Goal: Information Seeking & Learning: Check status

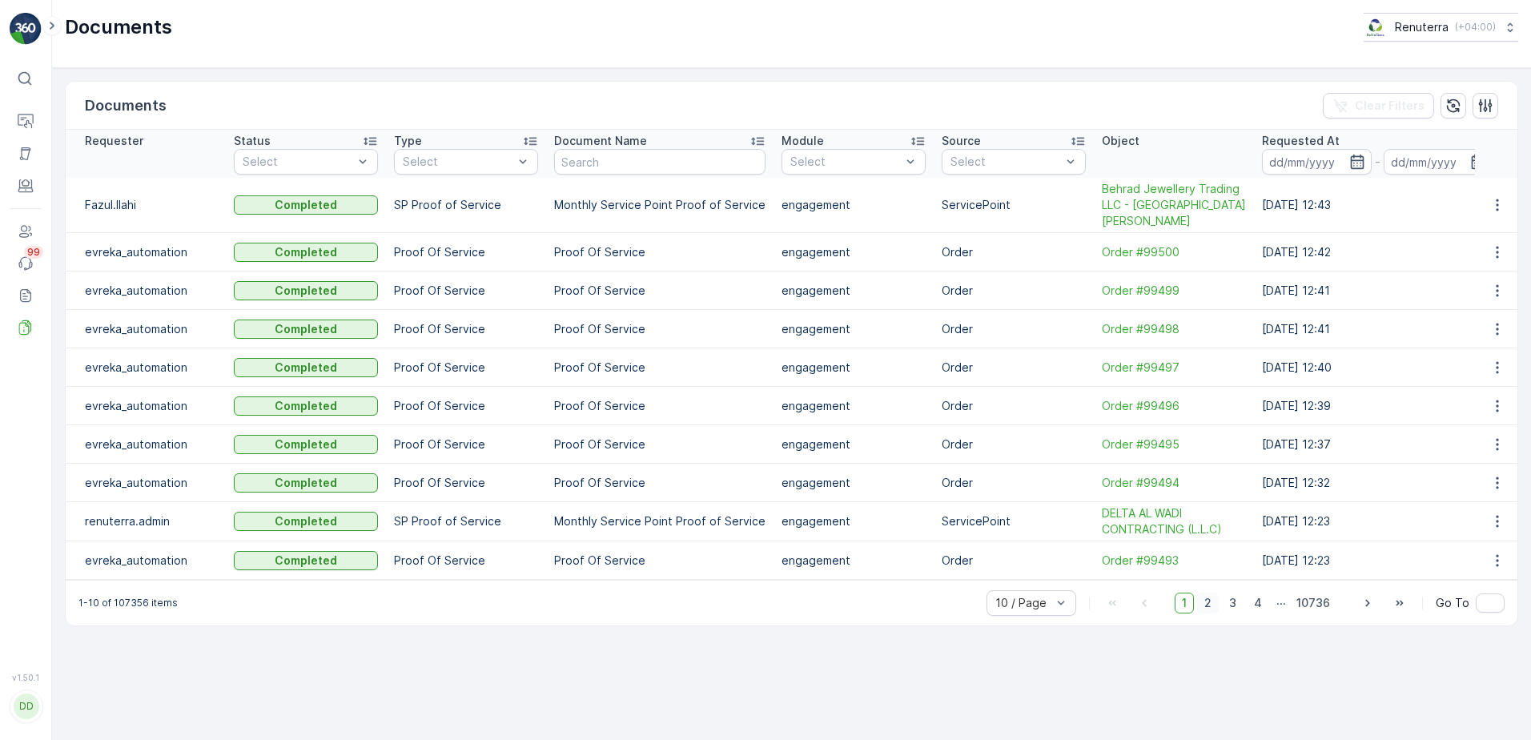
click at [1211, 597] on span "2" at bounding box center [1208, 603] width 22 height 21
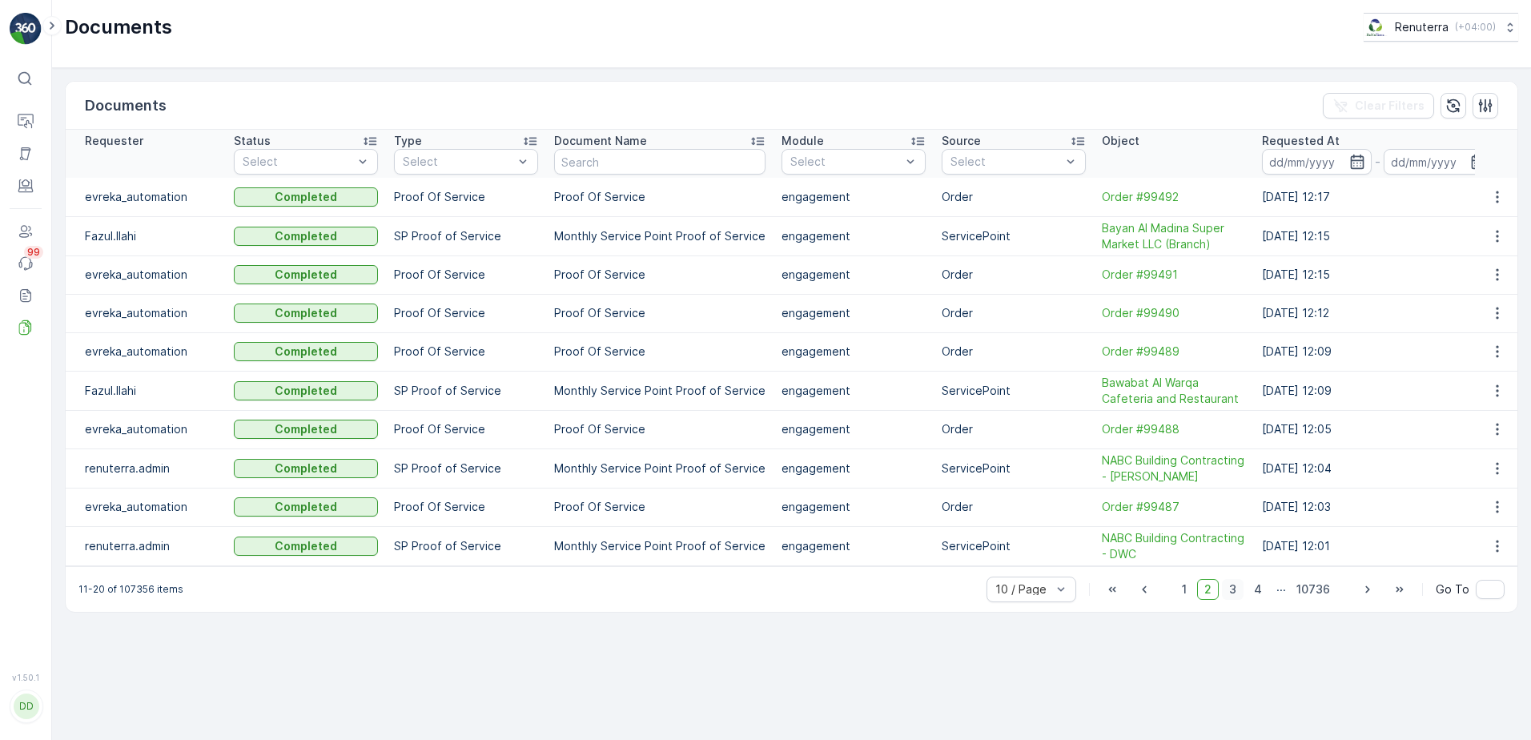
click at [1235, 600] on span "3" at bounding box center [1233, 589] width 22 height 21
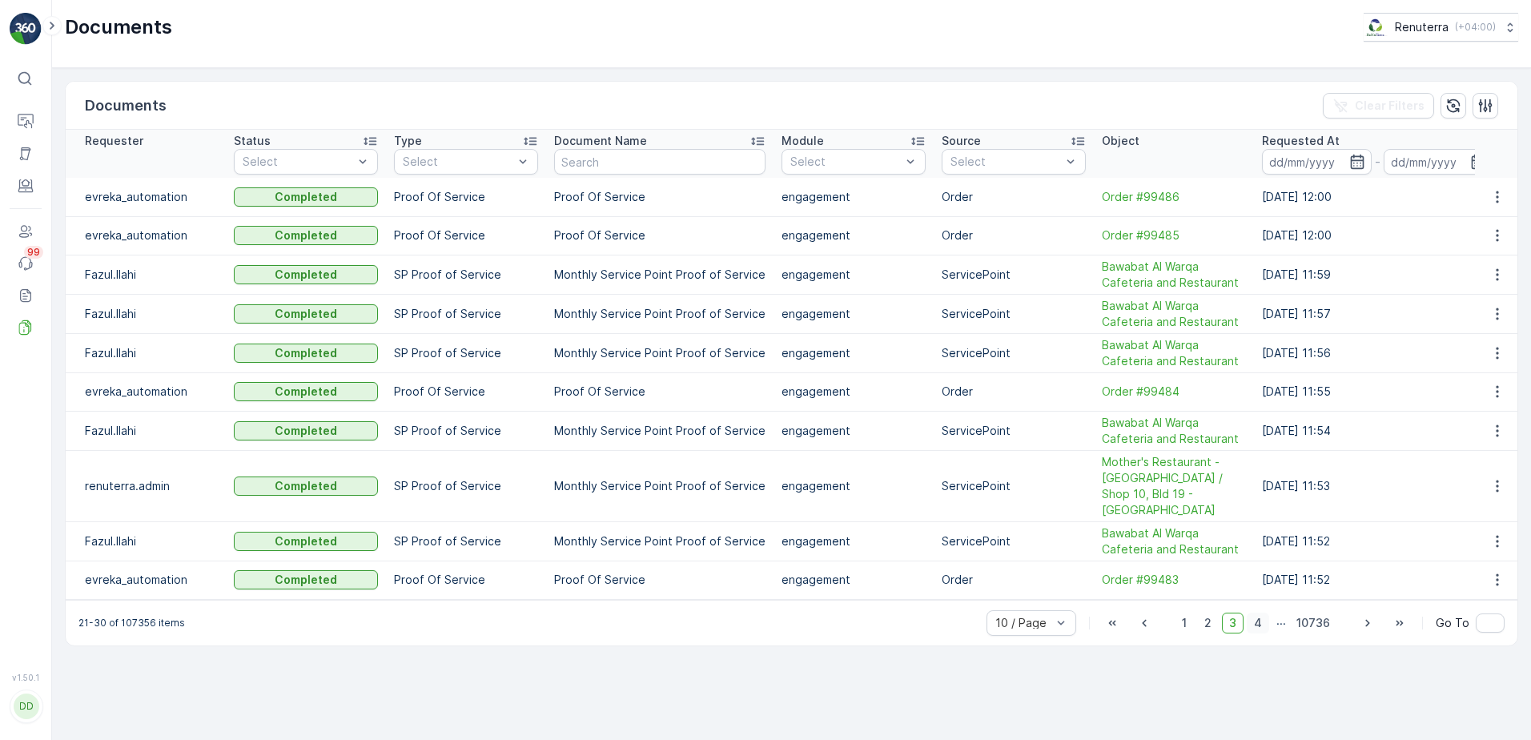
click at [1256, 614] on span "4" at bounding box center [1258, 623] width 22 height 21
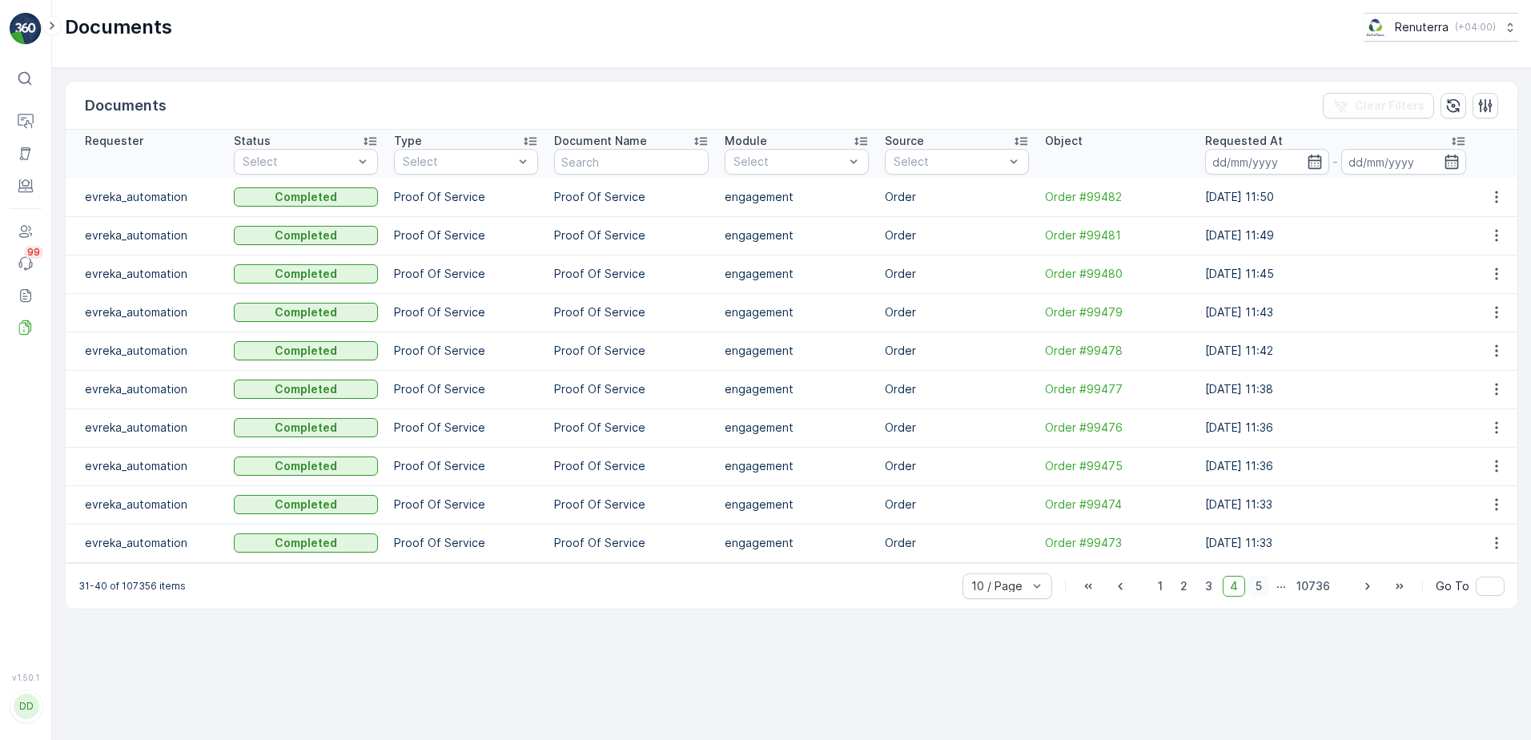
click at [1259, 587] on span "5" at bounding box center [1258, 586] width 21 height 21
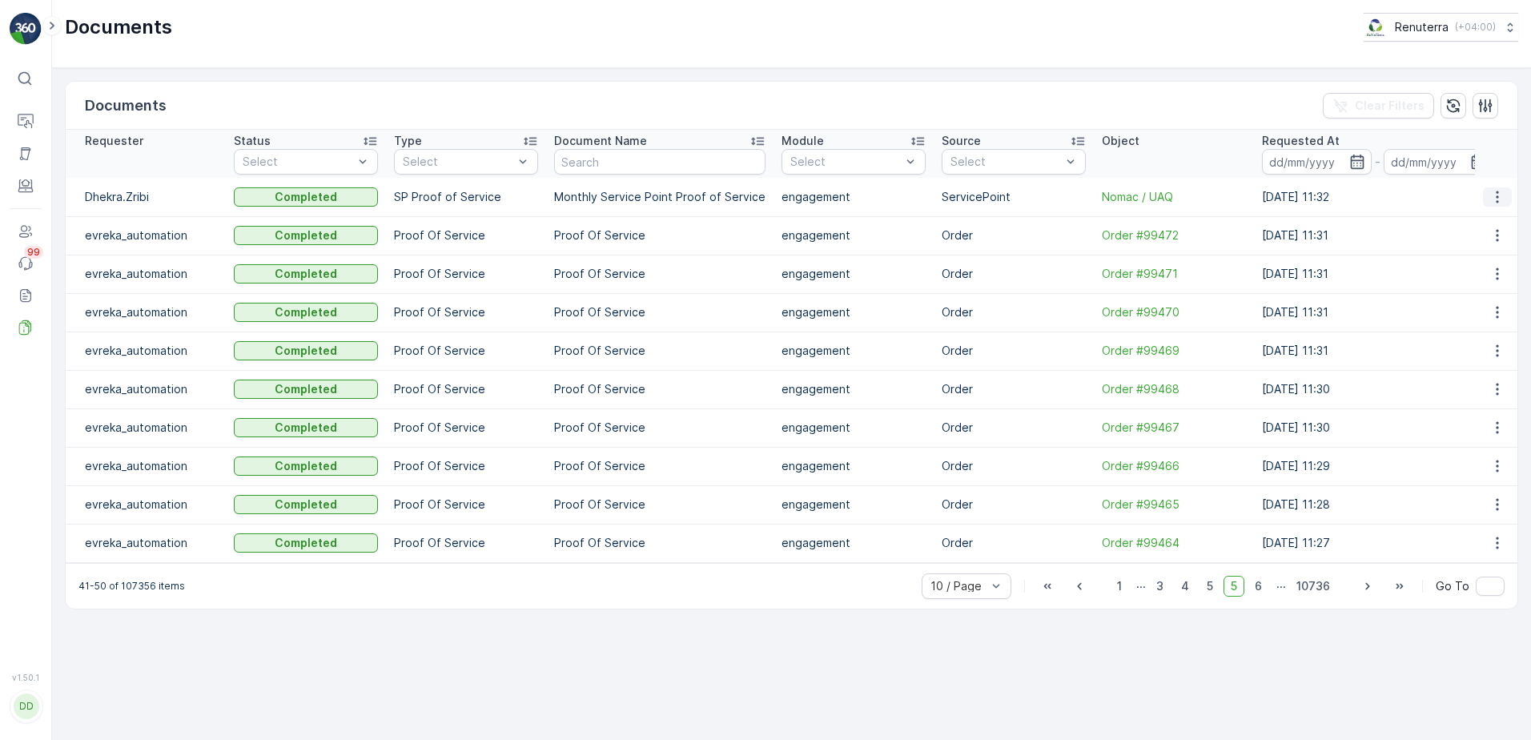
click at [1494, 196] on icon "button" at bounding box center [1497, 197] width 16 height 16
click at [1474, 222] on span "See Details" at bounding box center [1493, 221] width 62 height 16
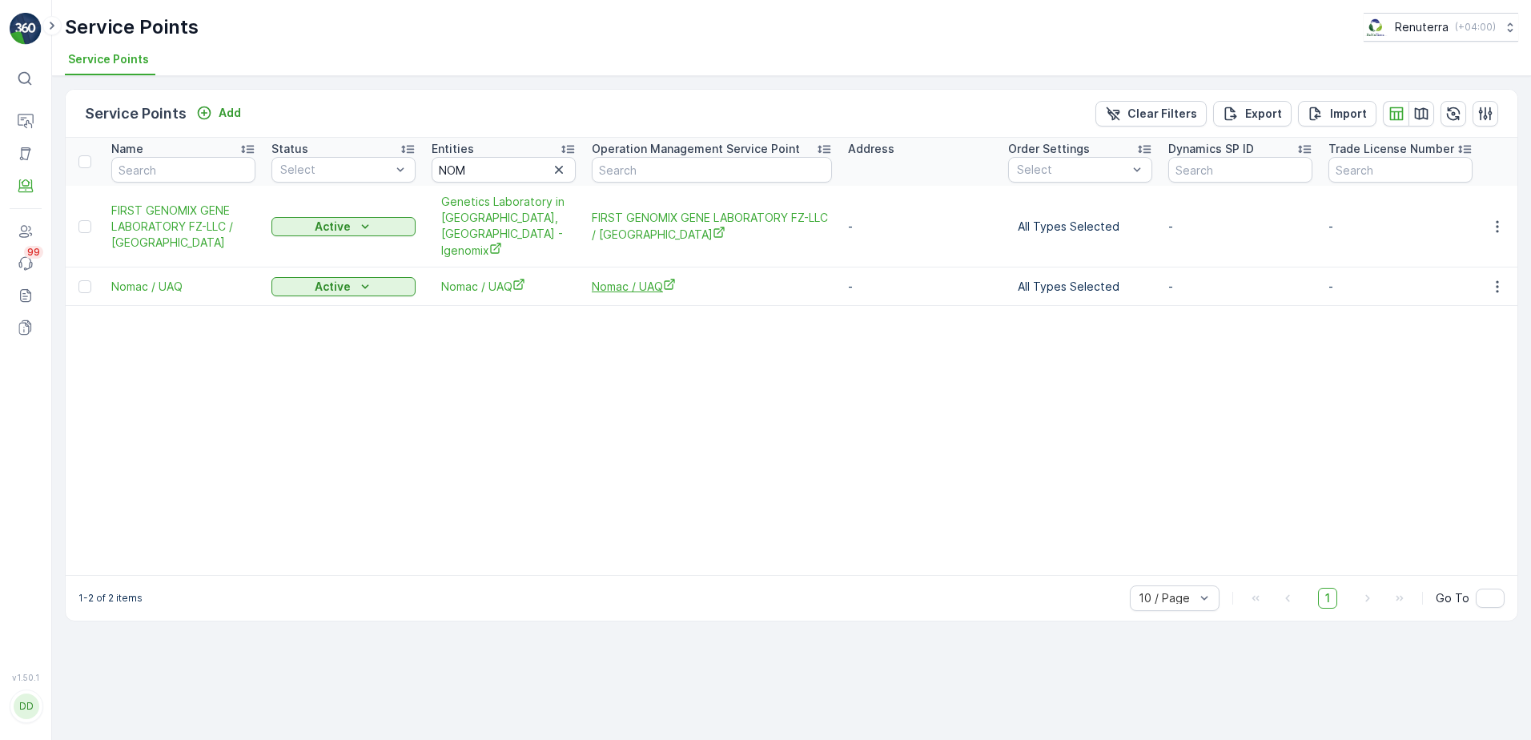
click at [607, 278] on span "Nomac / UAQ" at bounding box center [712, 286] width 240 height 17
click at [635, 278] on span "Nomac / UAQ" at bounding box center [712, 286] width 240 height 17
click at [776, 453] on table "Name Status Select Entities NOM Operation Management Service Point Address Orde…" at bounding box center [1121, 356] width 2111 height 437
click at [560, 173] on icon "button" at bounding box center [559, 170] width 16 height 16
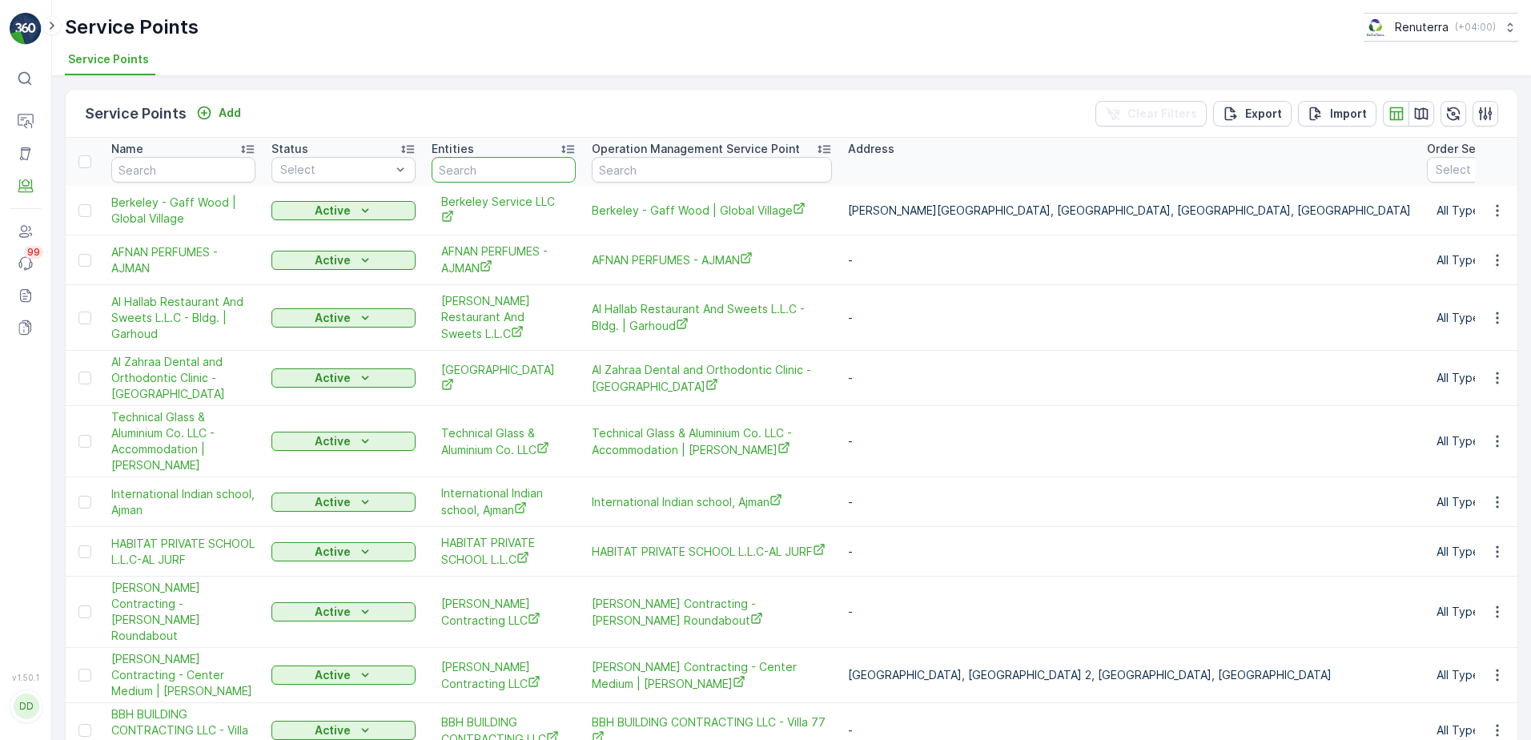
click at [534, 169] on input "text" at bounding box center [504, 170] width 144 height 26
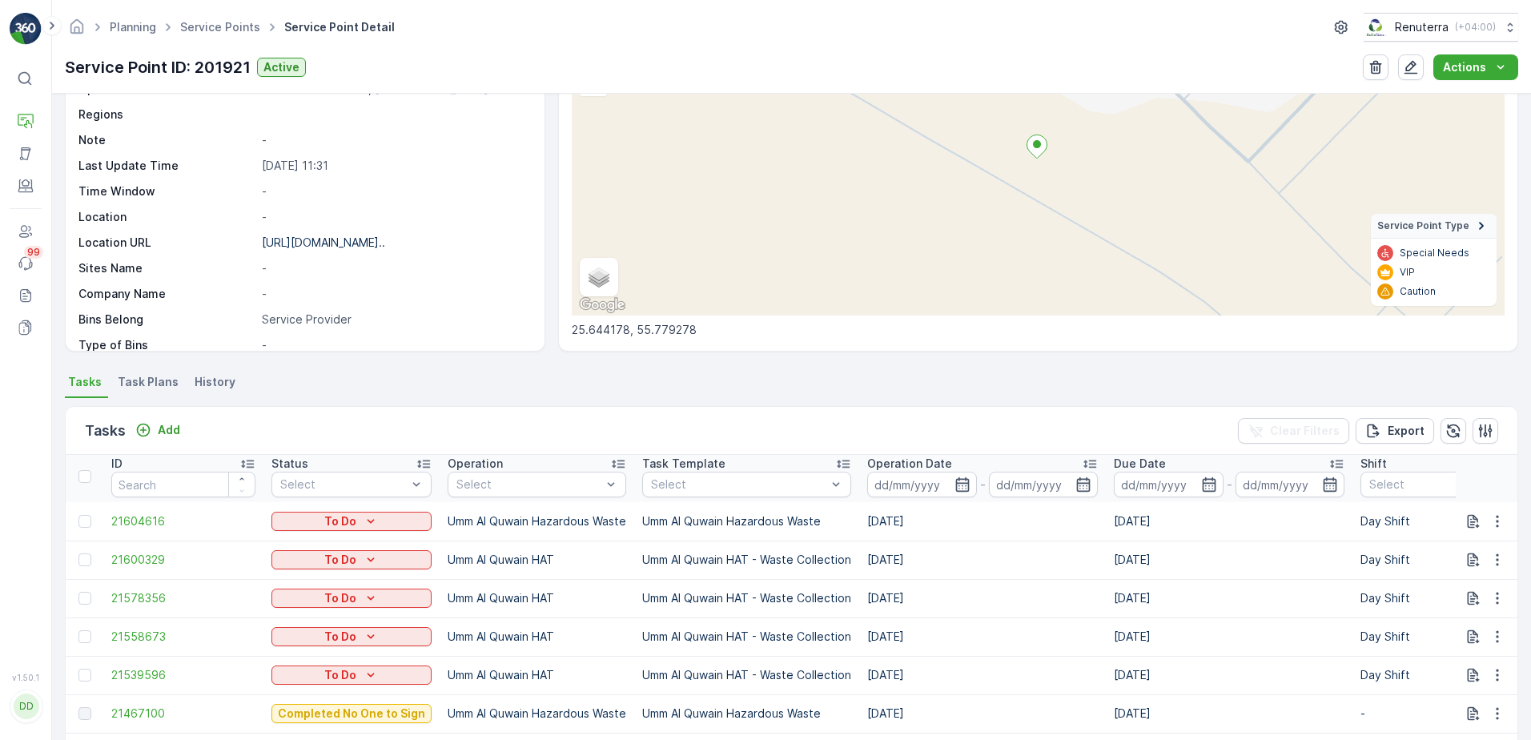
scroll to position [320, 0]
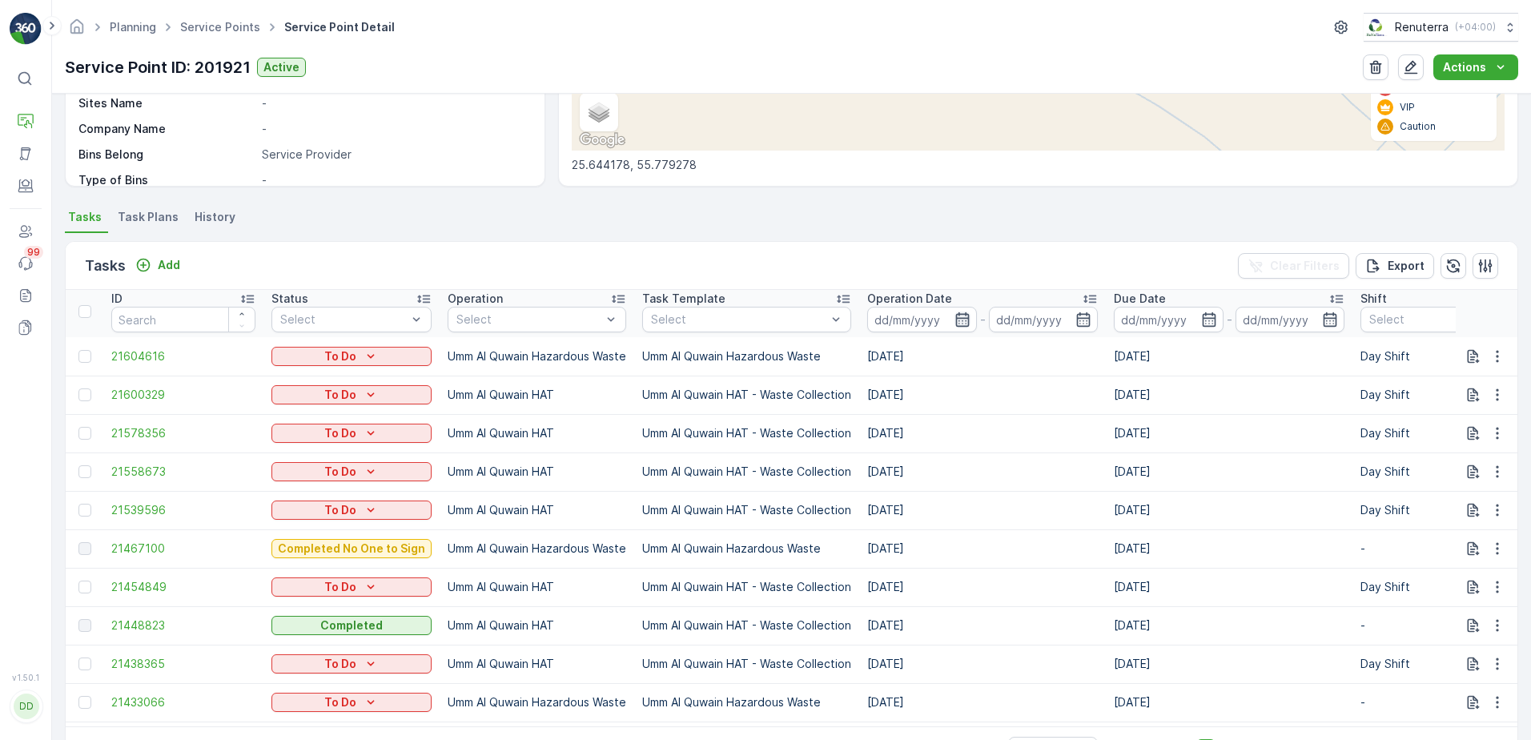
click at [962, 316] on icon "button" at bounding box center [962, 319] width 16 height 16
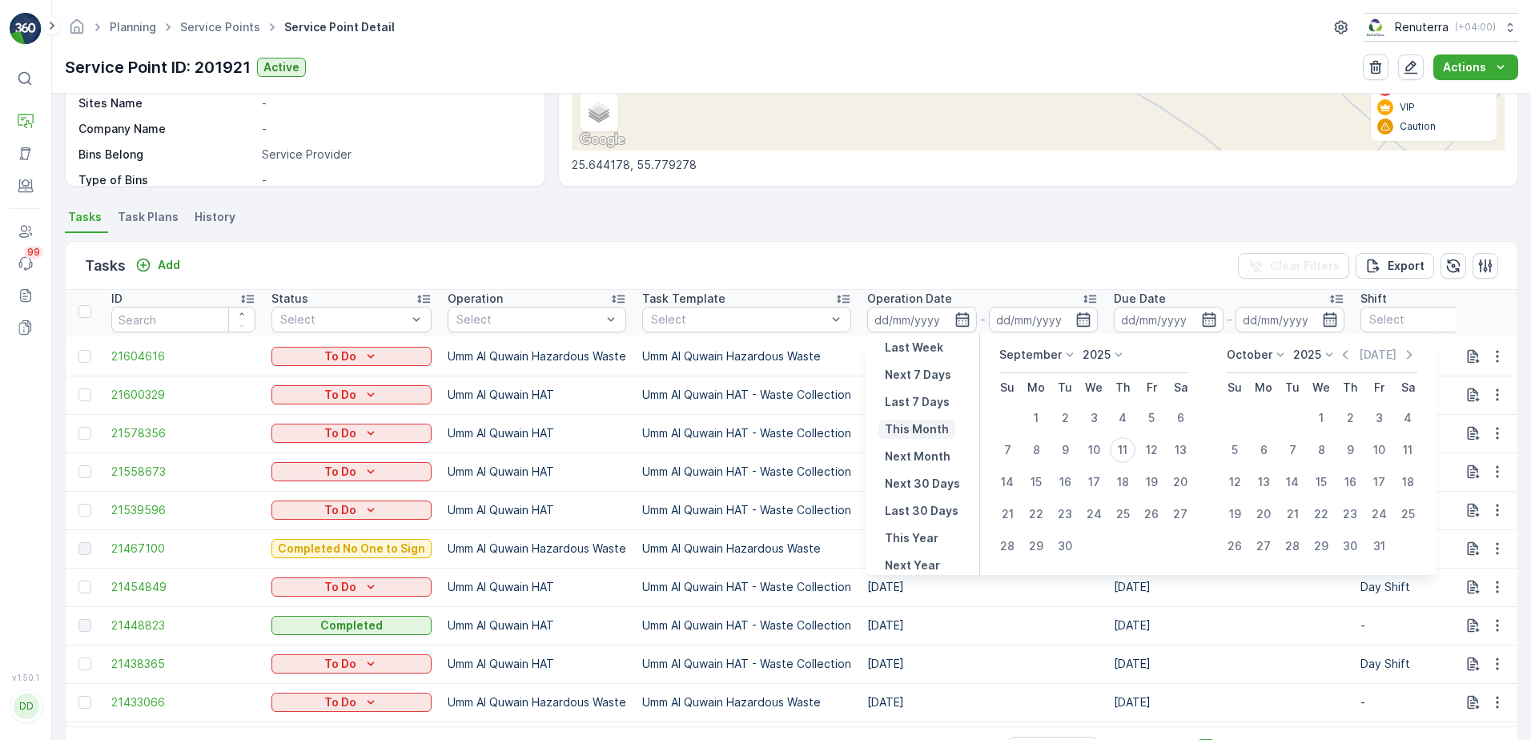
scroll to position [0, 0]
click at [1067, 354] on icon at bounding box center [1070, 355] width 16 height 16
click at [1023, 476] on span "August" at bounding box center [1028, 476] width 38 height 16
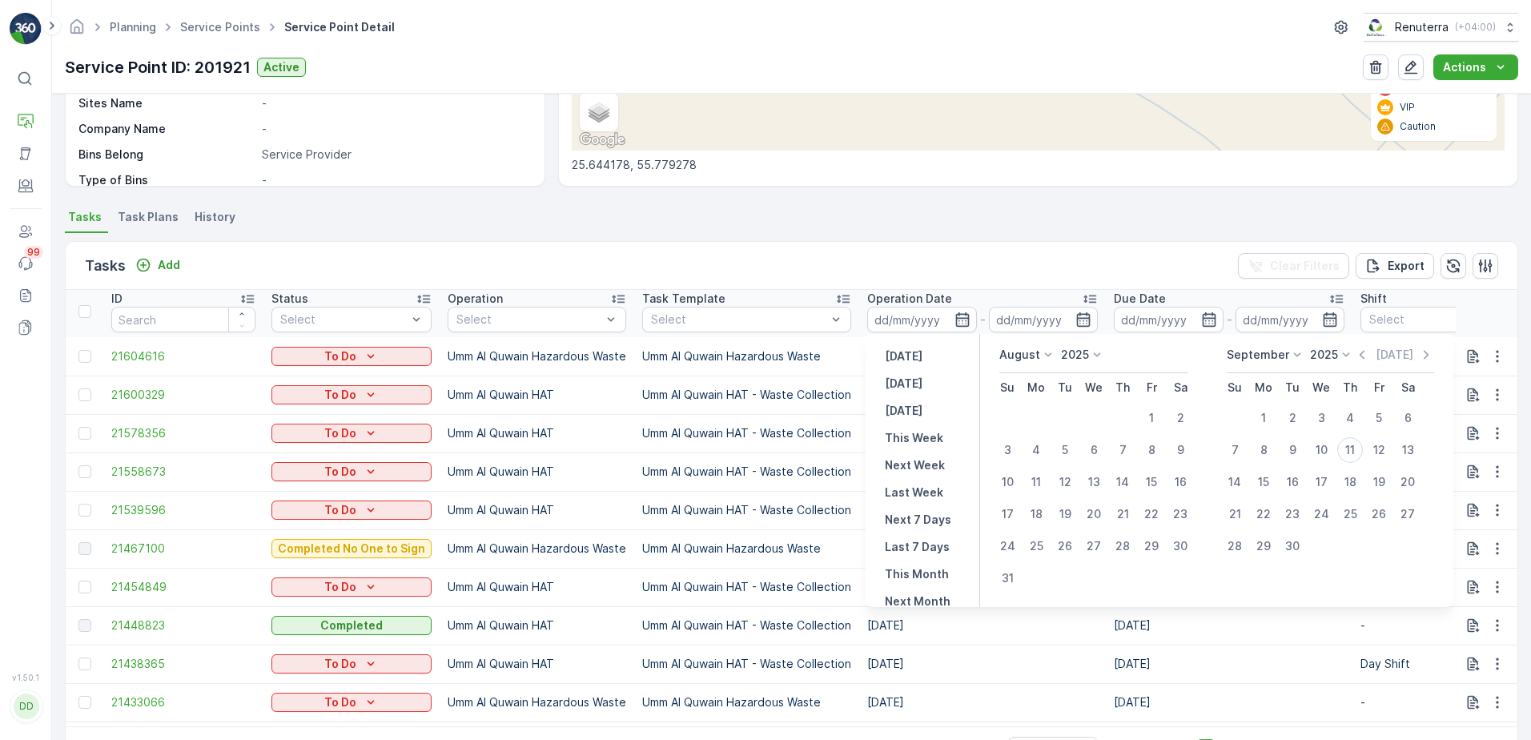
click at [1275, 359] on p "September" at bounding box center [1258, 355] width 62 height 16
click at [1247, 478] on div "August" at bounding box center [1255, 487] width 50 height 22
click at [1017, 351] on p "July" at bounding box center [1010, 355] width 23 height 16
drag, startPoint x: 1083, startPoint y: 420, endPoint x: 1083, endPoint y: 446, distance: 25.6
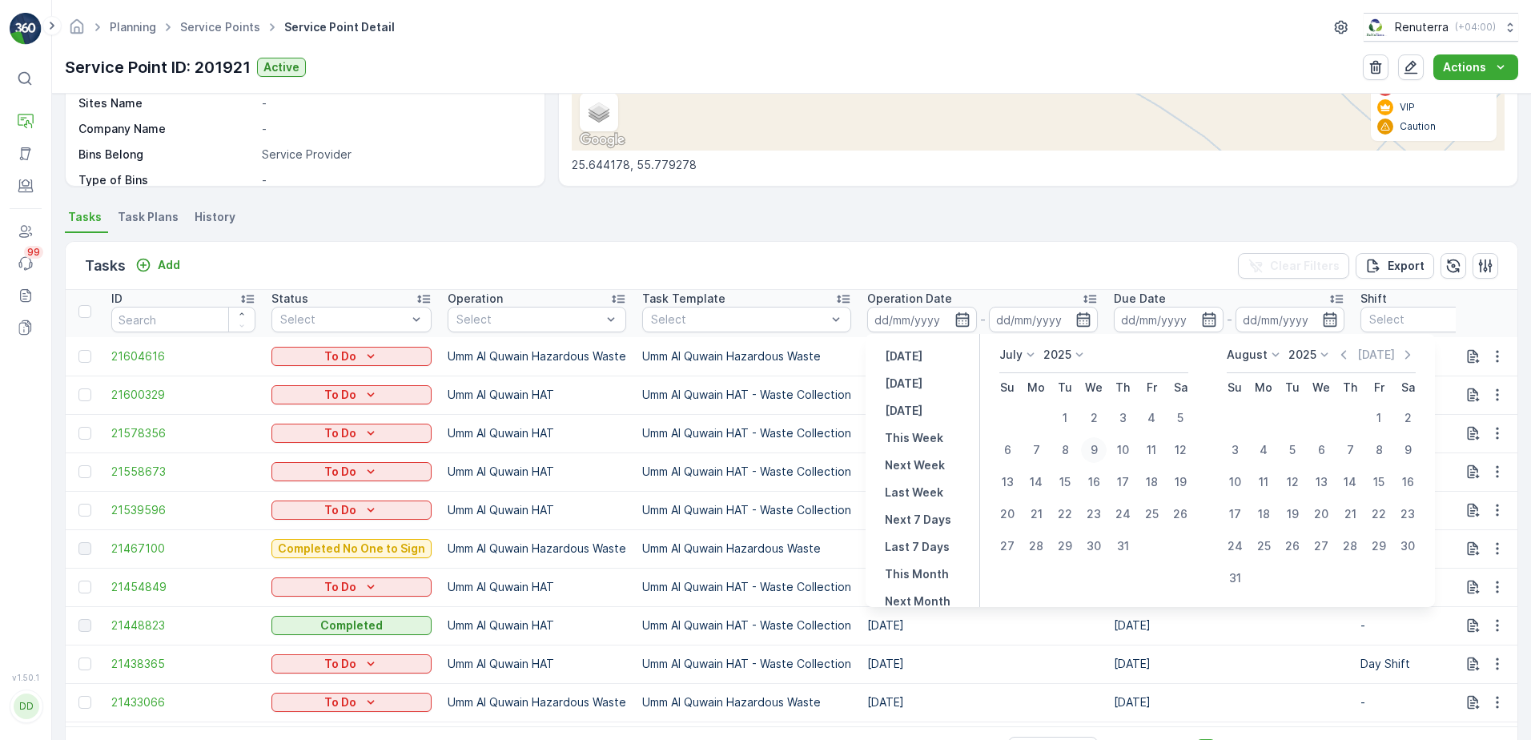
click at [1083, 446] on tbody "1 2 3 4 5 6 7 8 9 10 11 12 13 14 15 16 17 18 19 20 21 22 23 24 25 26 27 28 29 3…" at bounding box center [1094, 482] width 202 height 160
click at [1022, 351] on div "July January February March April May June July August September October Novemb…" at bounding box center [1018, 355] width 39 height 16
click at [1022, 469] on span "August" at bounding box center [1028, 471] width 38 height 16
click at [1151, 418] on div "1" at bounding box center [1152, 418] width 26 height 26
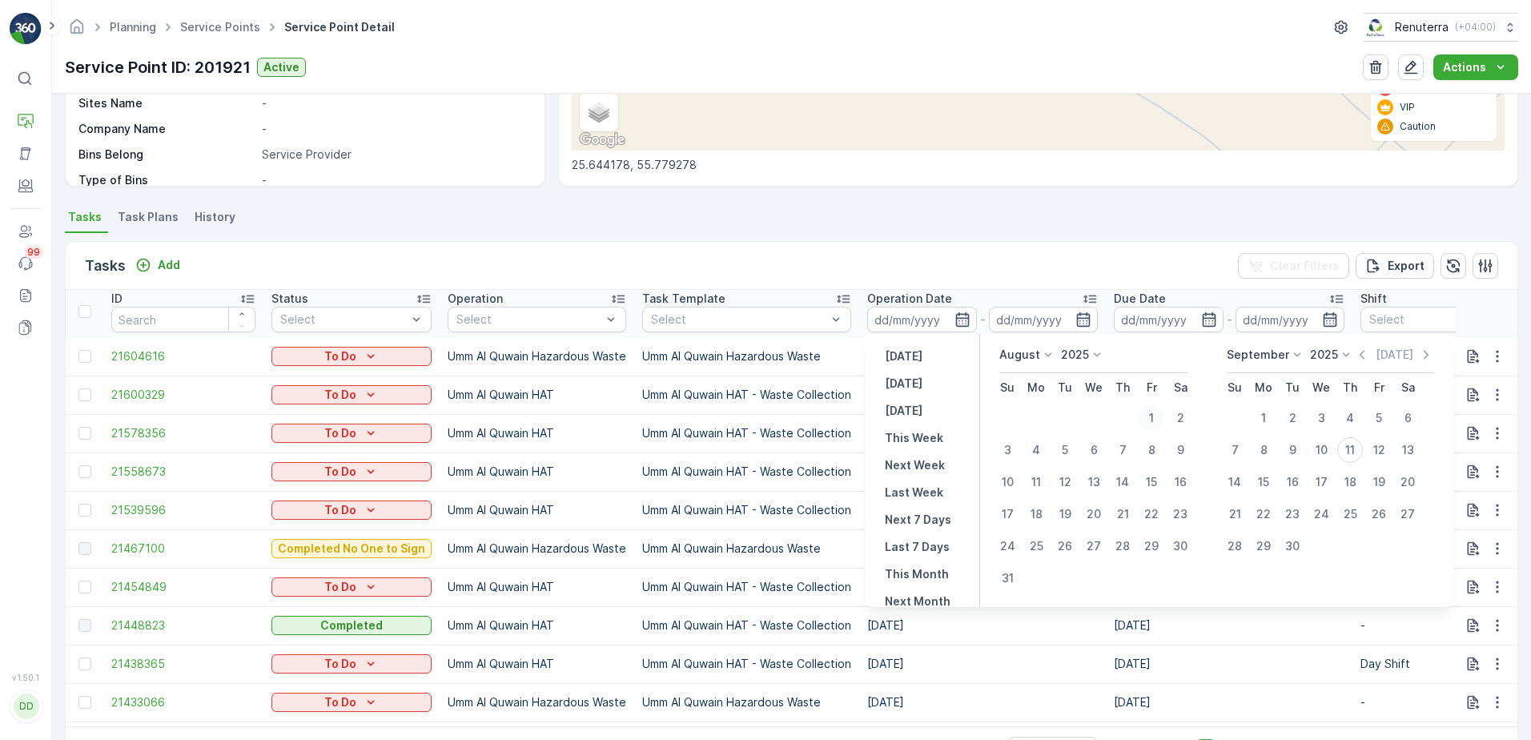
type input "01.08.2025"
click at [1010, 576] on div "31" at bounding box center [1007, 578] width 26 height 26
type input "31.08.2025"
click at [1155, 421] on div "1" at bounding box center [1152, 418] width 26 height 26
type input "01.08.2025"
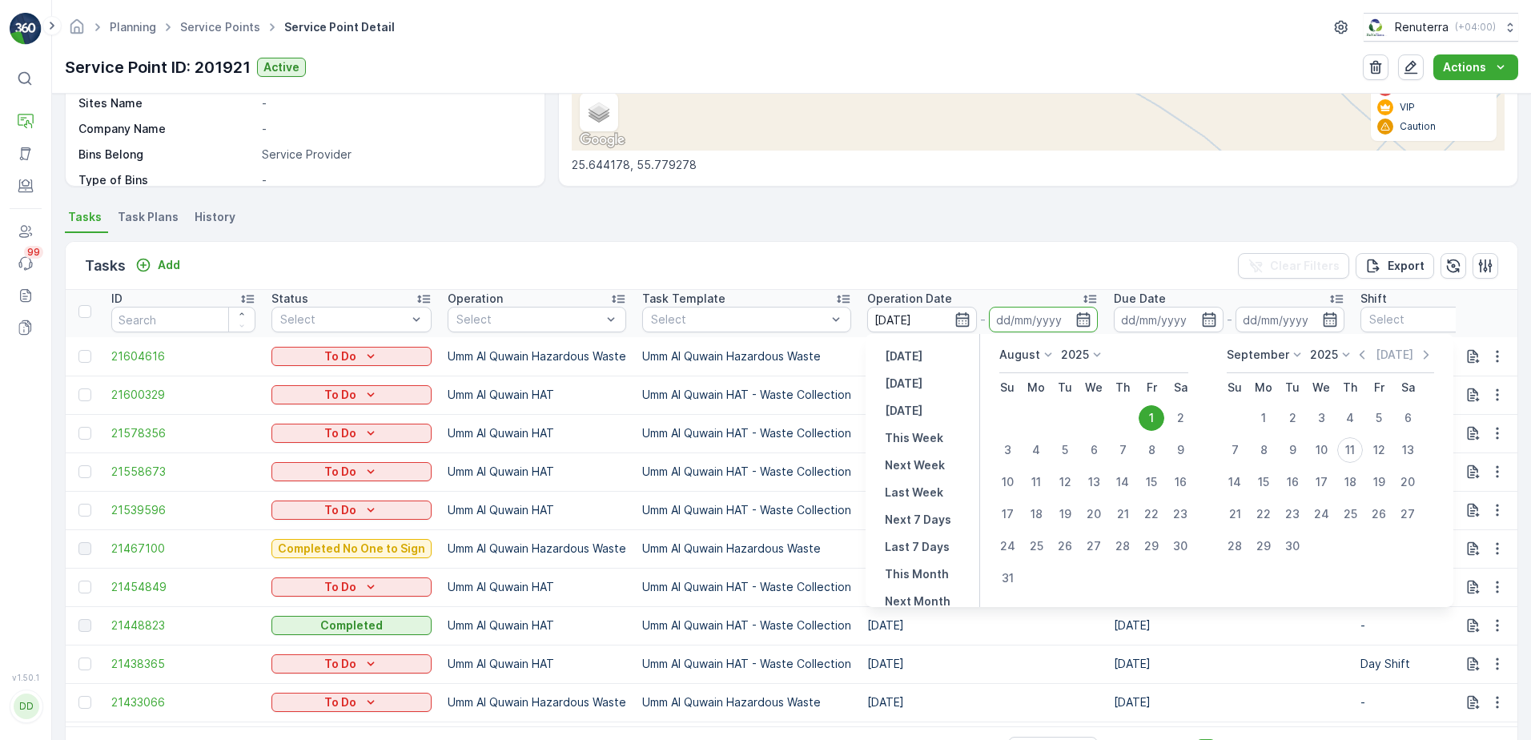
click at [1299, 350] on icon at bounding box center [1297, 355] width 16 height 16
click at [1269, 468] on span "August" at bounding box center [1255, 472] width 38 height 16
click at [1235, 577] on div "31" at bounding box center [1235, 578] width 26 height 26
type input "31.08.2025"
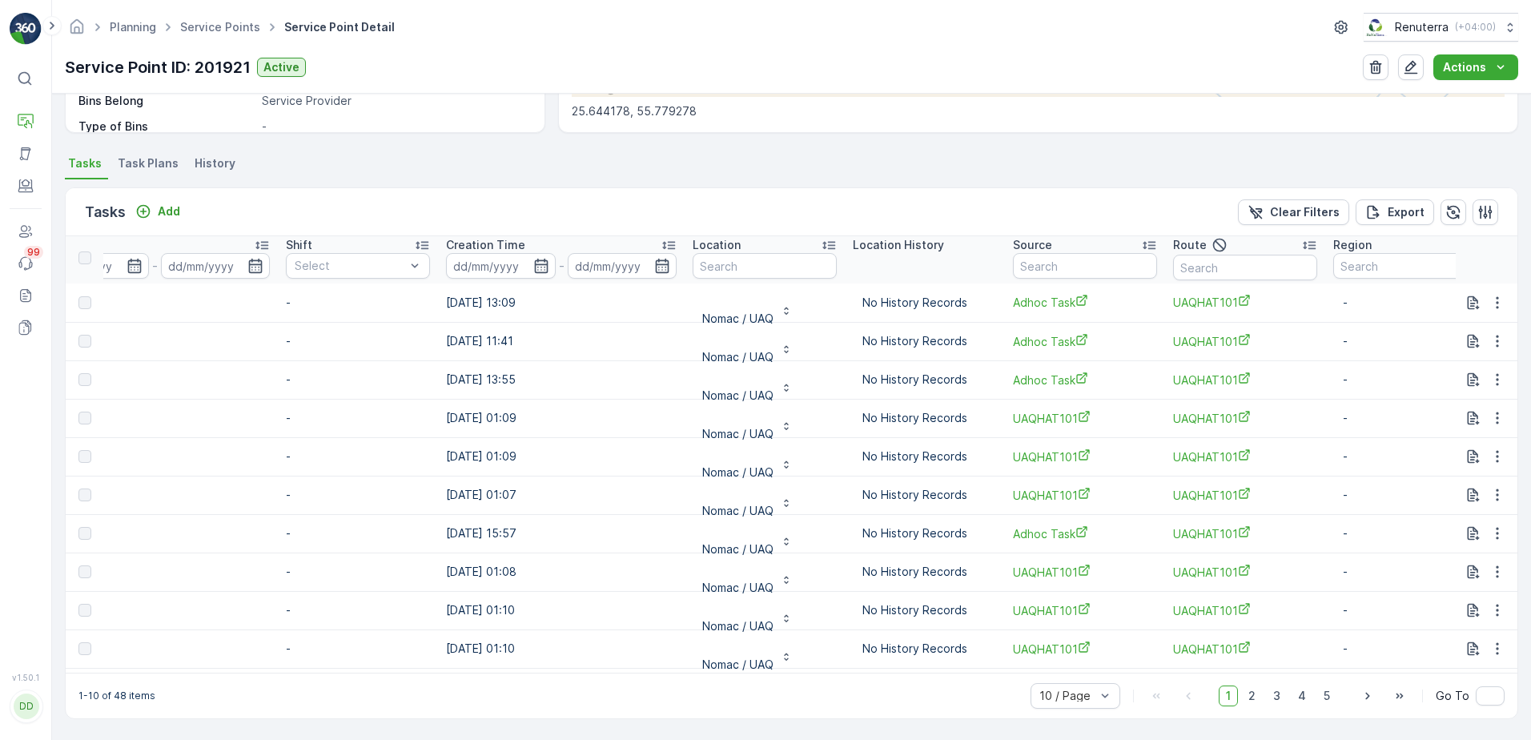
scroll to position [4, 1062]
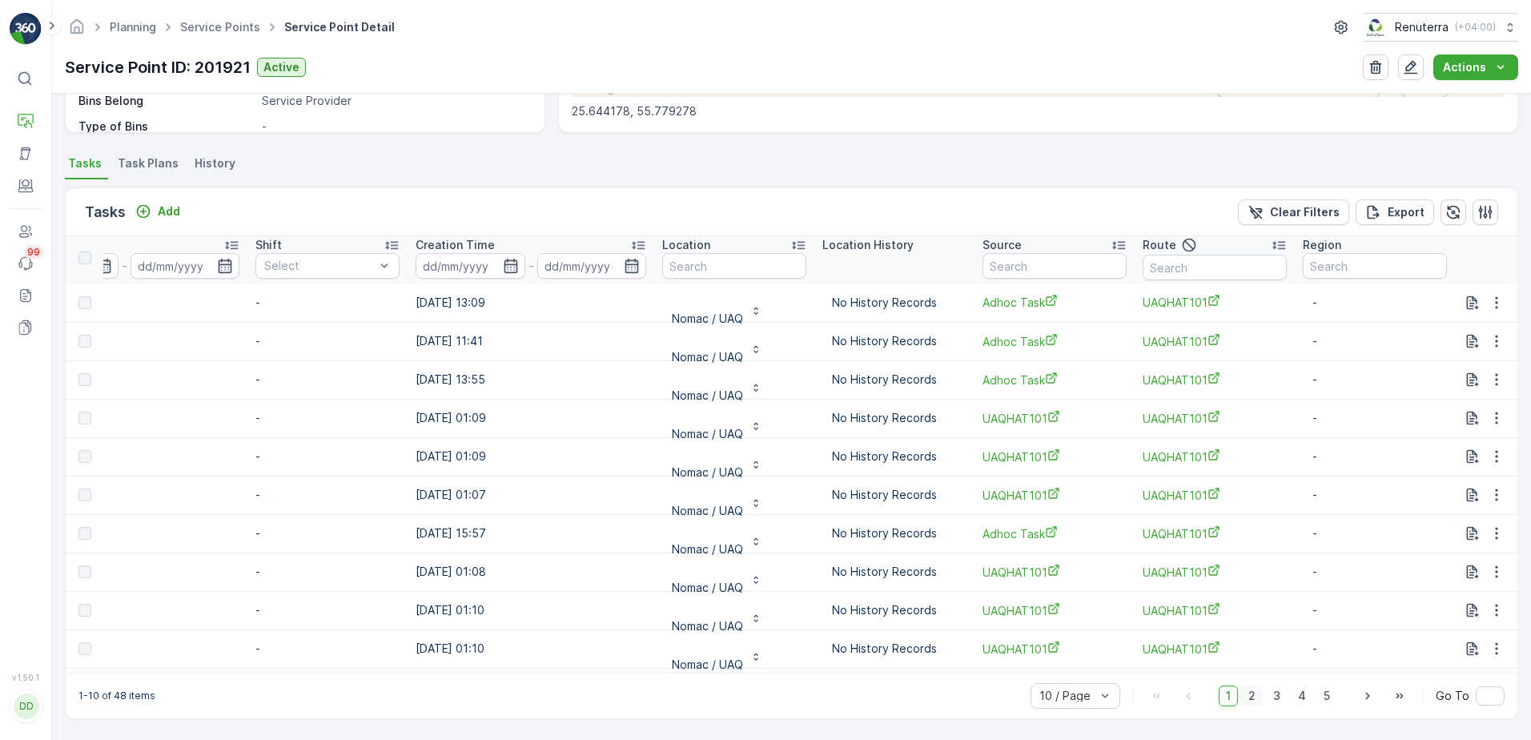
click at [1250, 697] on span "2" at bounding box center [1252, 695] width 22 height 21
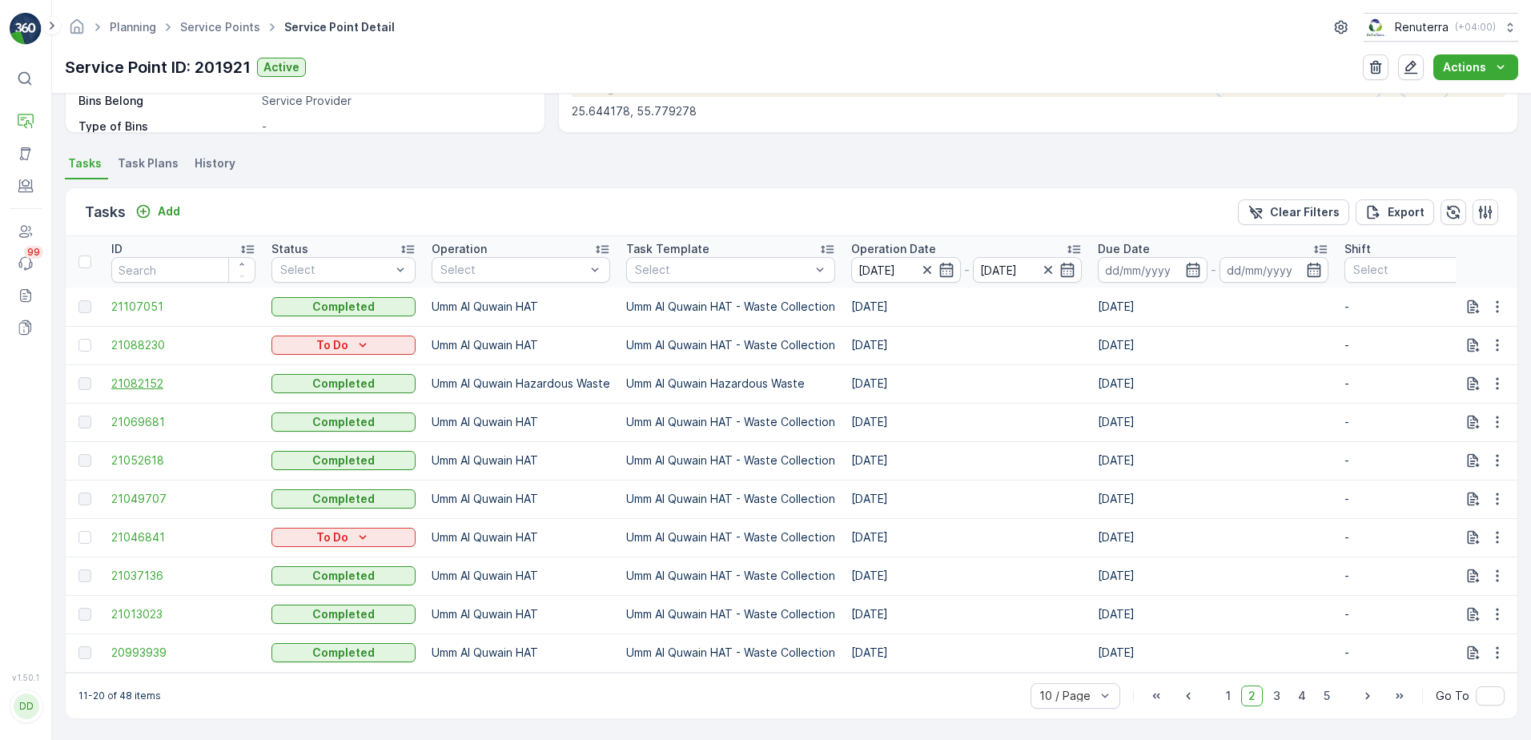
click at [159, 376] on span "21082152" at bounding box center [183, 384] width 144 height 16
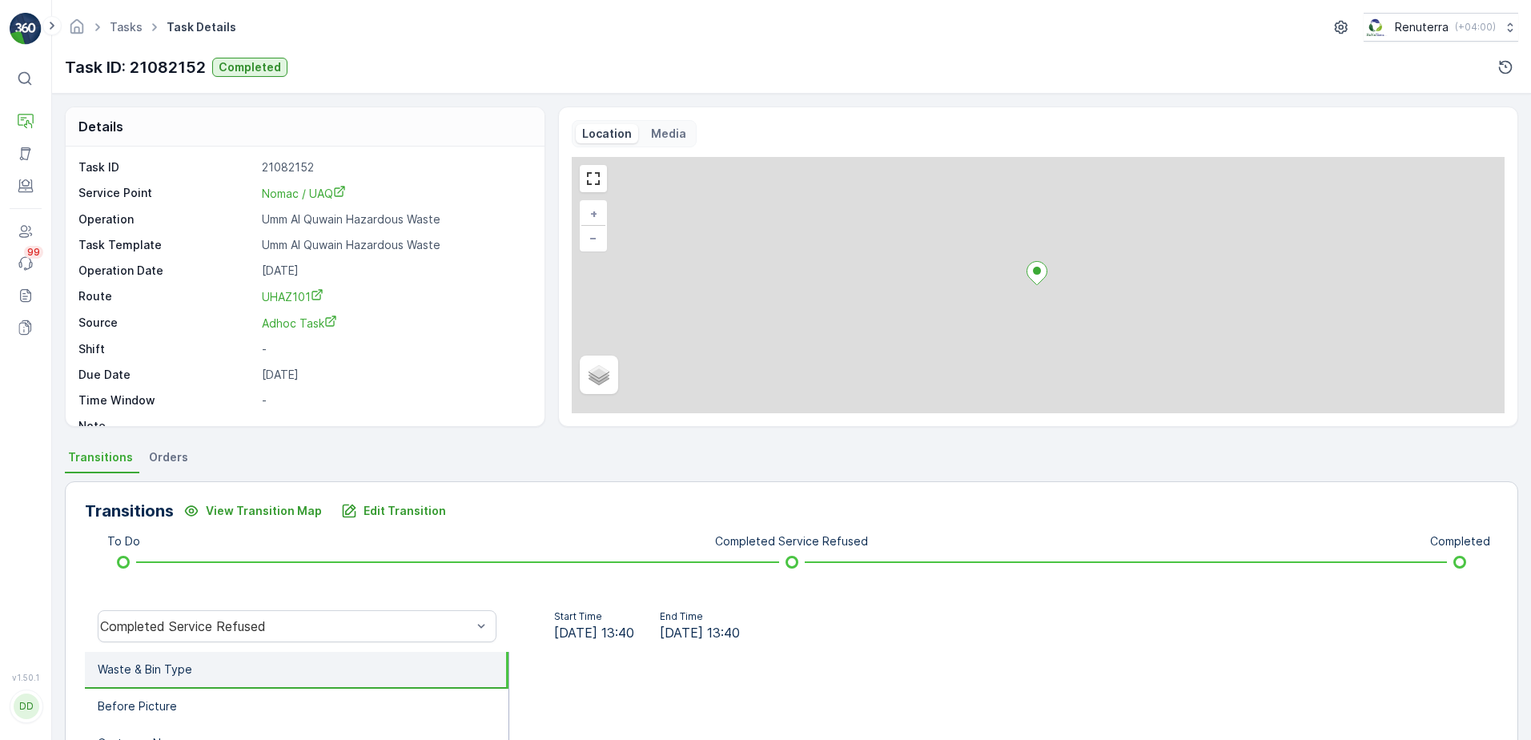
scroll to position [240, 0]
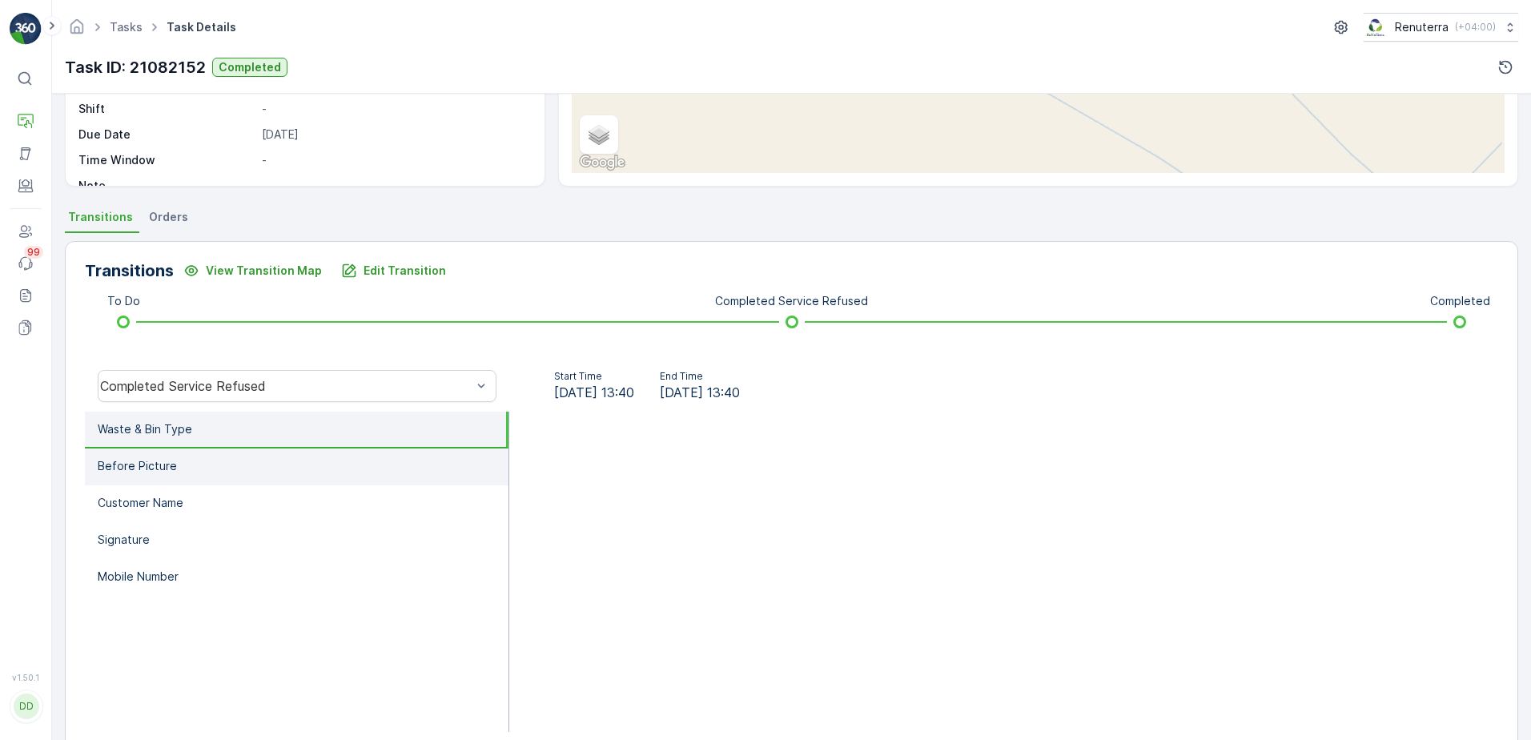
click at [224, 460] on li "Before Picture" at bounding box center [297, 466] width 424 height 37
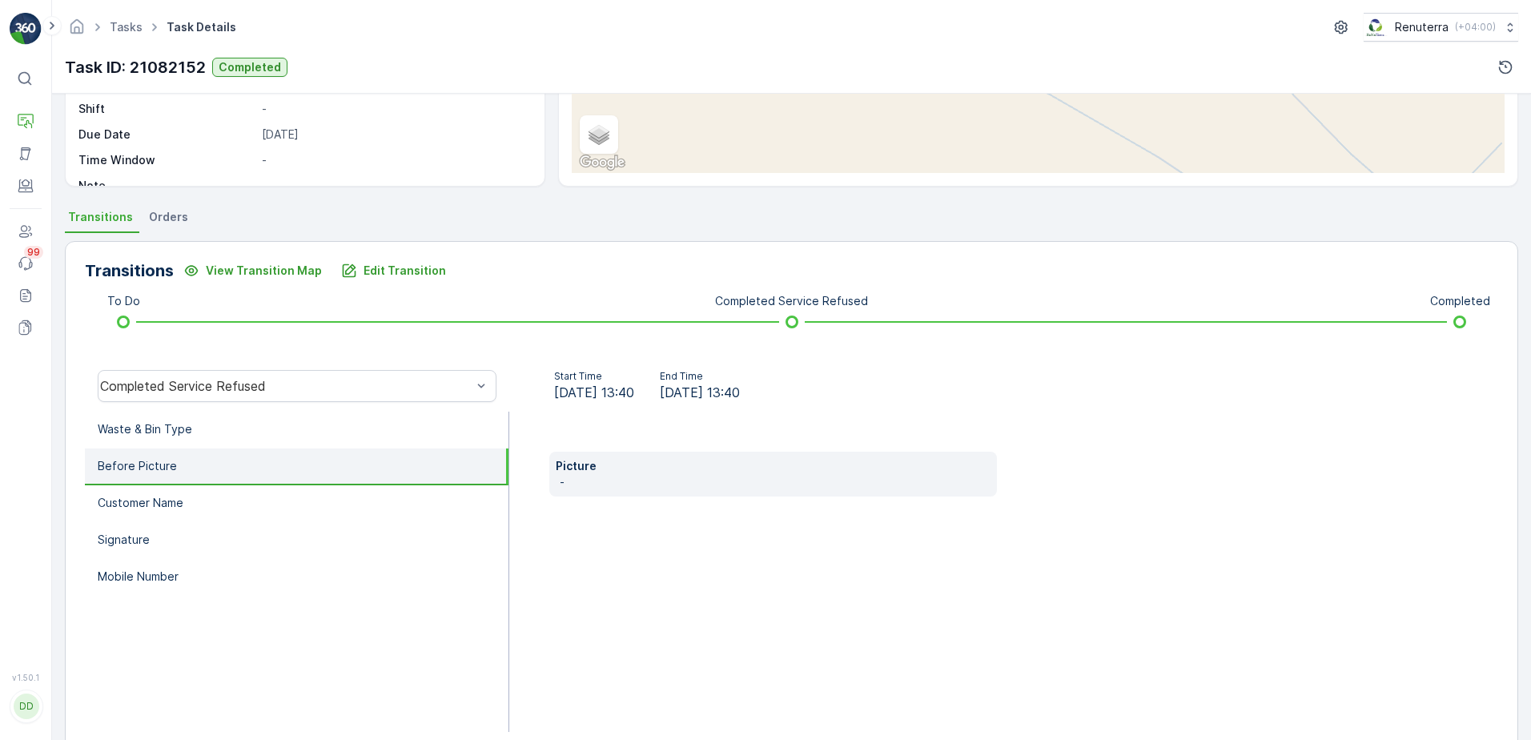
click at [591, 480] on p "-" at bounding box center [776, 482] width 432 height 16
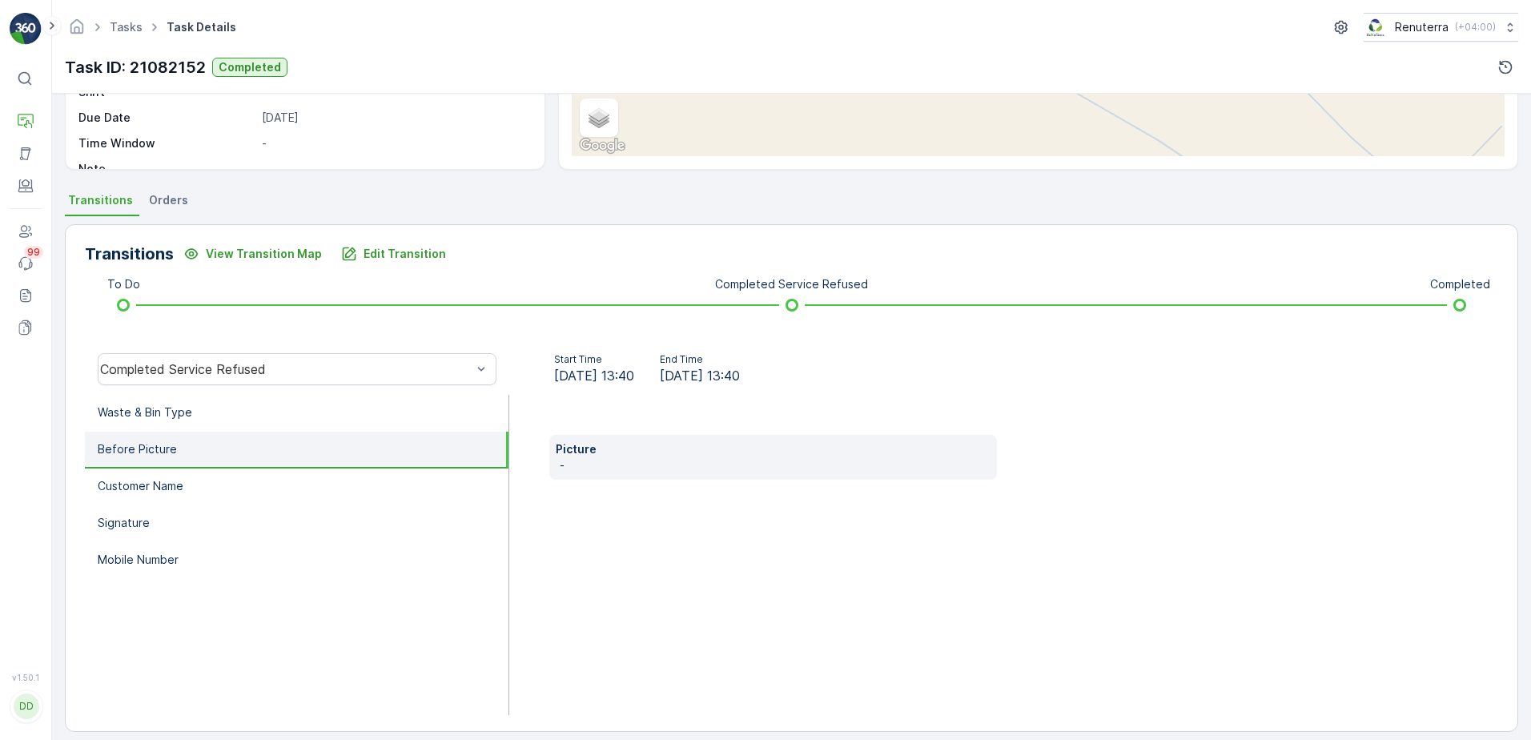
scroll to position [270, 0]
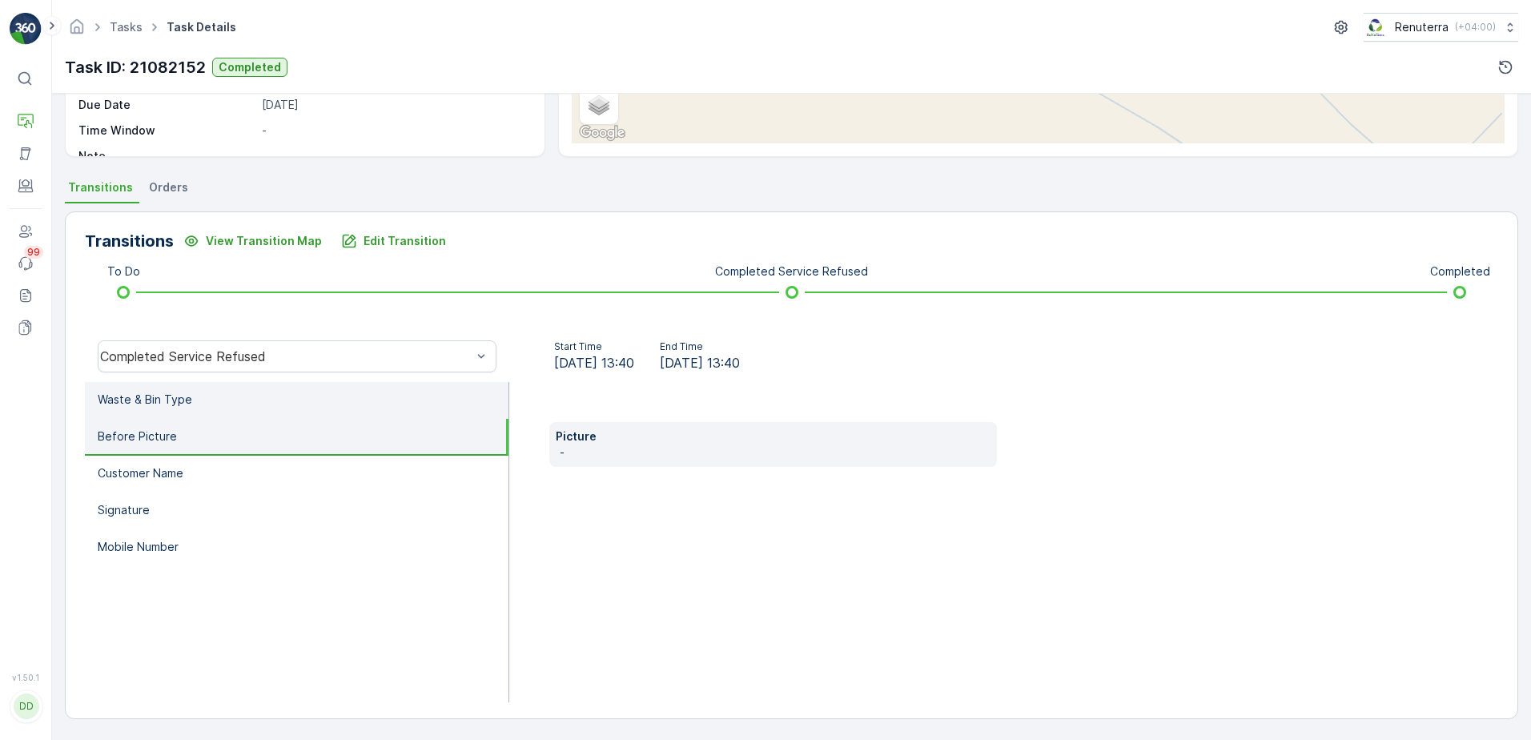
click at [200, 410] on li "Waste & Bin Type" at bounding box center [297, 400] width 424 height 37
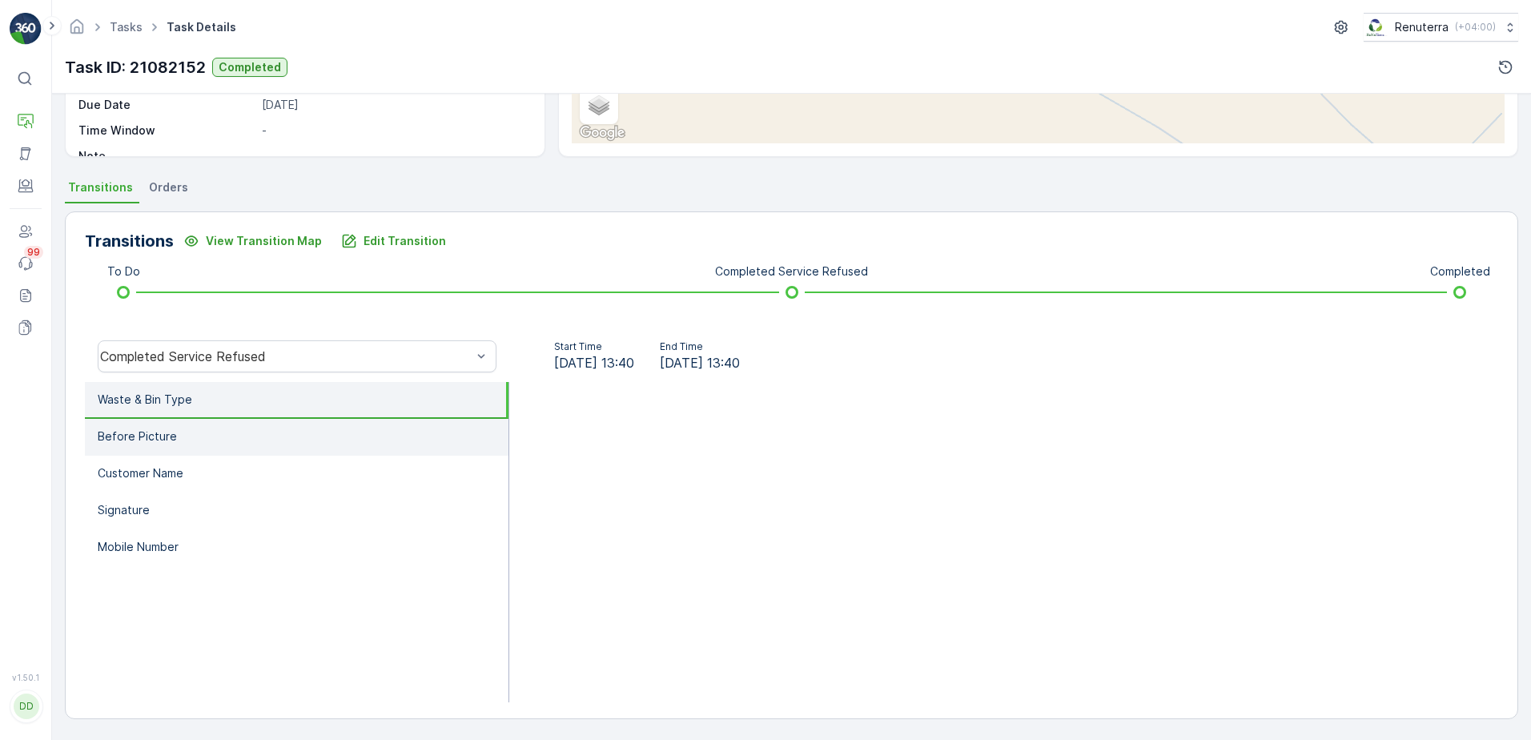
click at [159, 433] on p "Before Picture" at bounding box center [137, 436] width 79 height 16
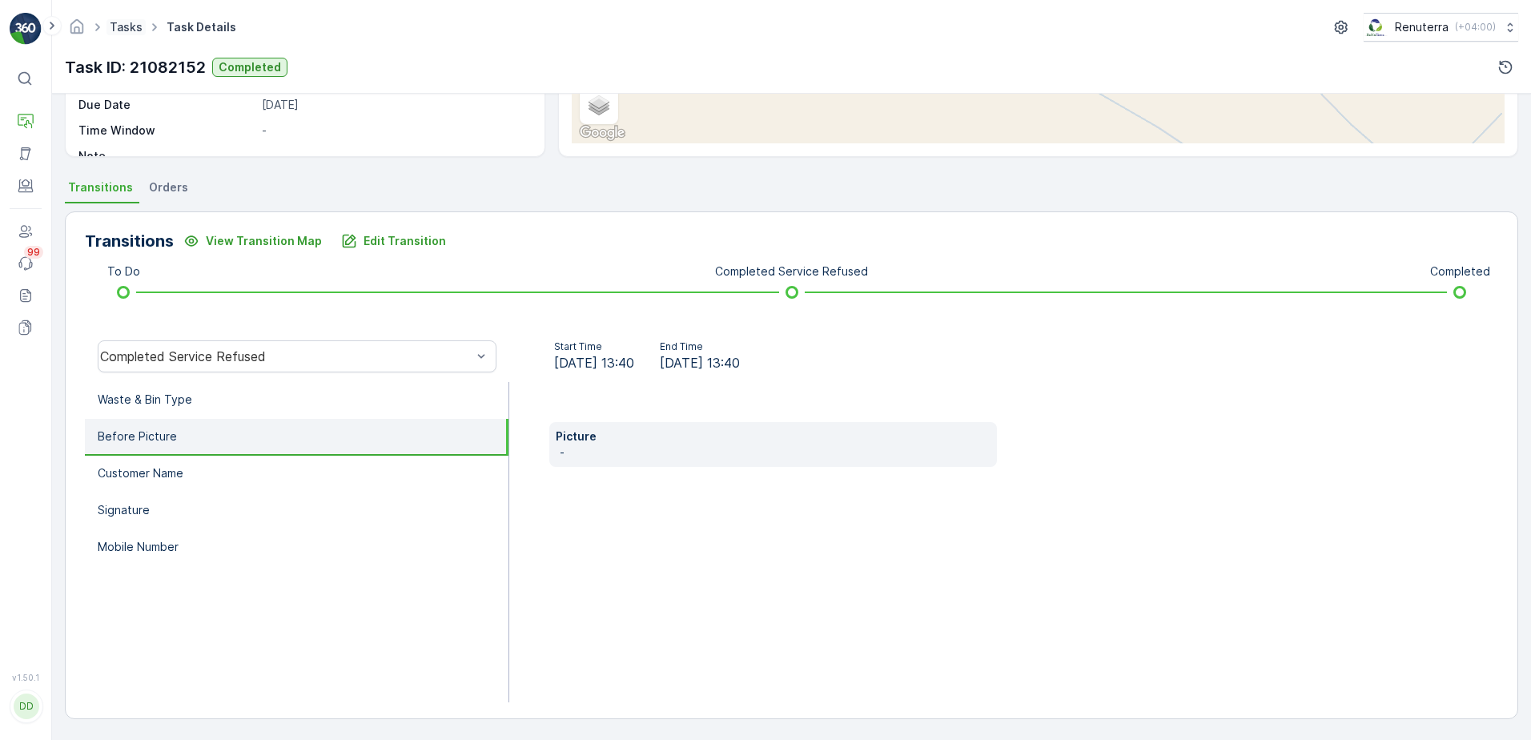
click at [131, 26] on link "Tasks" at bounding box center [126, 27] width 33 height 14
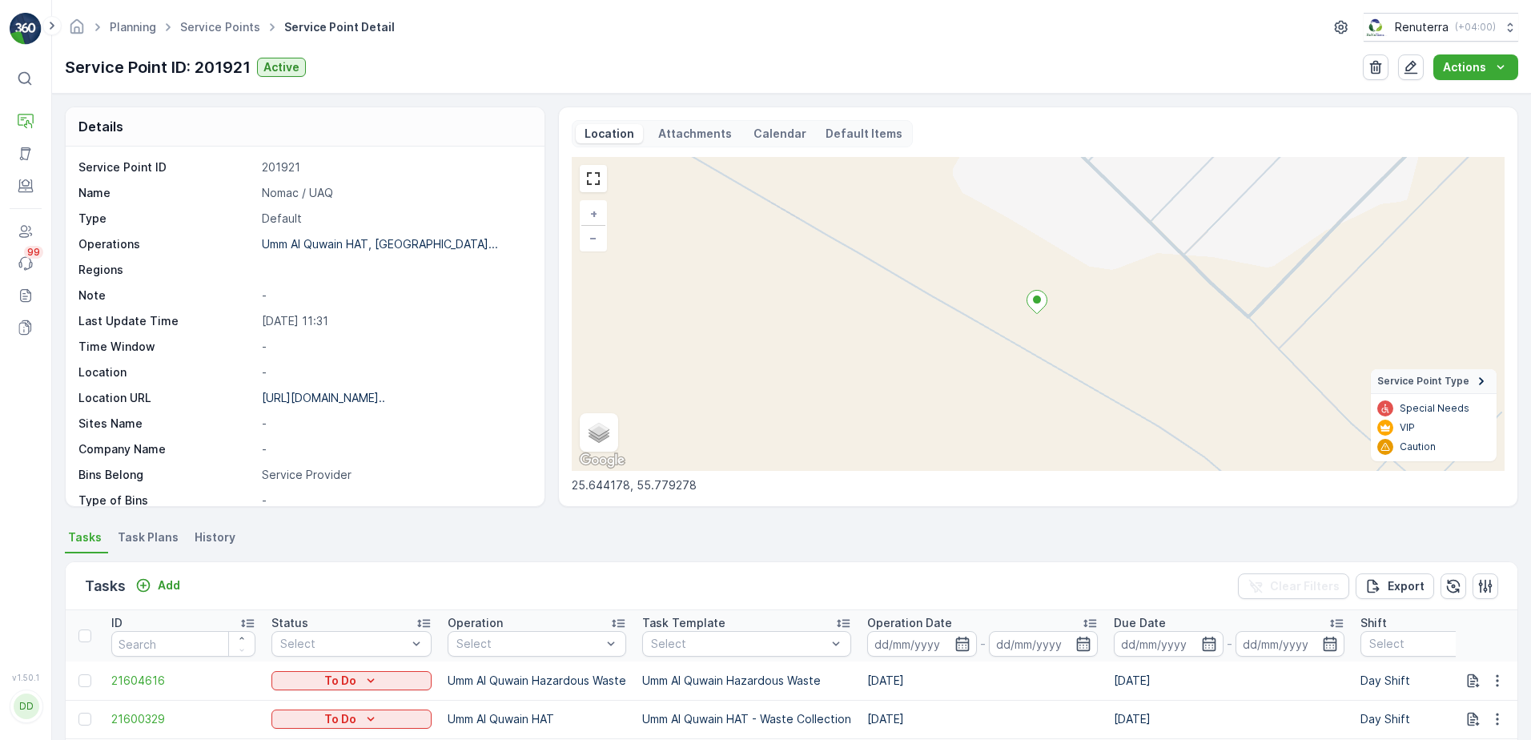
scroll to position [240, 0]
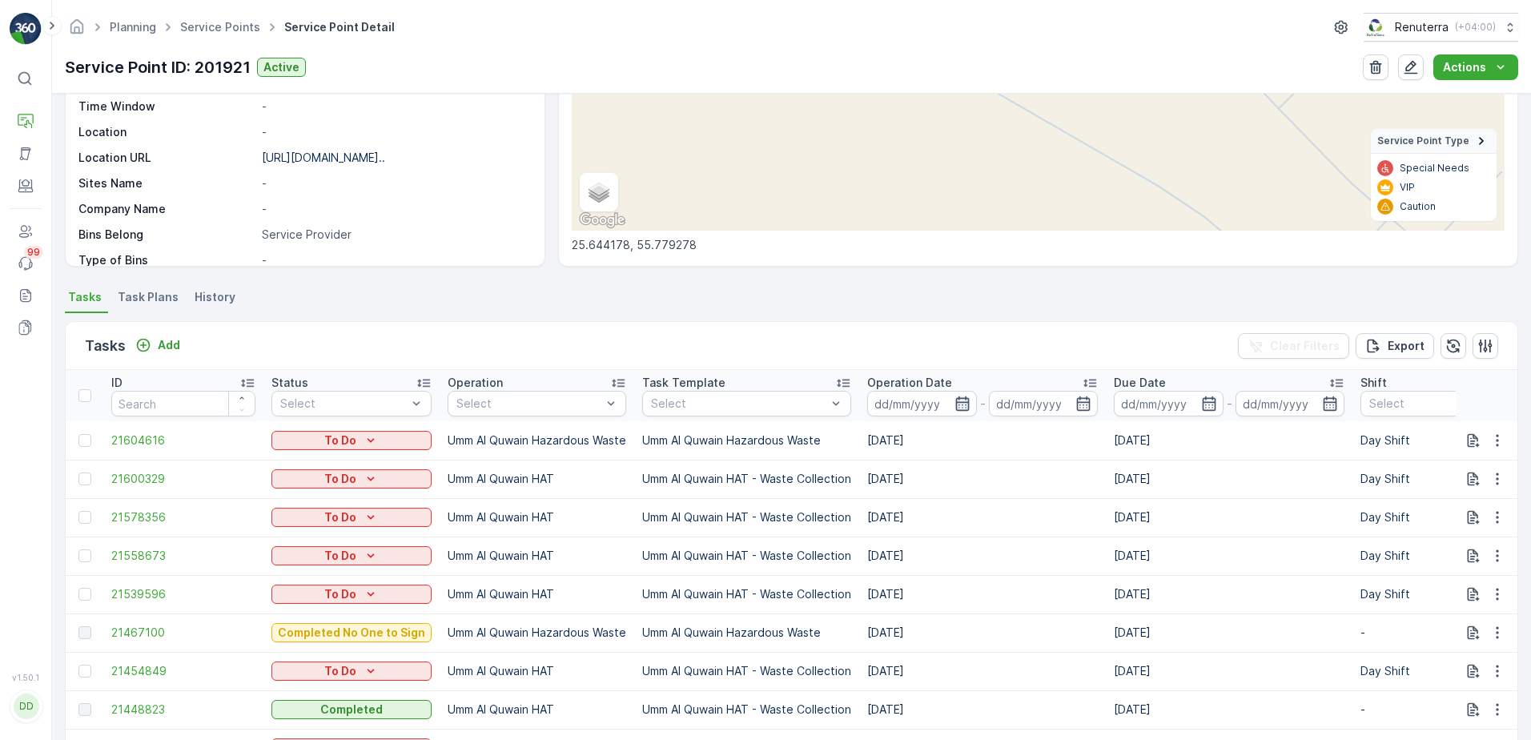
click at [965, 405] on icon "button" at bounding box center [962, 404] width 16 height 16
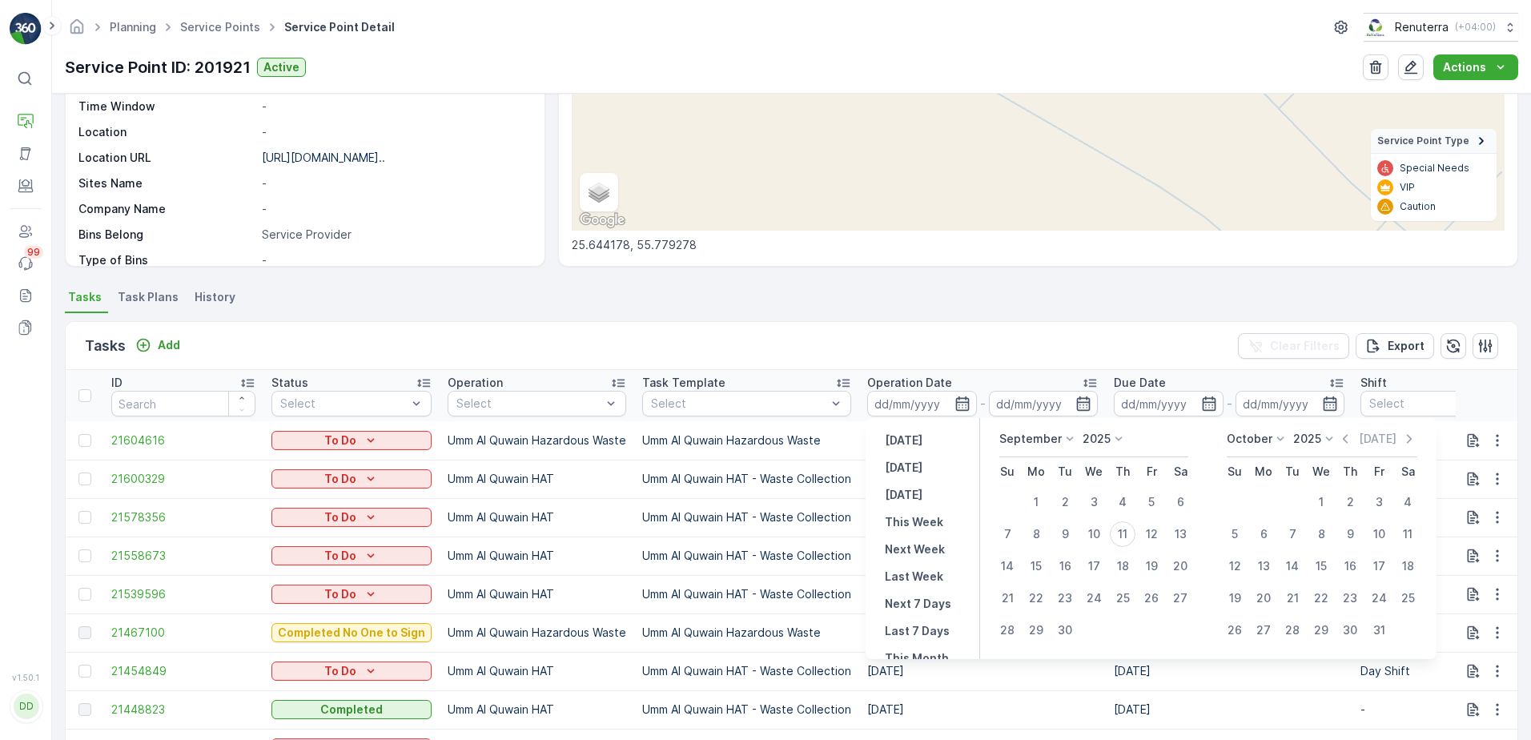
click at [1065, 436] on icon at bounding box center [1070, 439] width 16 height 16
click at [1027, 500] on span "August" at bounding box center [1028, 496] width 38 height 16
drag, startPoint x: 1150, startPoint y: 502, endPoint x: 1163, endPoint y: 492, distance: 16.0
click at [1151, 502] on div "1" at bounding box center [1152, 502] width 26 height 26
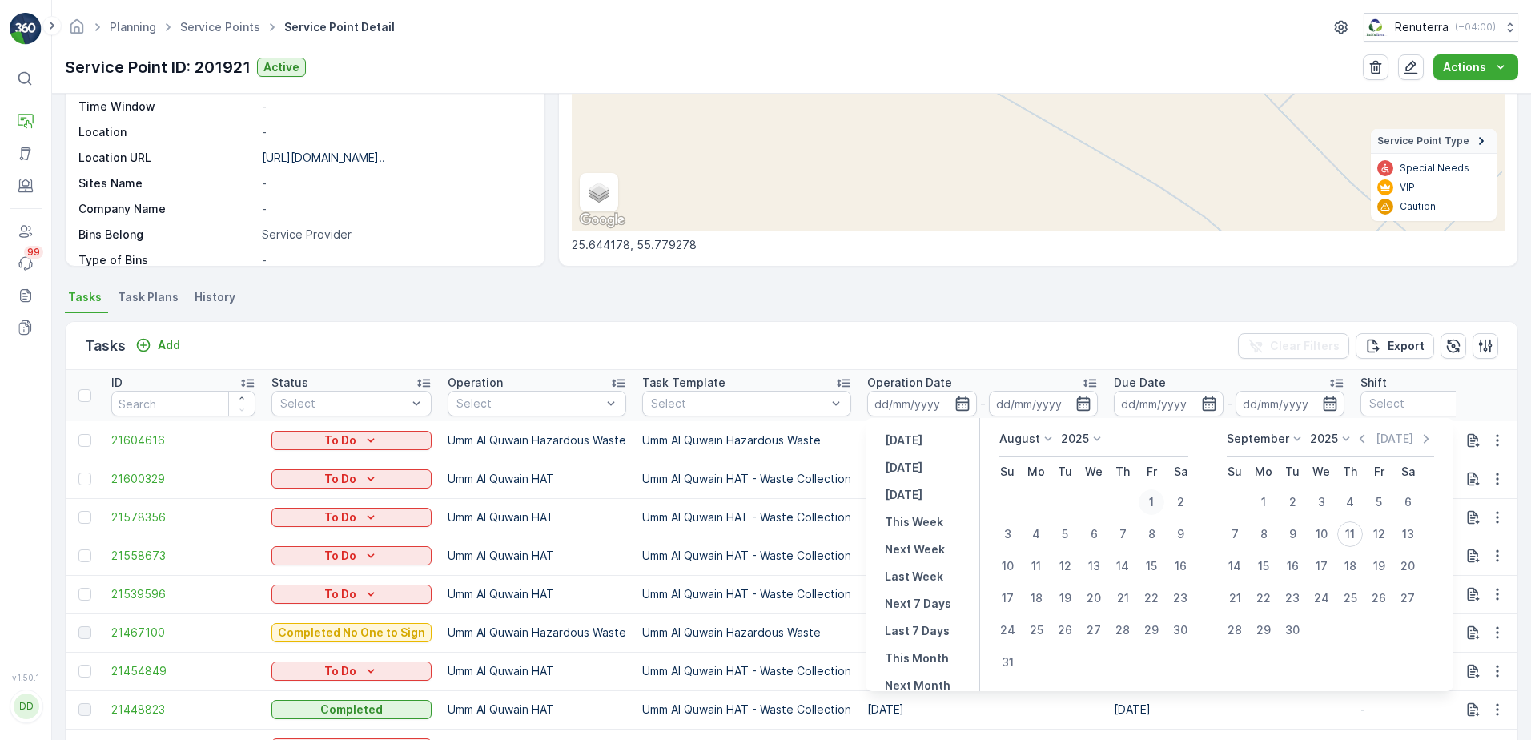
type input "01.08.2025"
click at [958, 401] on icon "button" at bounding box center [962, 404] width 16 height 16
type input "01.08.2025"
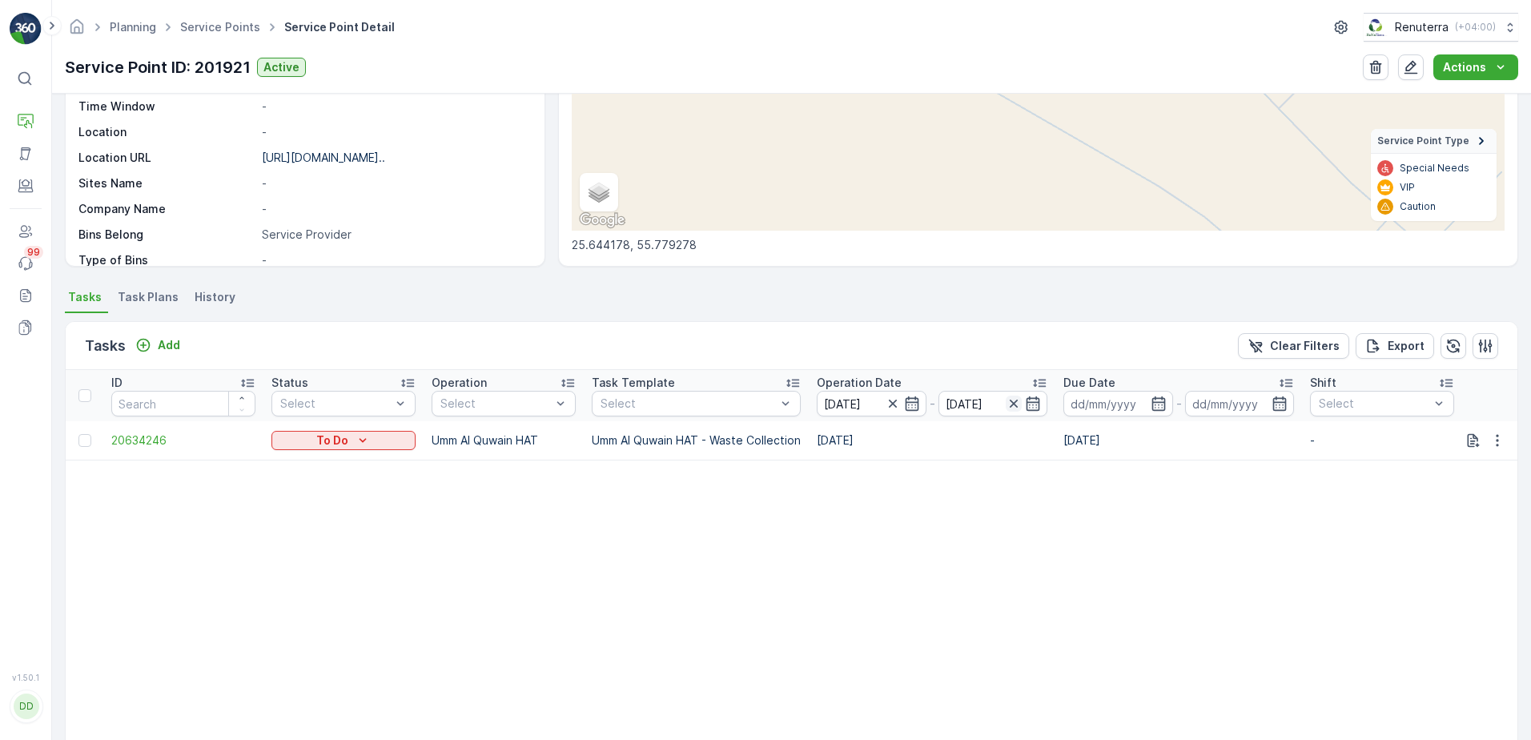
click at [1014, 403] on icon "button" at bounding box center [1014, 404] width 8 height 8
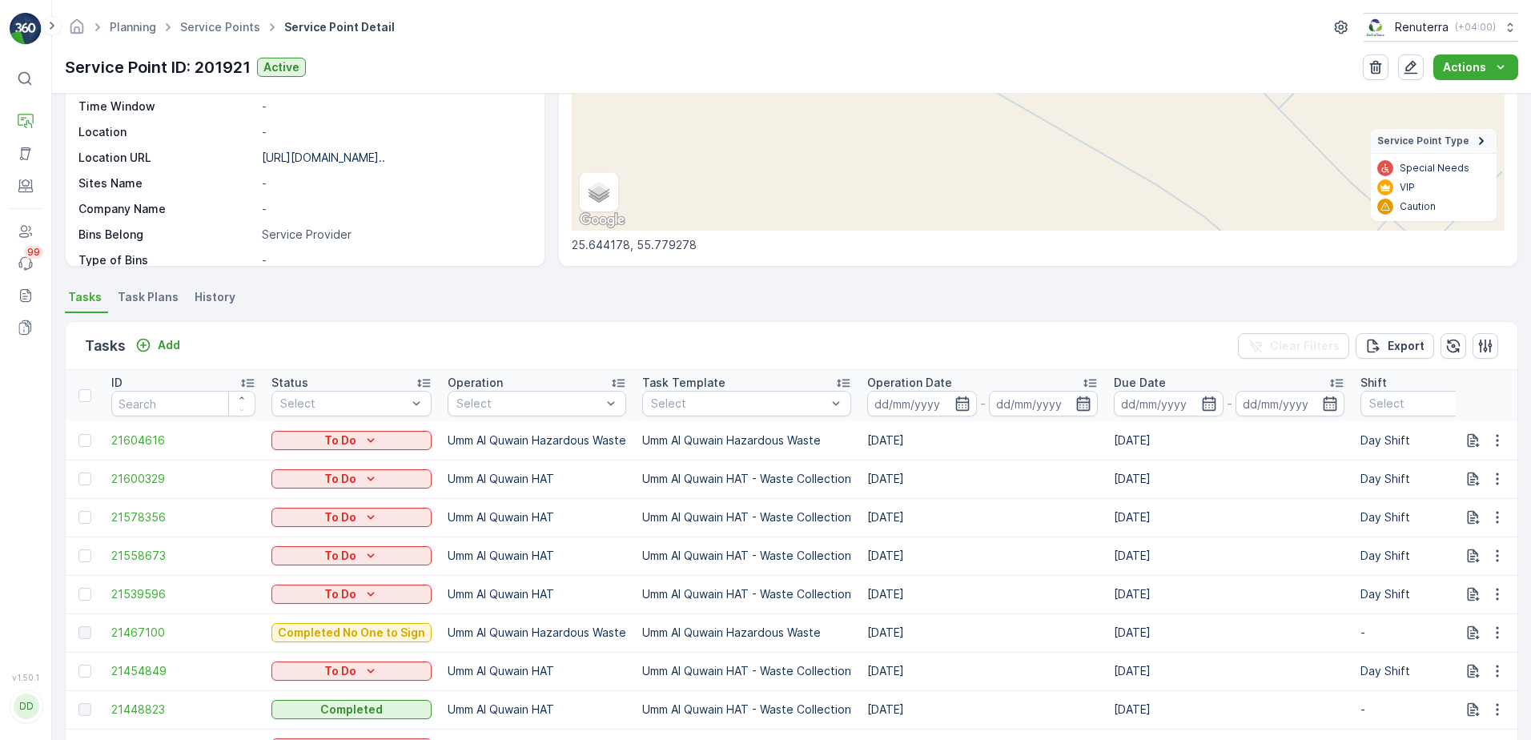
click at [1088, 401] on icon "button" at bounding box center [1083, 404] width 16 height 16
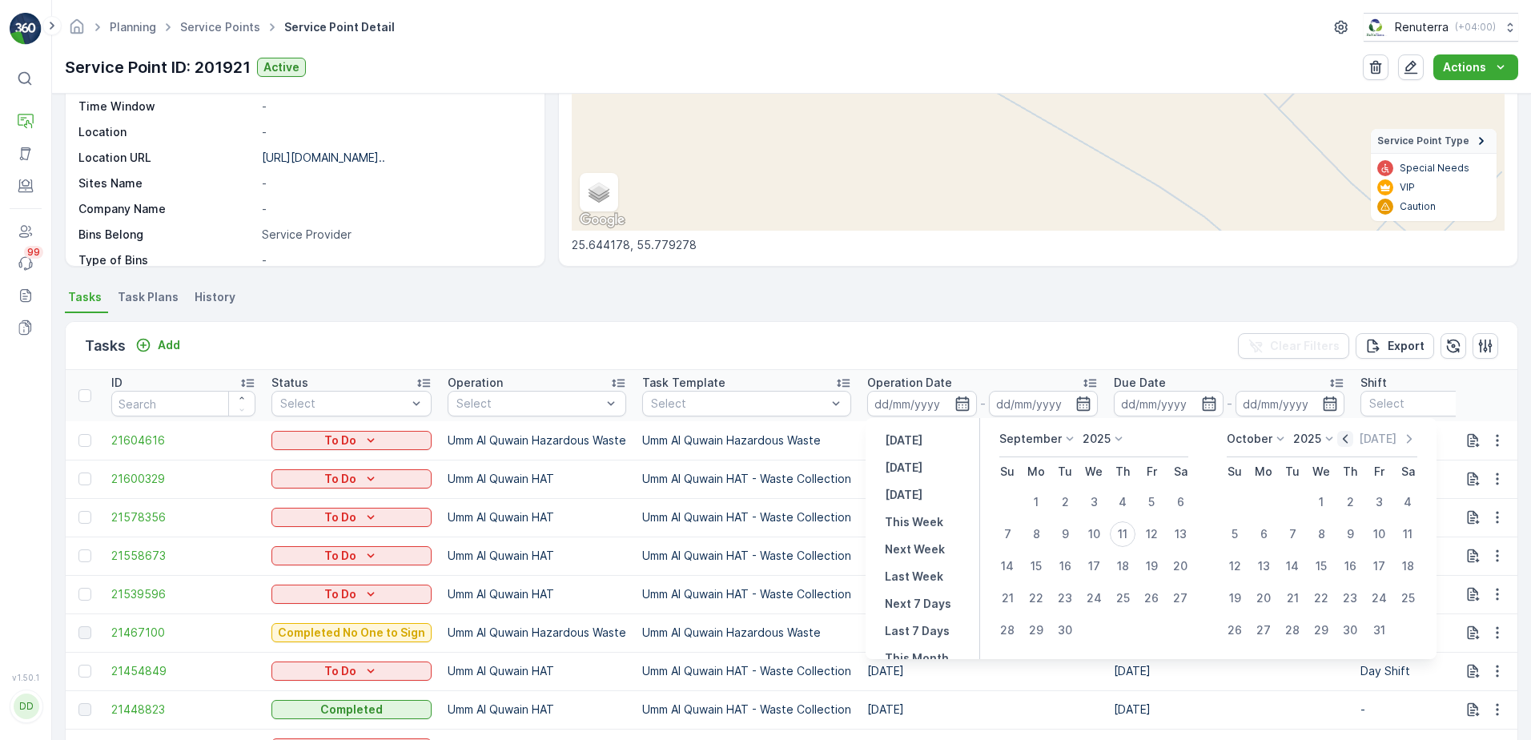
click at [1348, 440] on icon "button" at bounding box center [1345, 438] width 5 height 9
click at [1348, 440] on icon at bounding box center [1346, 439] width 16 height 16
click at [1364, 440] on icon "button" at bounding box center [1362, 439] width 16 height 16
click at [1237, 661] on div "31" at bounding box center [1235, 662] width 26 height 26
type input "31.08.2025"
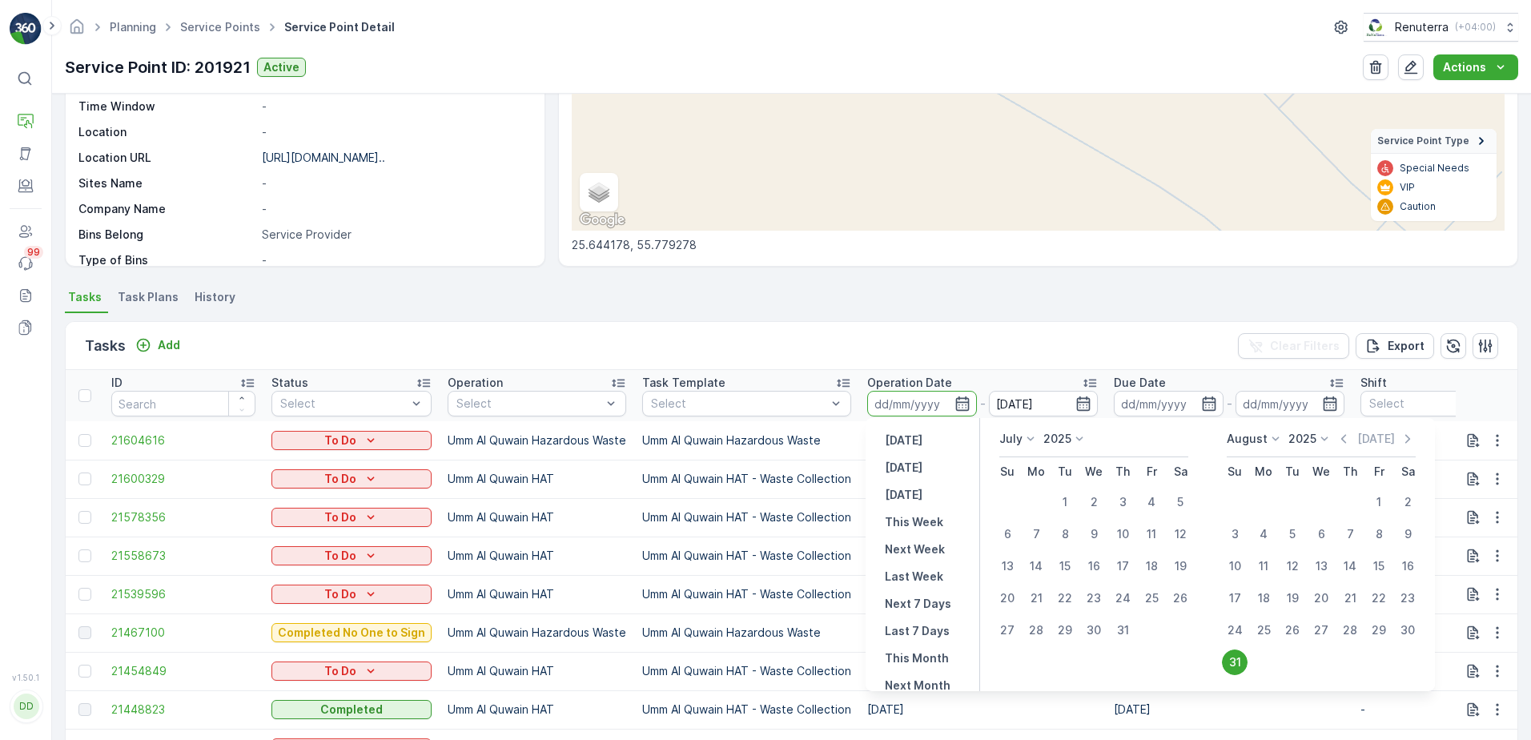
type input "31.08.2025"
click at [1103, 327] on div "Tasks Add Clear Filters Export" at bounding box center [792, 346] width 1452 height 48
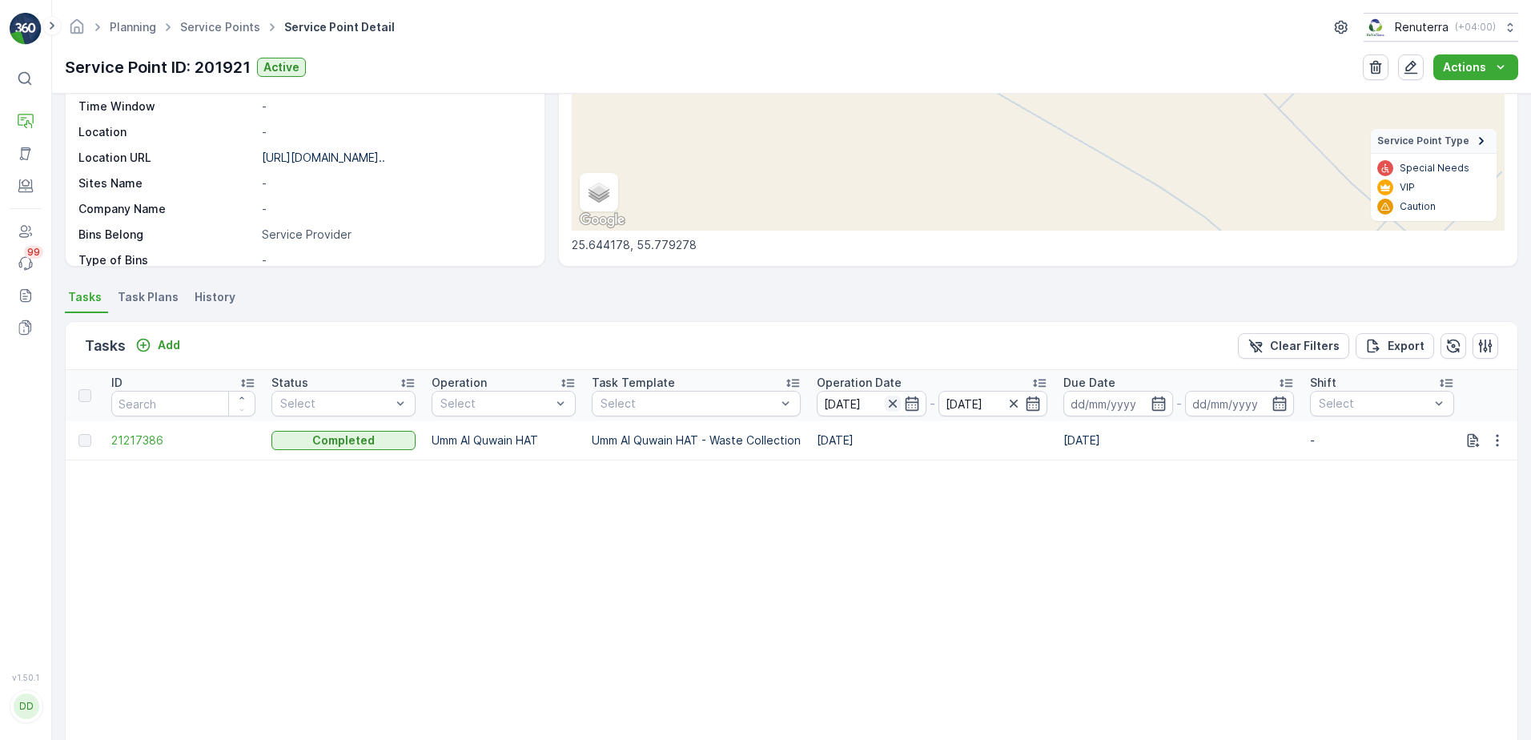
click at [890, 408] on icon "button" at bounding box center [893, 404] width 16 height 16
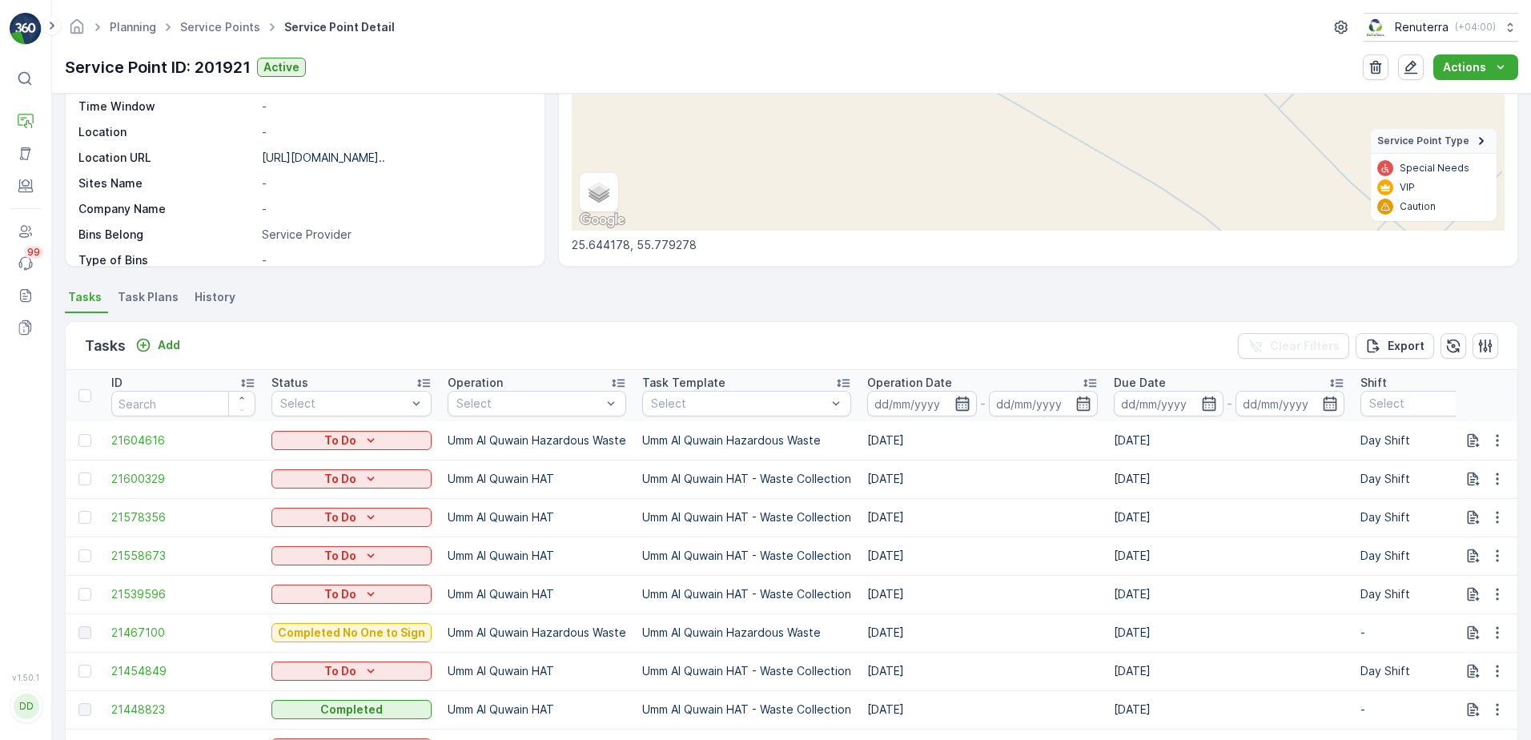
click at [962, 401] on icon "button" at bounding box center [962, 404] width 16 height 16
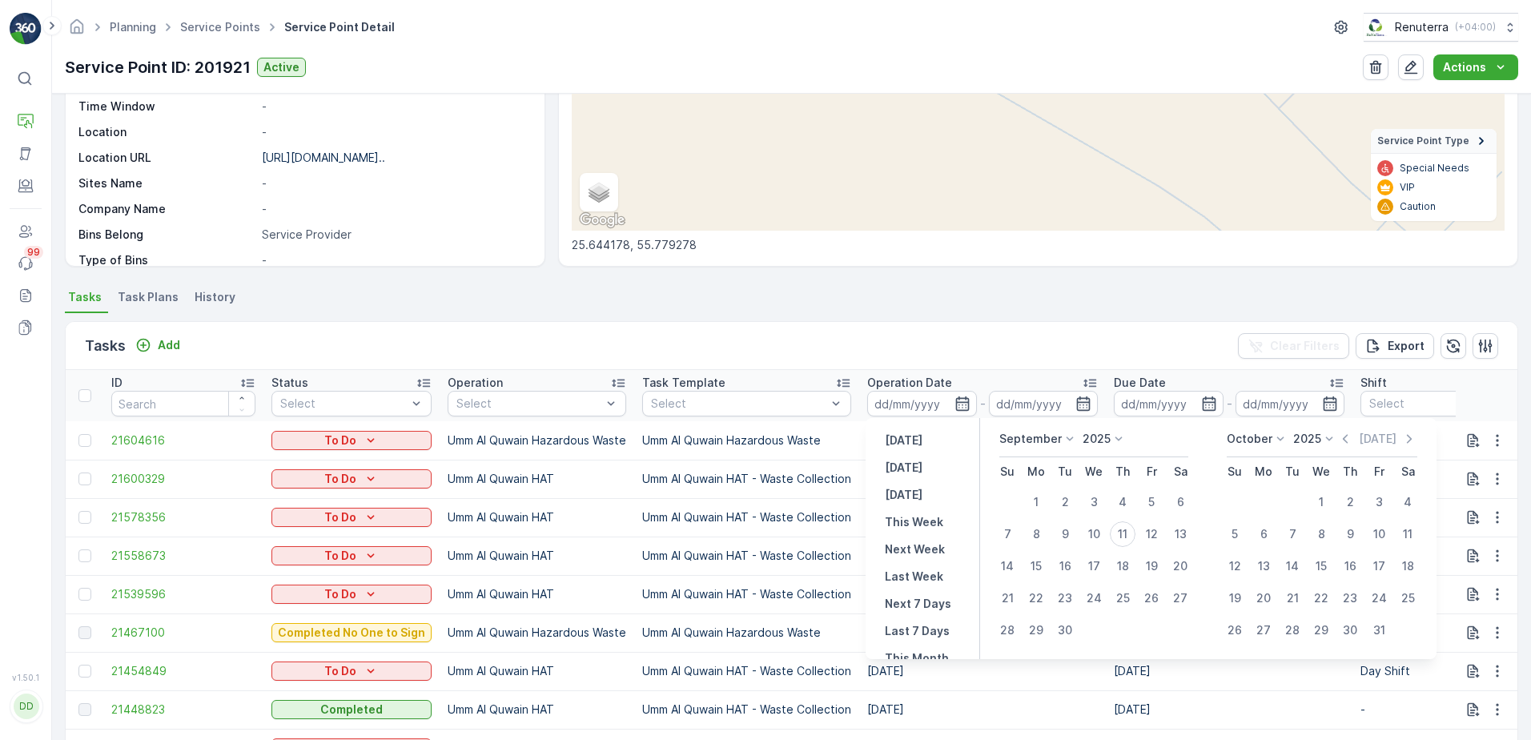
click at [1067, 434] on icon at bounding box center [1070, 439] width 16 height 16
click at [1036, 563] on span "August" at bounding box center [1028, 562] width 38 height 16
click at [1295, 436] on icon at bounding box center [1297, 439] width 16 height 16
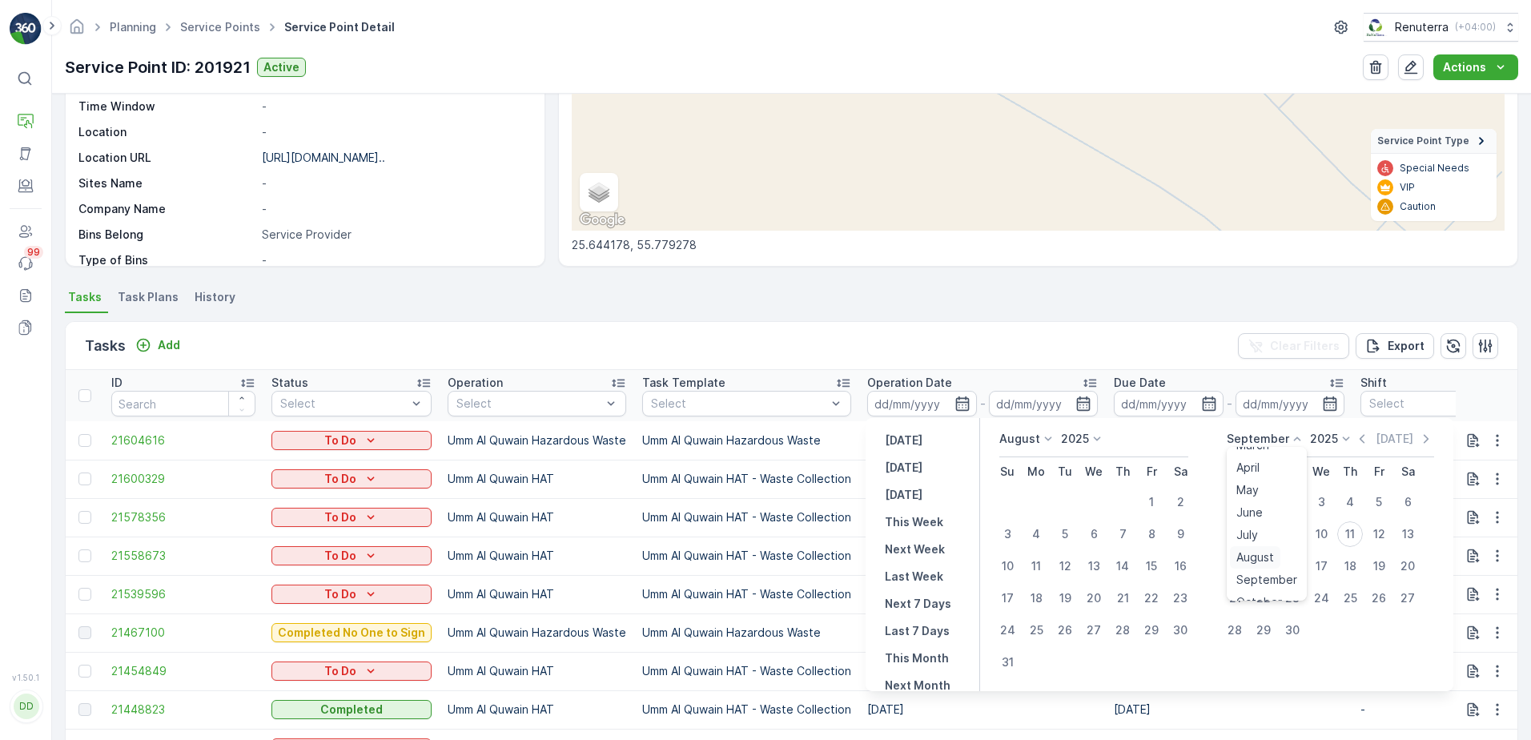
click at [1243, 554] on span "August" at bounding box center [1255, 557] width 38 height 16
click at [1235, 660] on div "31" at bounding box center [1235, 662] width 26 height 26
type input "31.08.2025"
click at [960, 401] on icon "button" at bounding box center [962, 404] width 16 height 16
type input "31.08.2025"
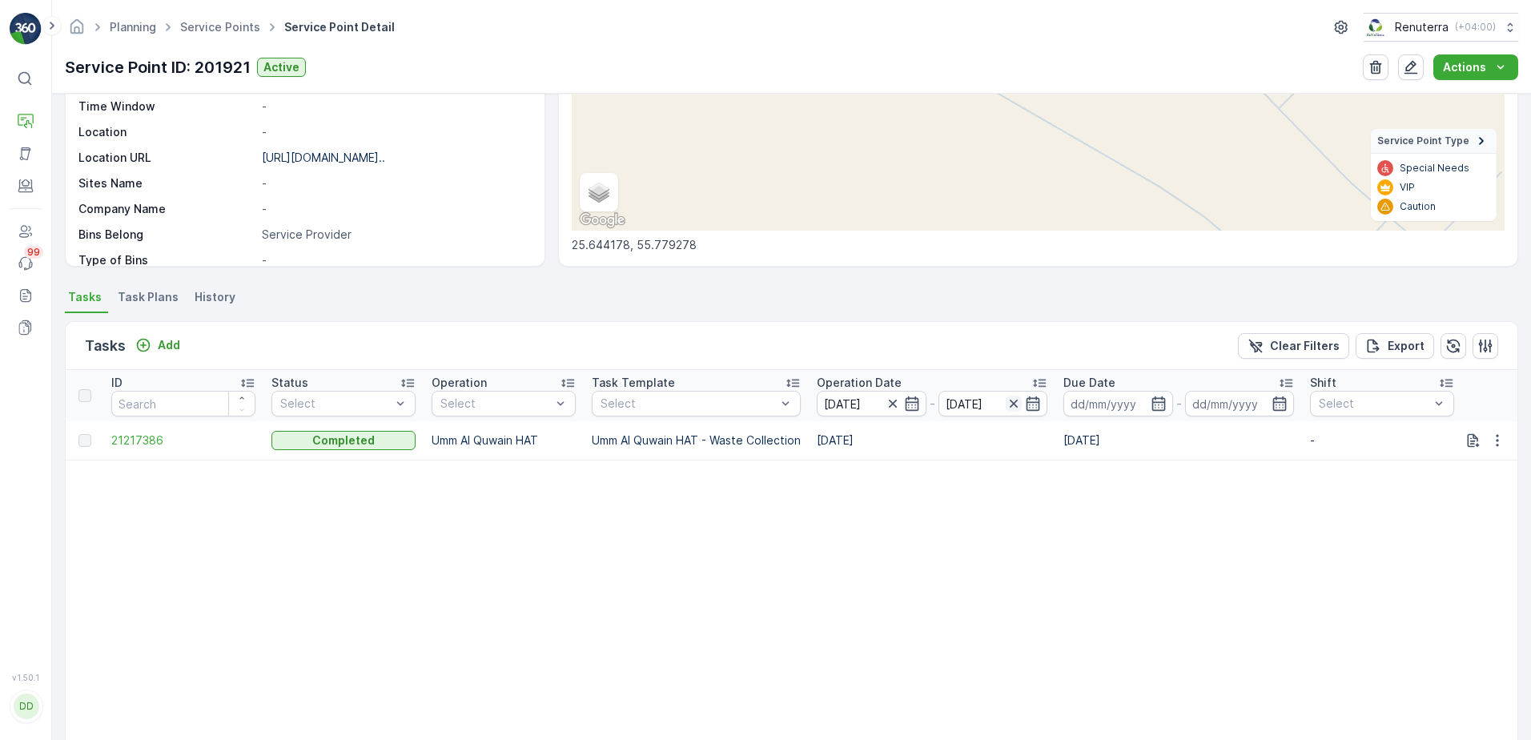
click at [1019, 406] on icon "button" at bounding box center [1014, 404] width 16 height 16
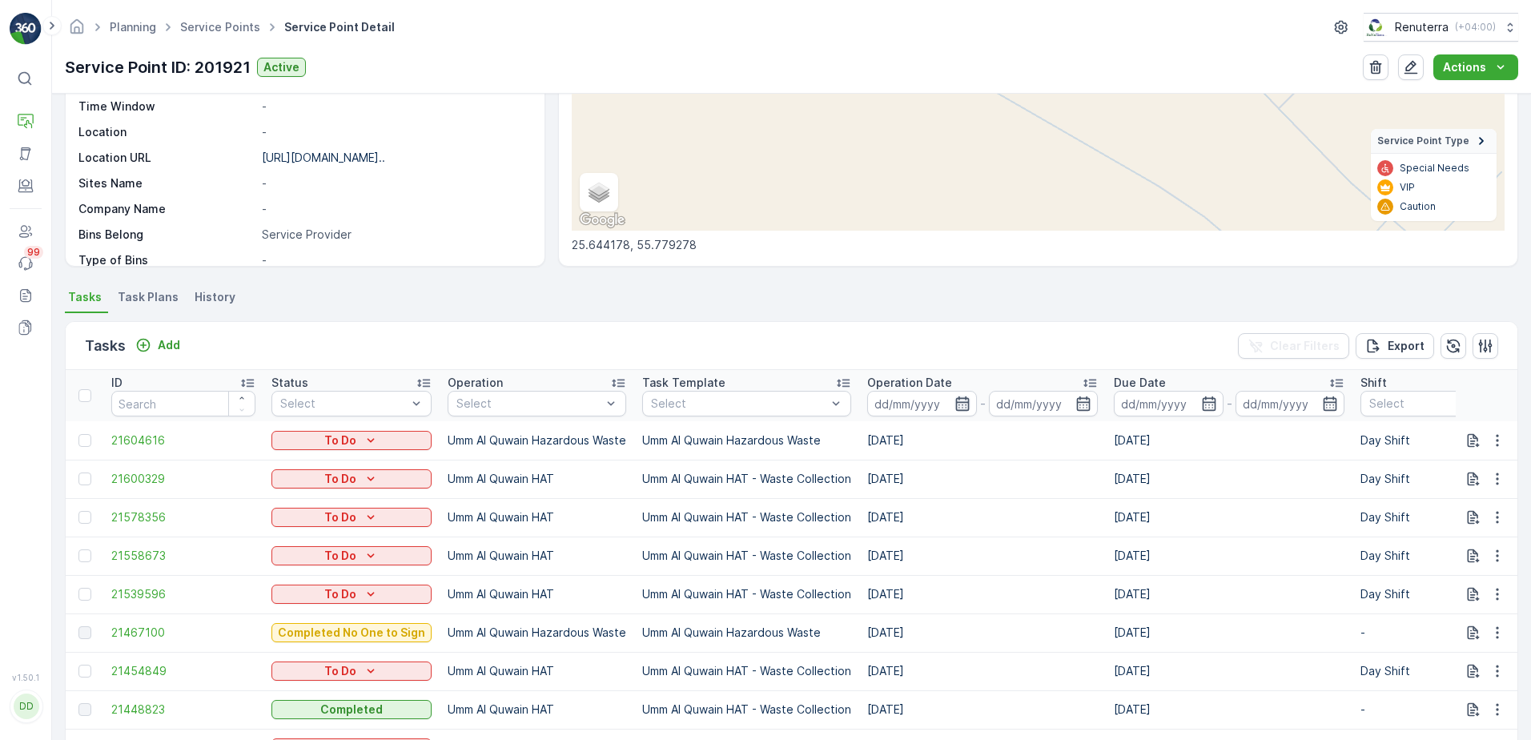
click at [962, 403] on icon "button" at bounding box center [962, 403] width 14 height 14
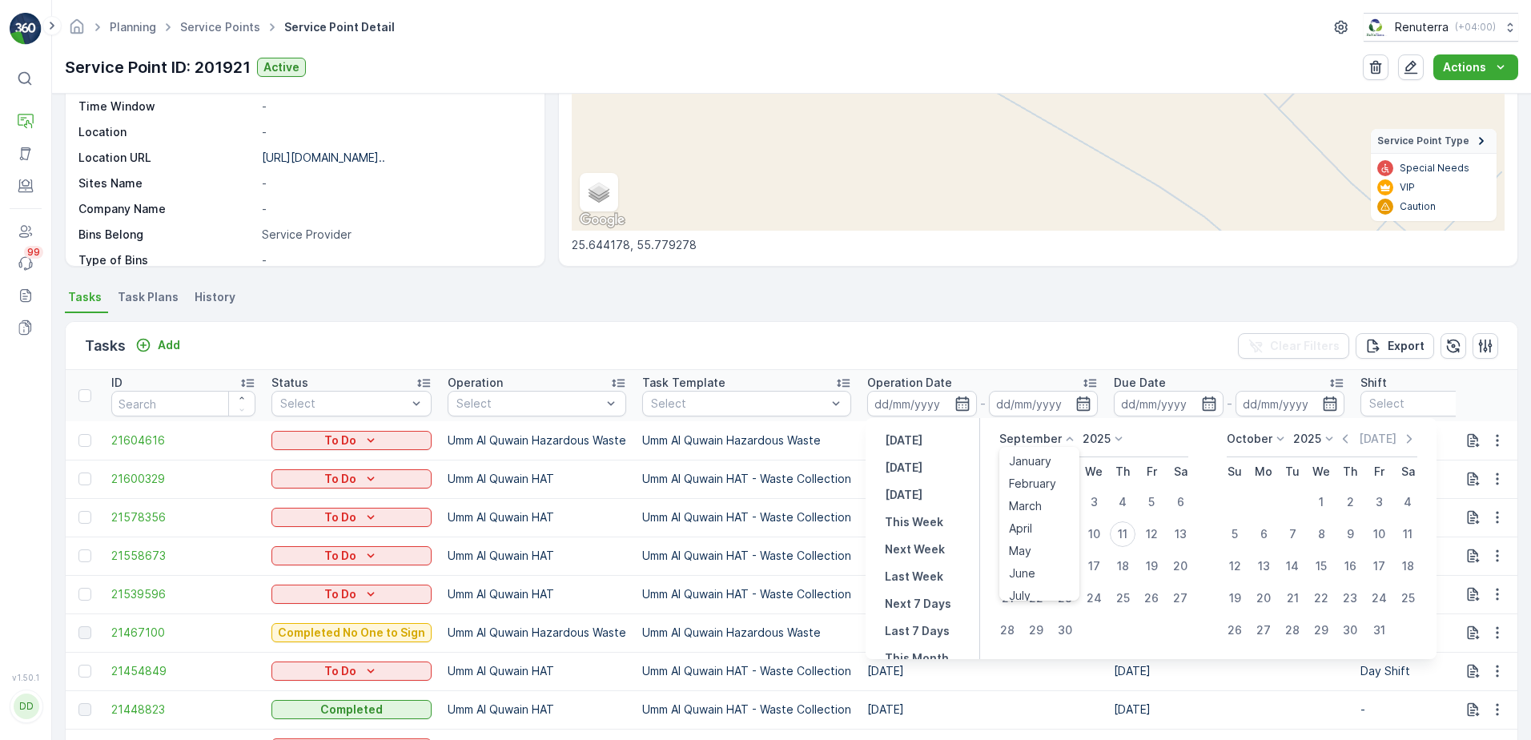
click at [1063, 439] on icon at bounding box center [1070, 439] width 16 height 16
click at [1040, 585] on span "August" at bounding box center [1028, 588] width 38 height 16
click at [1153, 502] on div "1" at bounding box center [1152, 502] width 26 height 26
type input "01.08.2025"
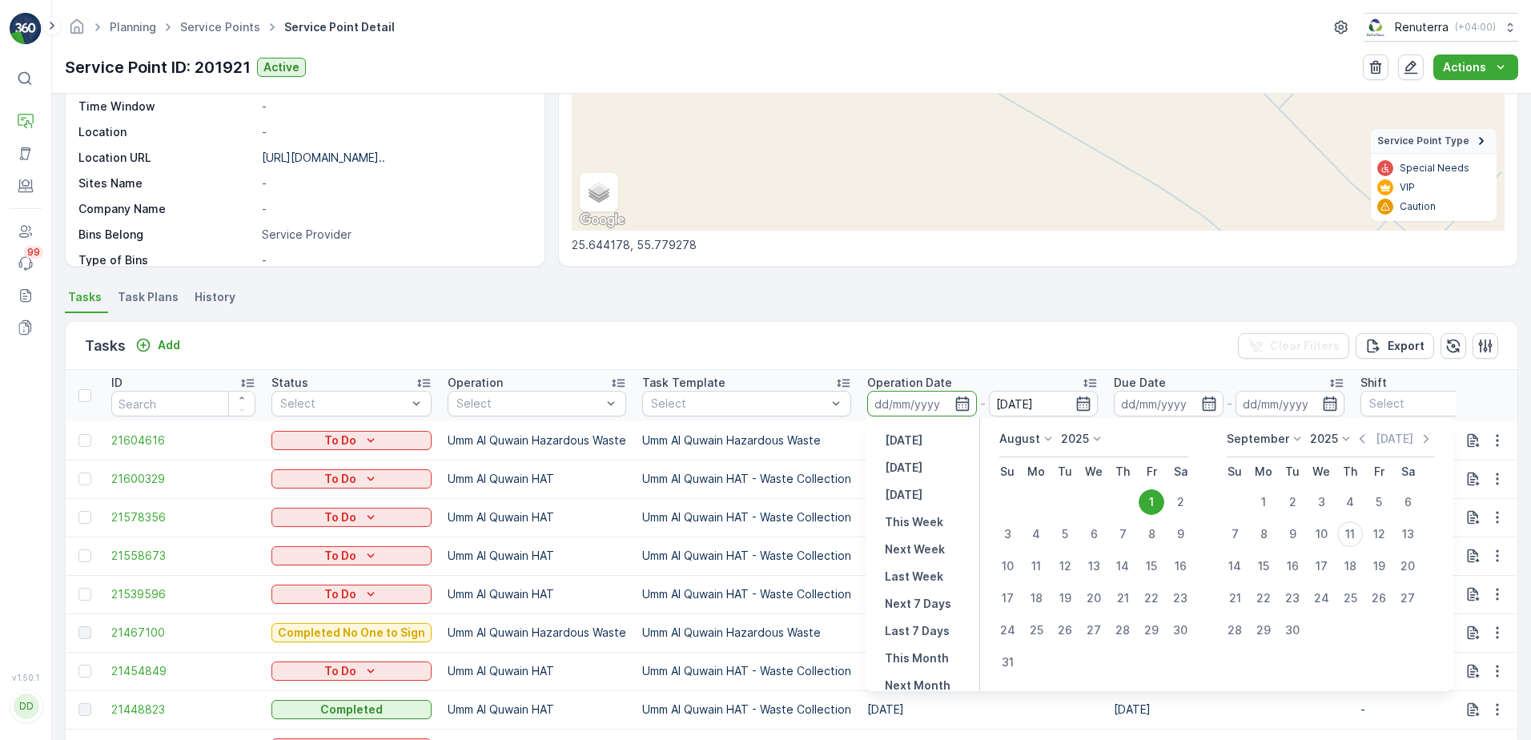
click at [925, 400] on input at bounding box center [922, 404] width 110 height 26
type input "01.08.2025"
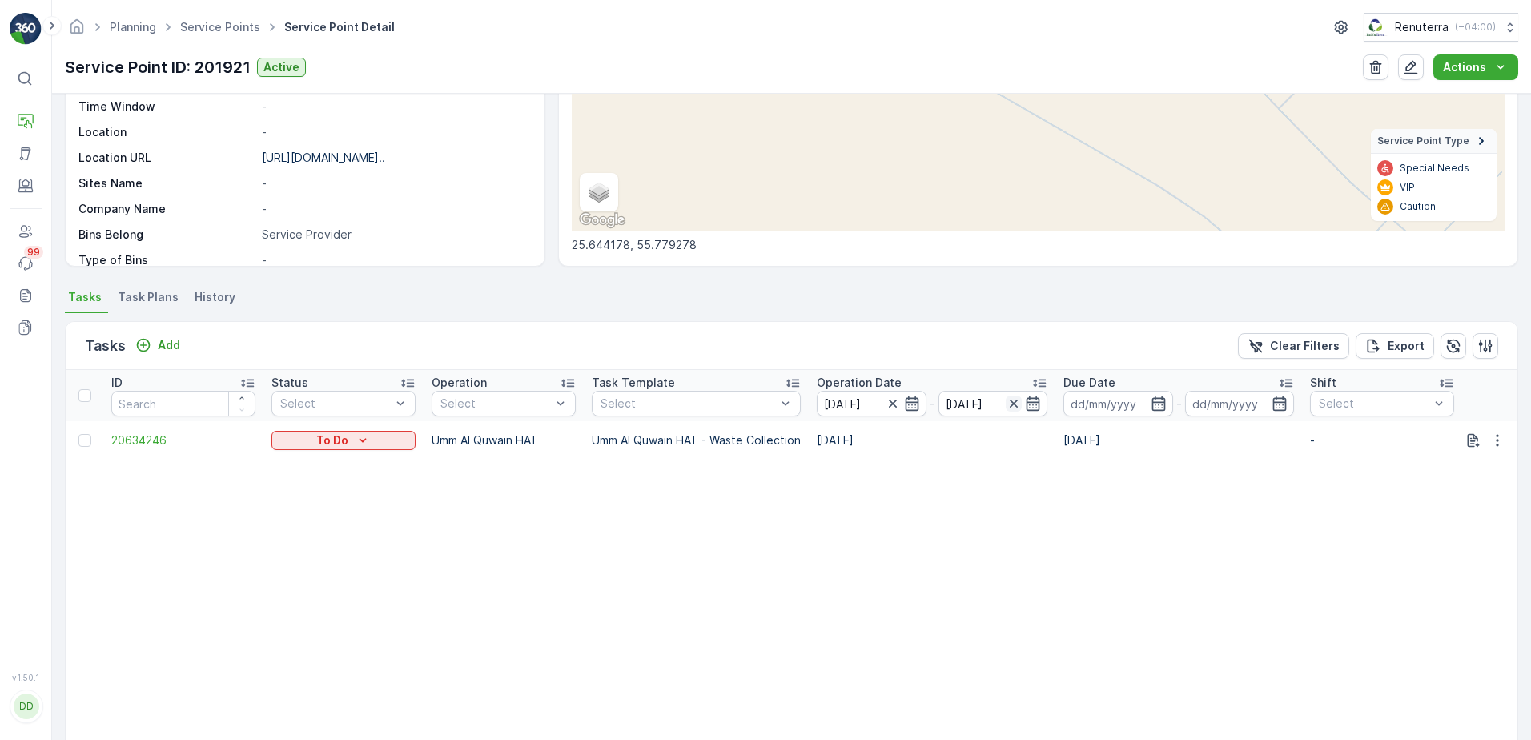
click at [1013, 403] on icon "button" at bounding box center [1014, 404] width 8 height 8
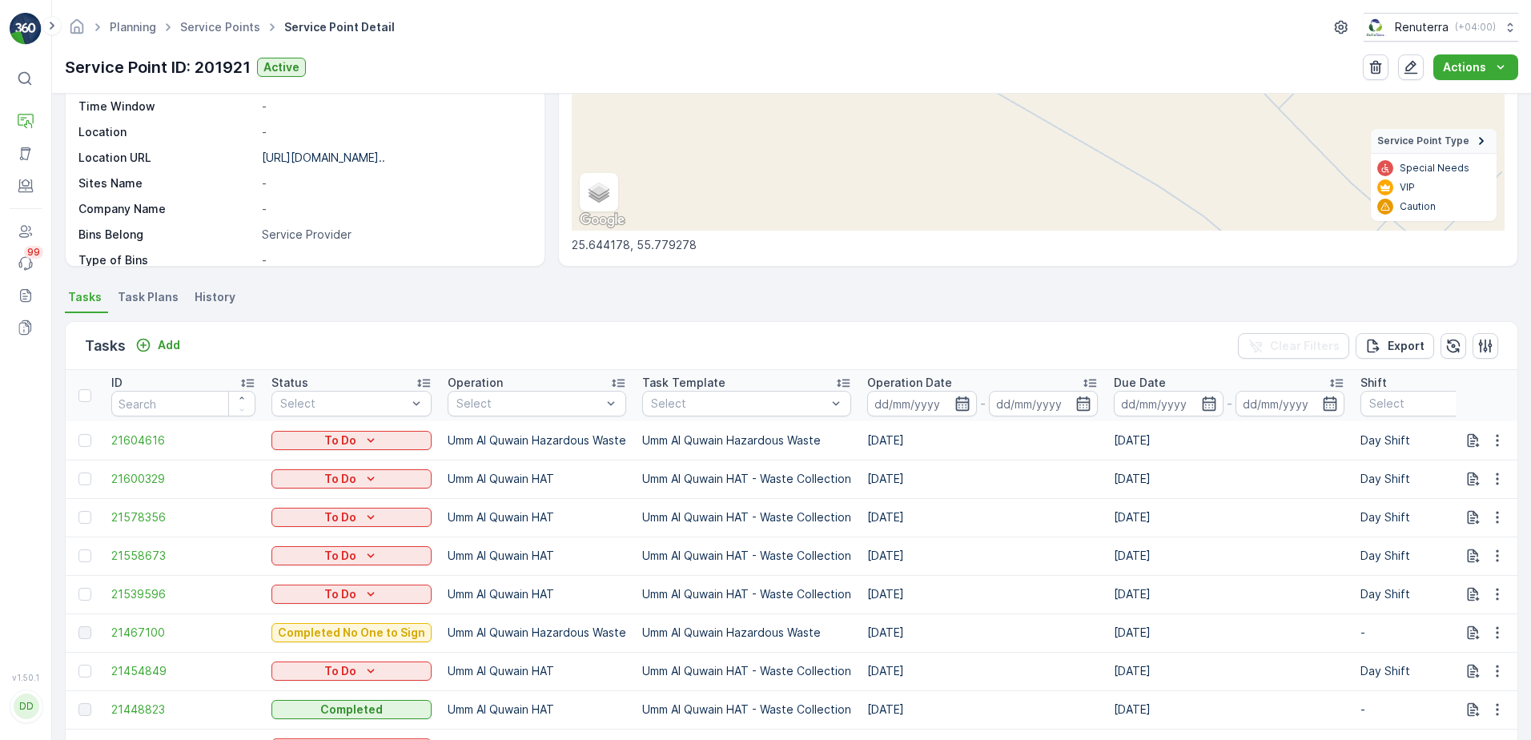
click at [962, 404] on icon "button" at bounding box center [962, 404] width 16 height 16
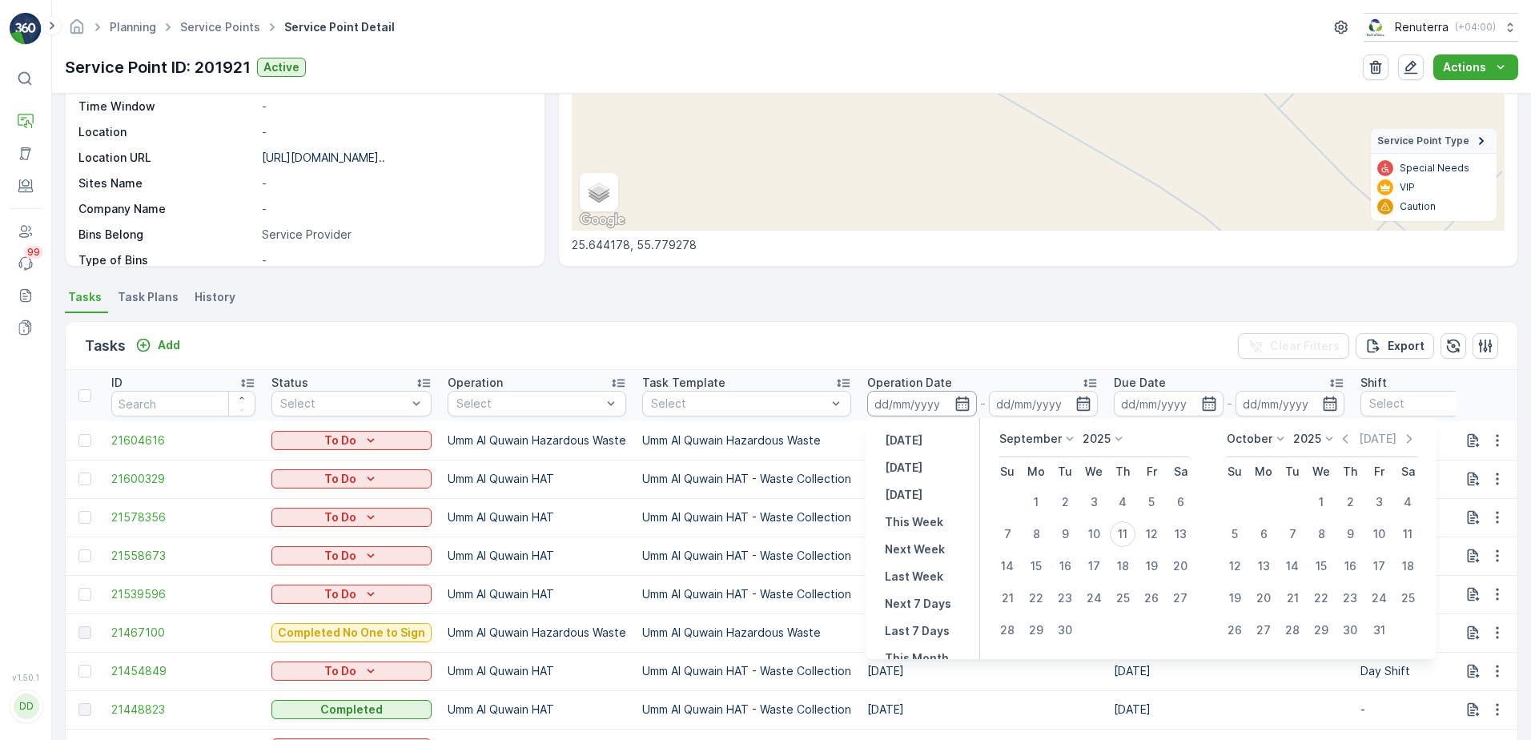
click at [902, 398] on input at bounding box center [922, 404] width 110 height 26
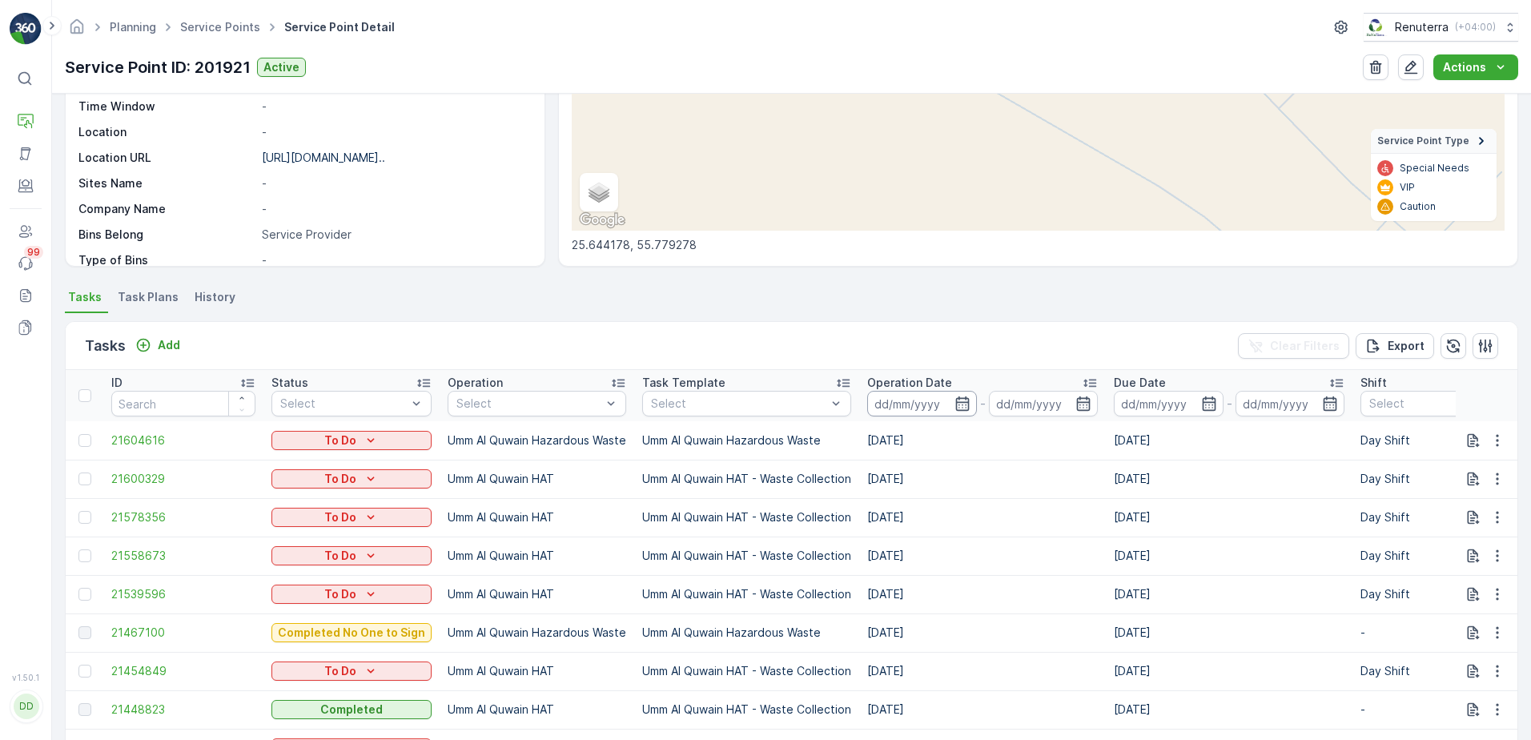
click at [901, 403] on input at bounding box center [922, 404] width 110 height 26
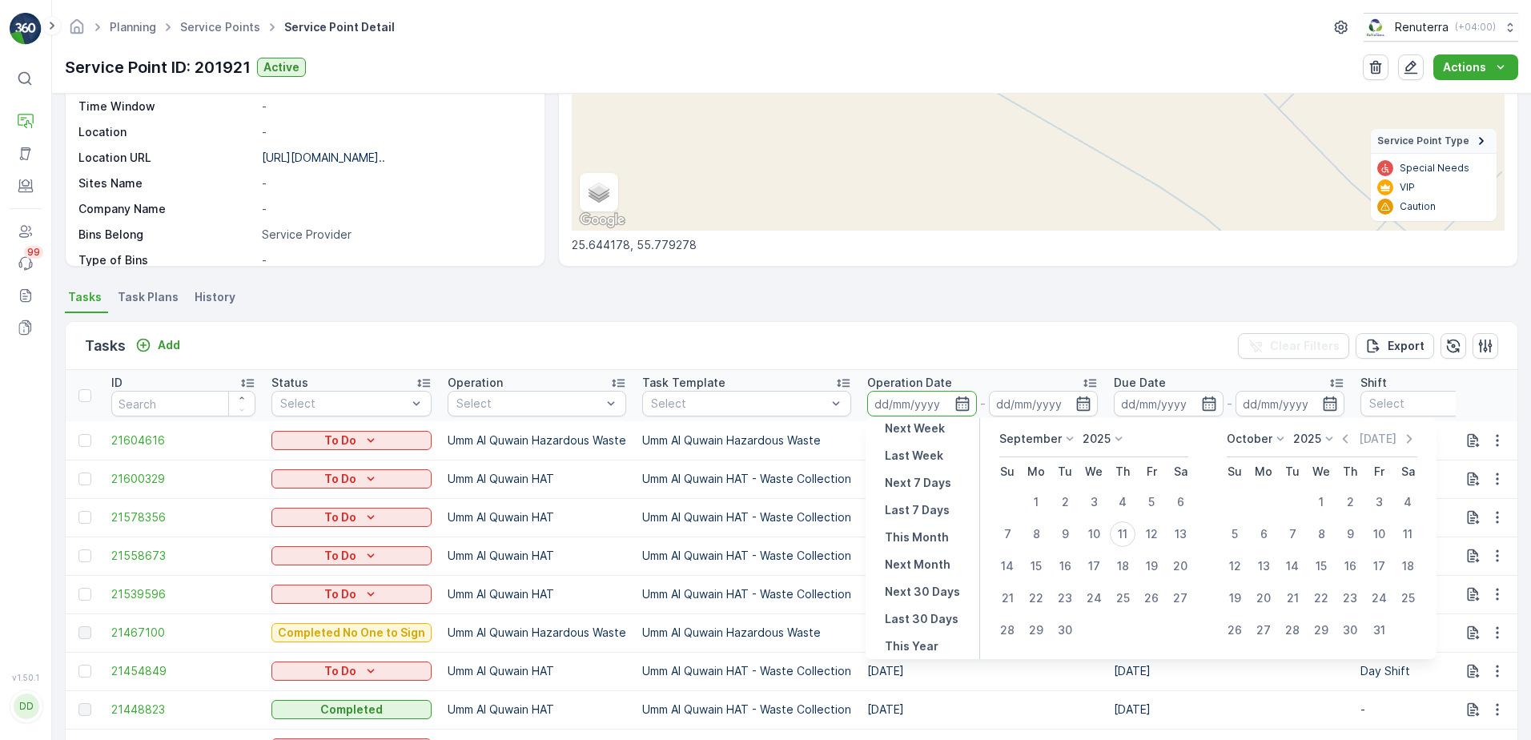
scroll to position [123, 0]
click at [1056, 436] on p "September" at bounding box center [1030, 439] width 62 height 16
click at [1036, 581] on span "August" at bounding box center [1028, 582] width 38 height 16
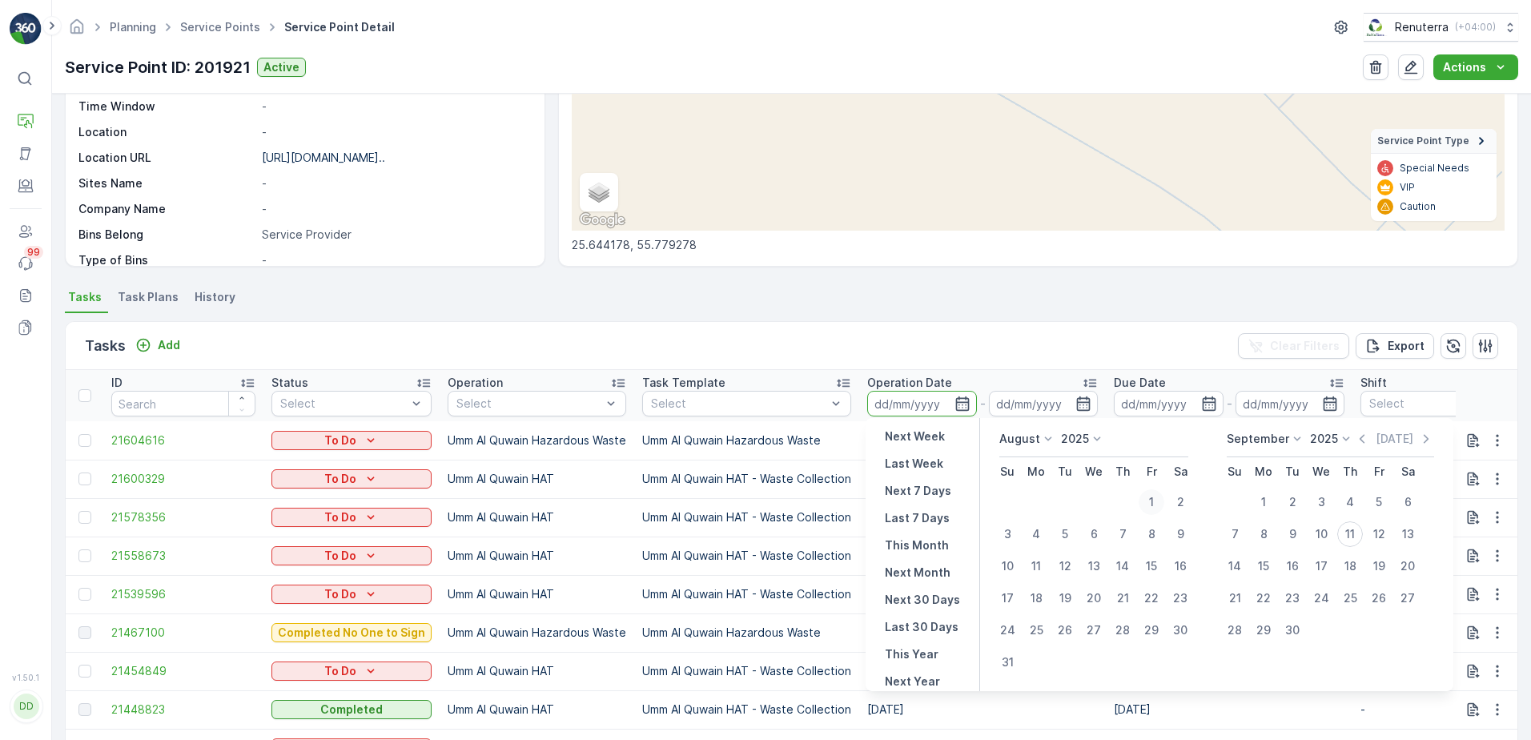
click at [1151, 501] on div "1" at bounding box center [1152, 502] width 26 height 26
type input "01.08.2025"
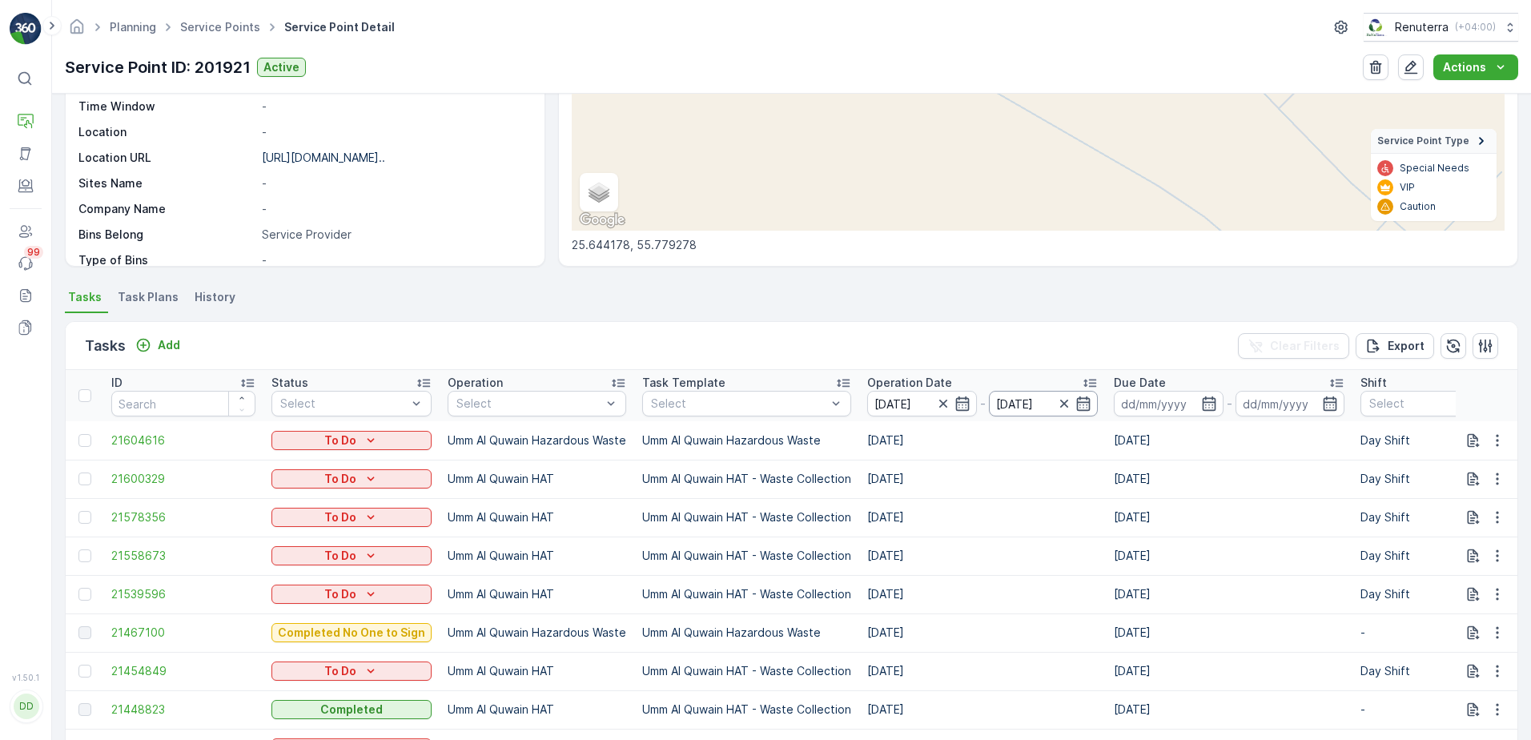
click at [1019, 400] on input "01.08.2025" at bounding box center [1044, 404] width 110 height 26
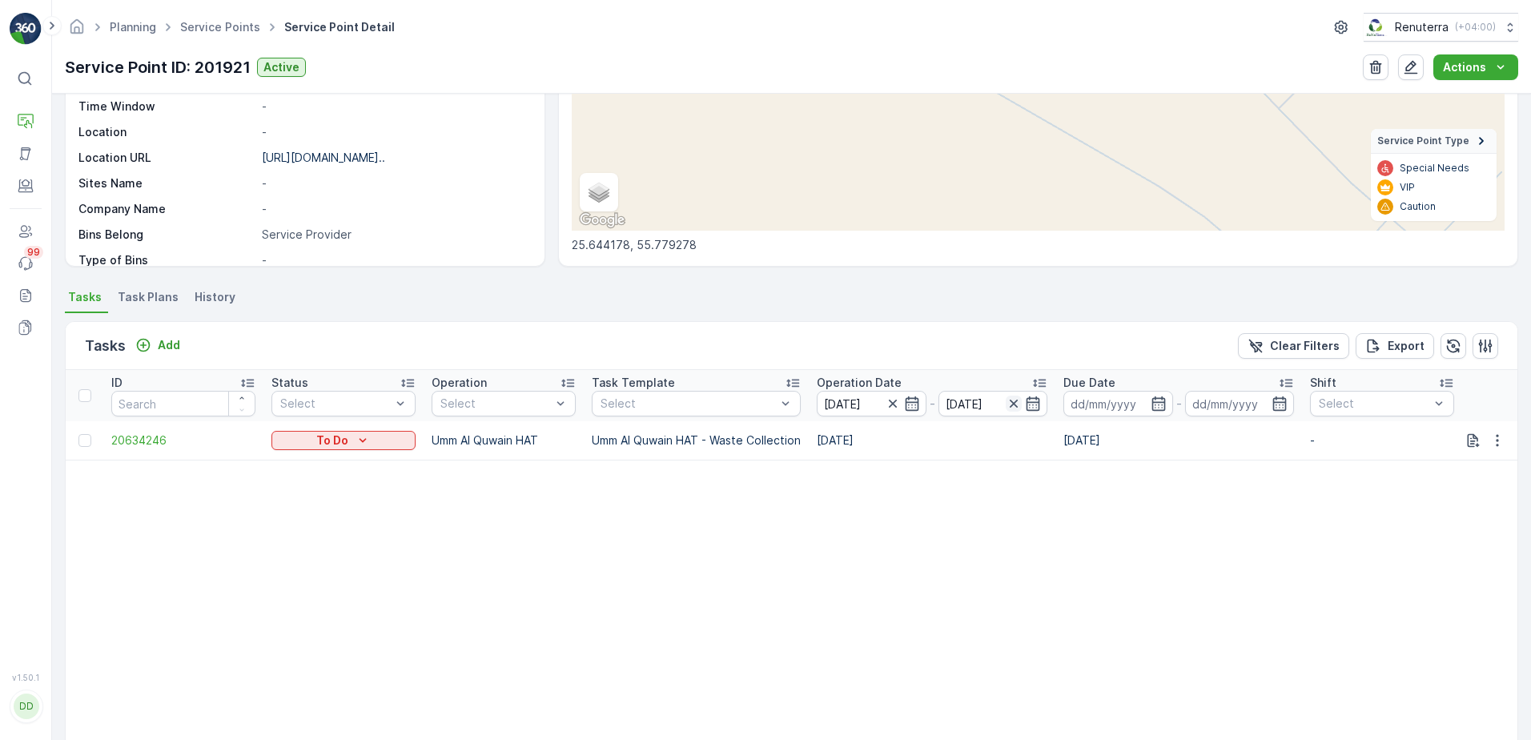
click at [1013, 403] on icon "button" at bounding box center [1014, 404] width 16 height 16
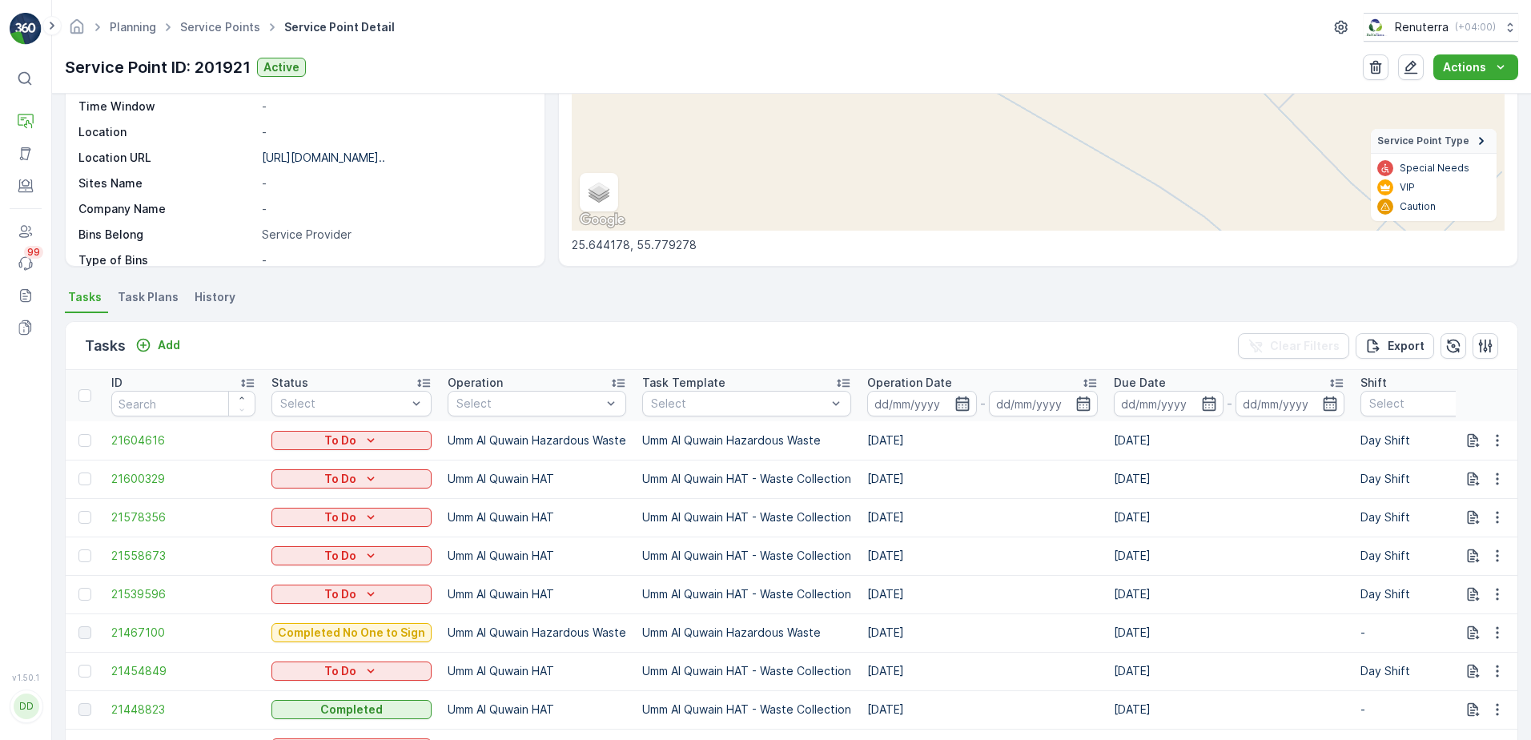
click at [965, 405] on icon "button" at bounding box center [962, 404] width 16 height 16
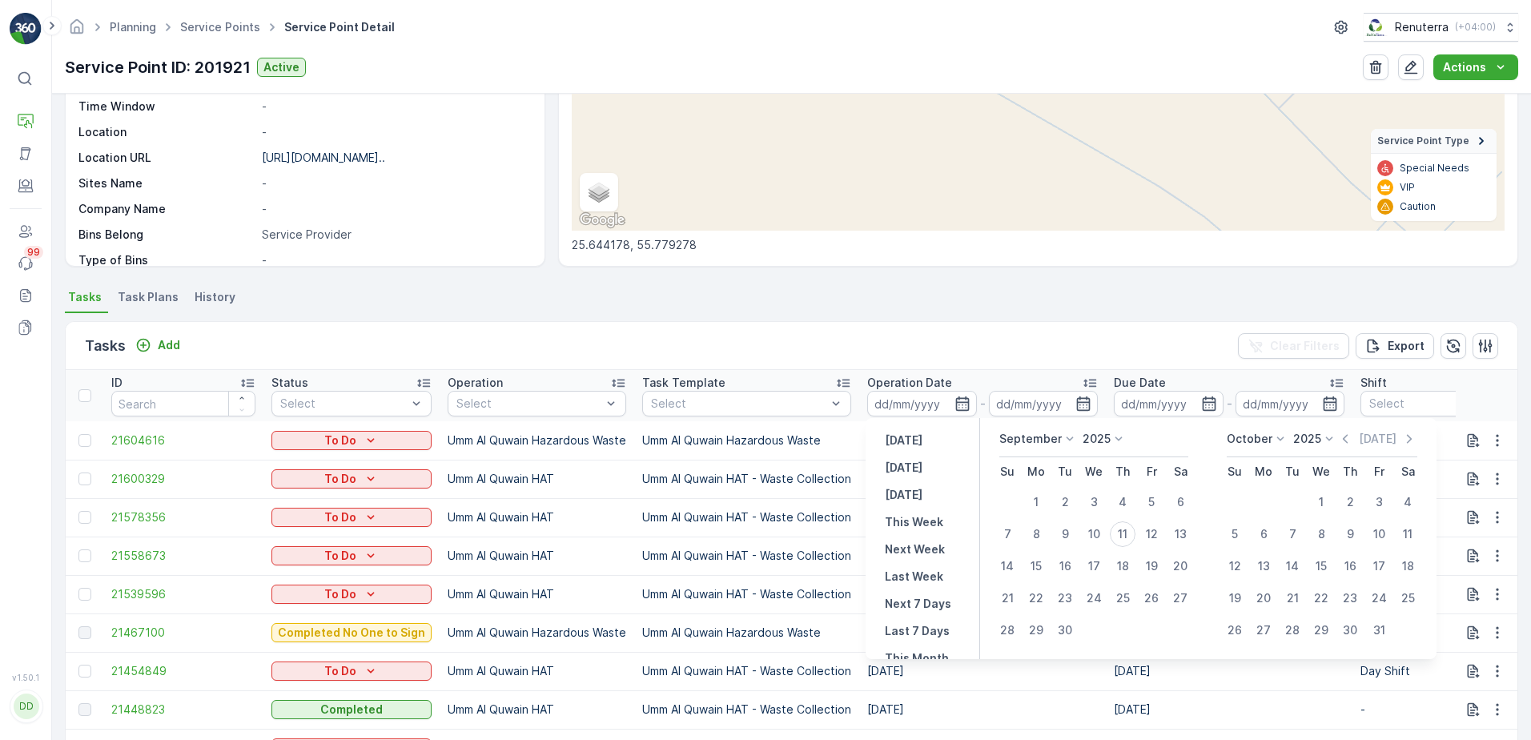
click at [1068, 436] on icon at bounding box center [1070, 439] width 16 height 16
click at [1032, 576] on span "August" at bounding box center [1028, 573] width 38 height 16
click at [1152, 503] on div "1" at bounding box center [1152, 502] width 26 height 26
type input "01.08.2025"
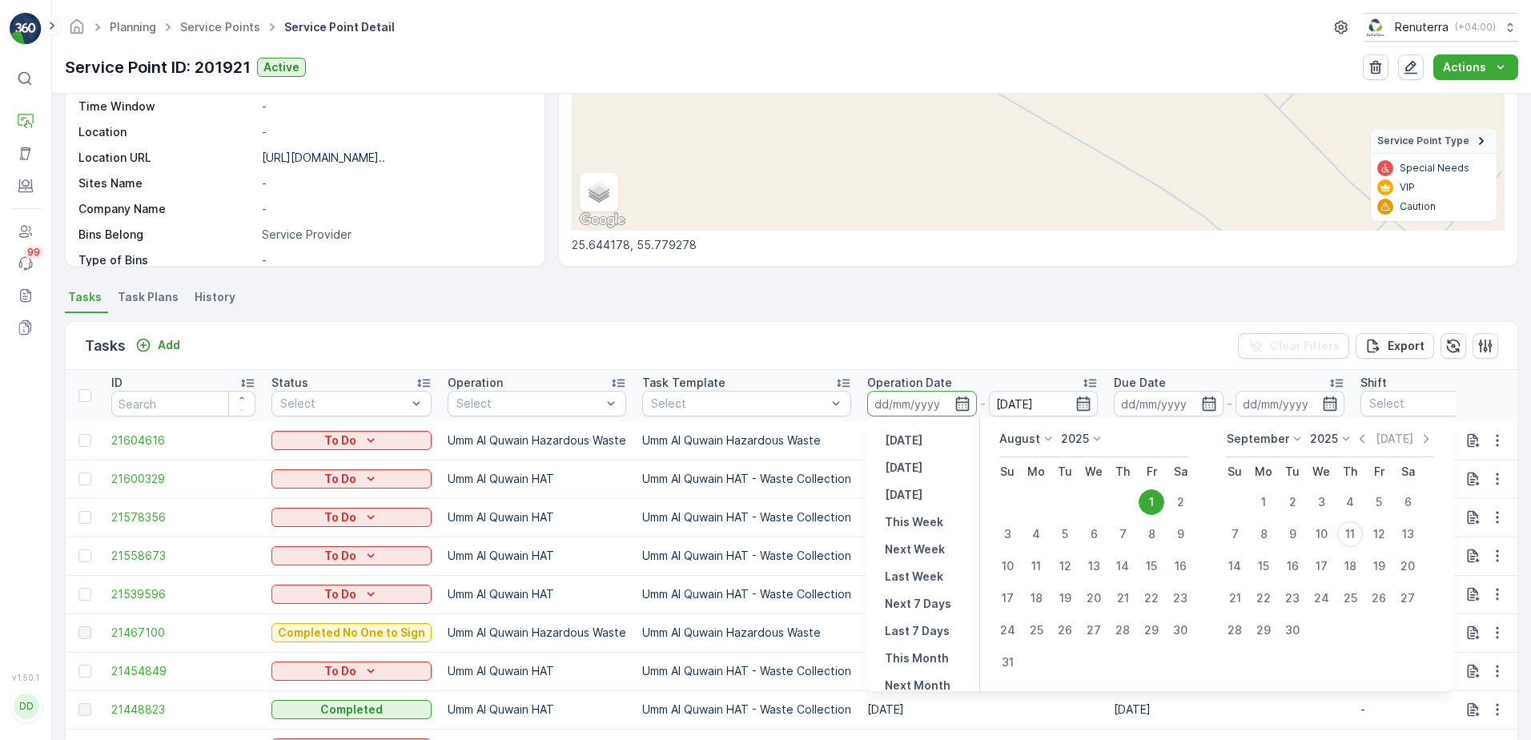
click at [1155, 499] on div "1" at bounding box center [1152, 502] width 26 height 26
type input "01.08.2025"
click at [1299, 440] on icon at bounding box center [1297, 439] width 16 height 16
drag, startPoint x: 1305, startPoint y: 503, endPoint x: 1308, endPoint y: 533, distance: 30.5
click at [1307, 533] on ul "January February March April May June July August September October November De…" at bounding box center [1267, 524] width 80 height 154
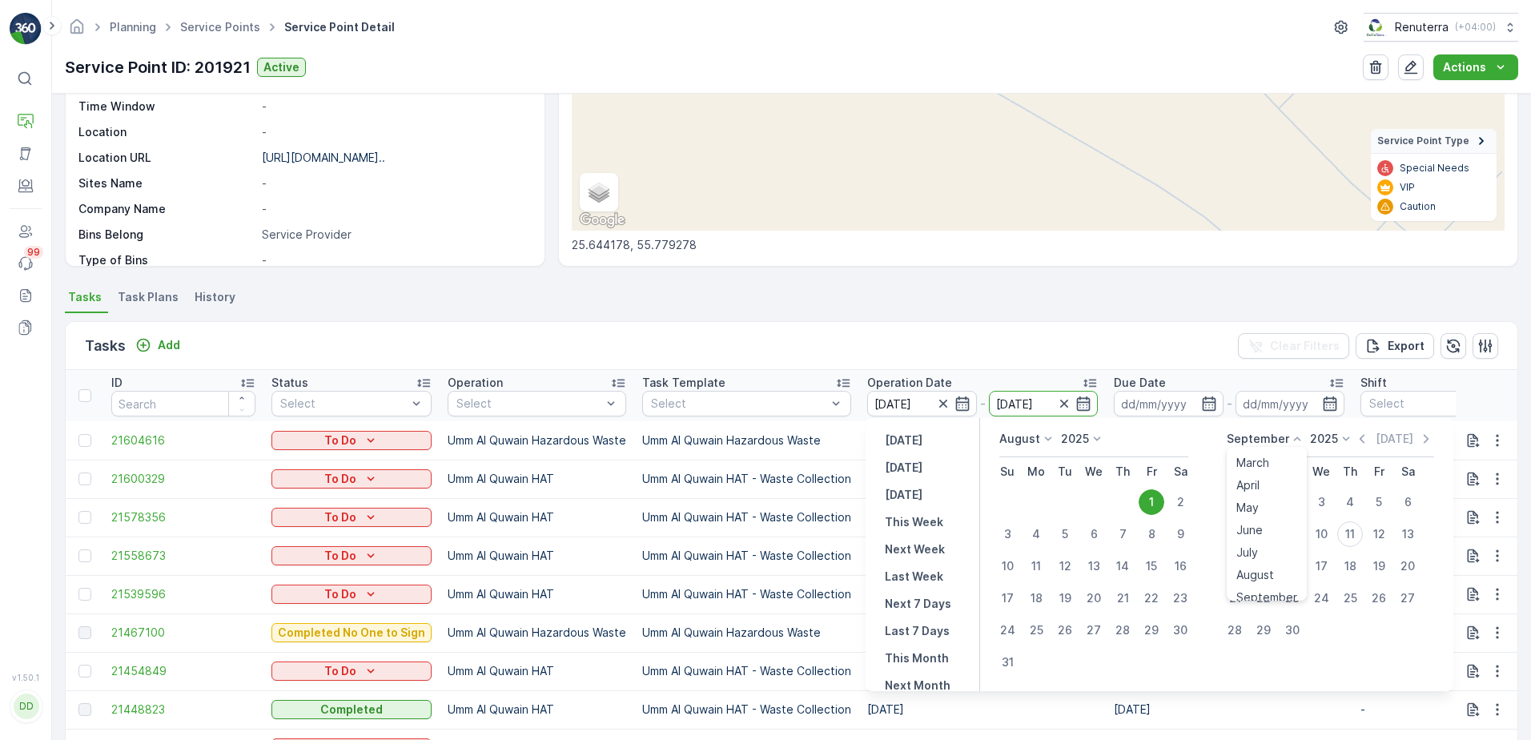
scroll to position [54, 0]
click at [1269, 564] on span "August" at bounding box center [1255, 564] width 38 height 16
click at [1231, 657] on div "31" at bounding box center [1235, 662] width 26 height 26
type input "31.08.2025"
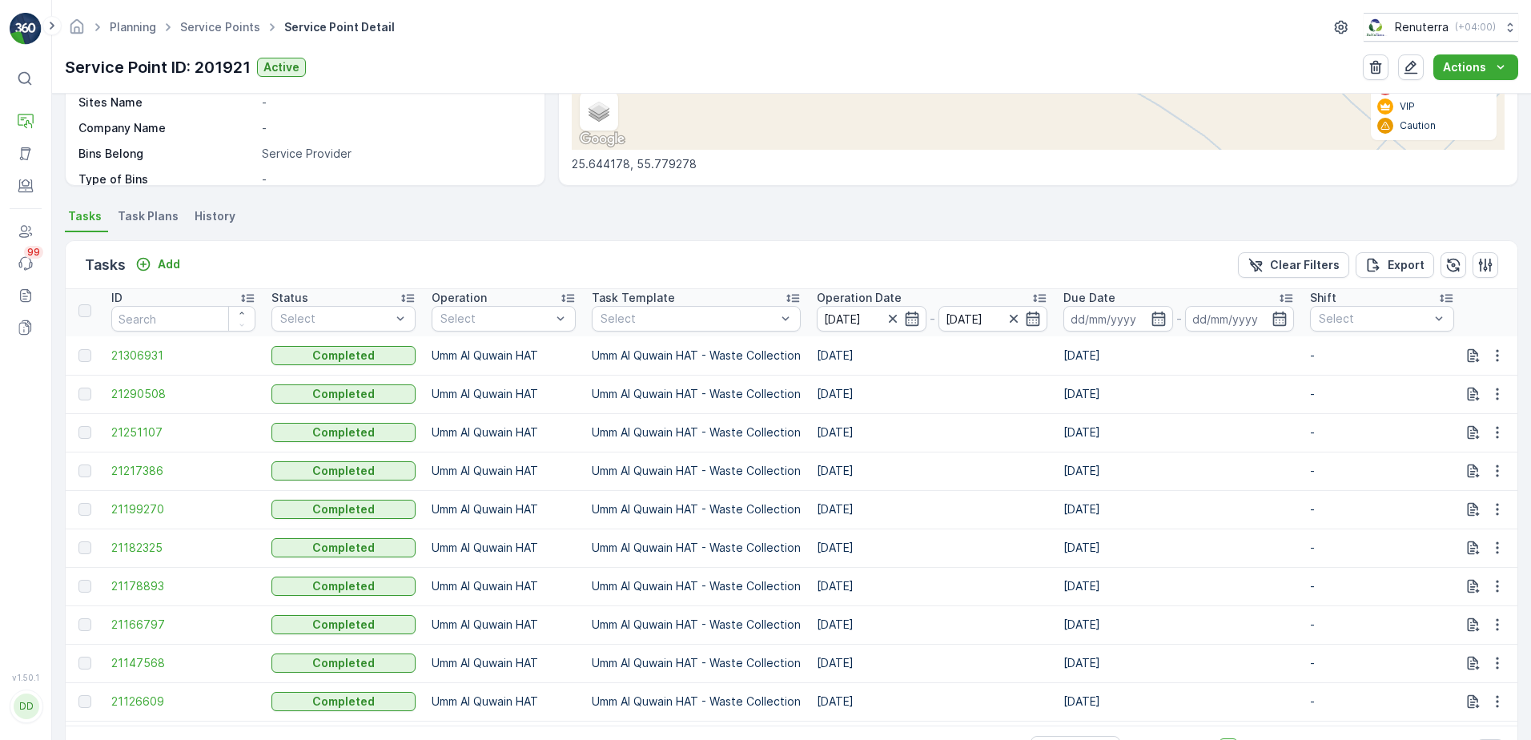
scroll to position [382, 0]
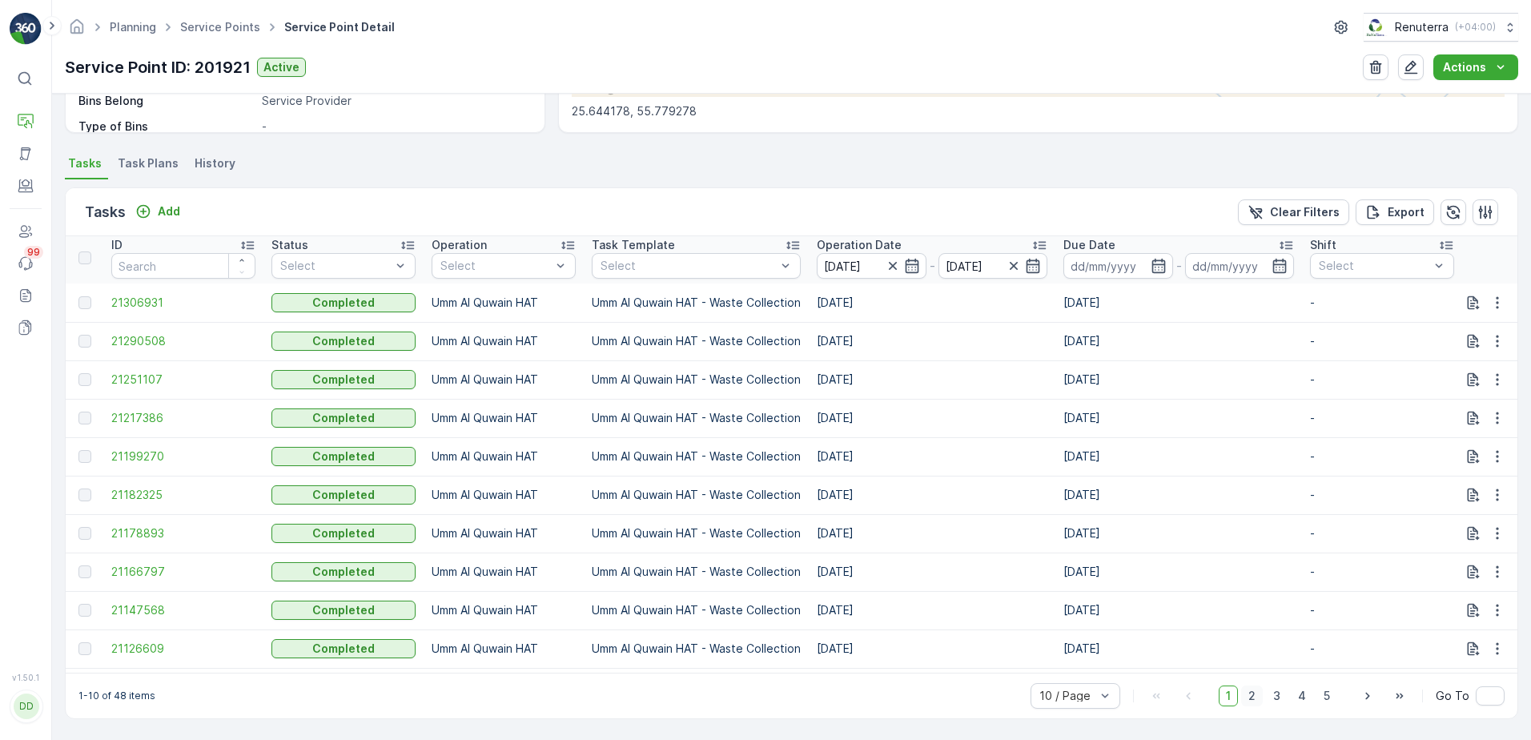
click at [1249, 702] on span "2" at bounding box center [1252, 695] width 22 height 21
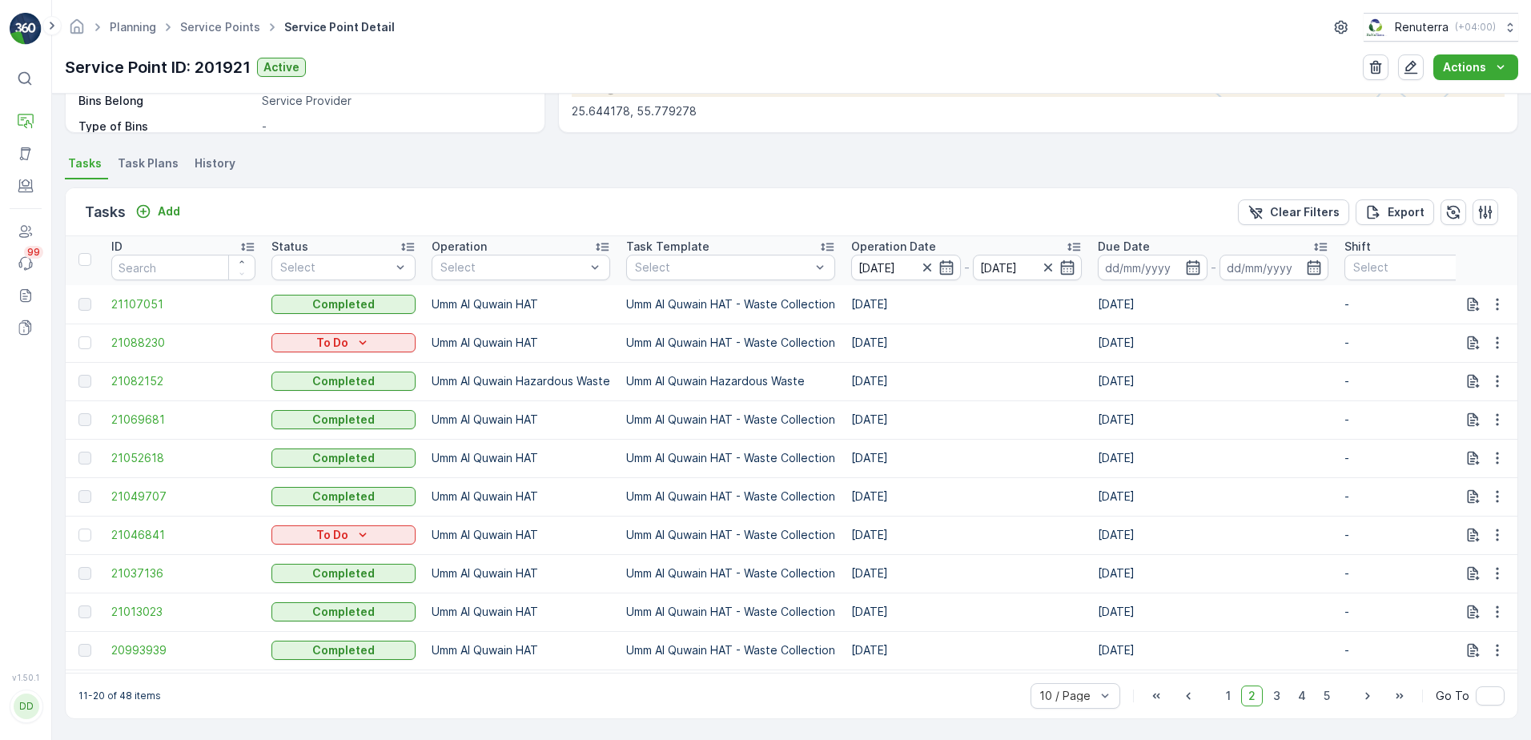
scroll to position [4, 0]
click at [1275, 694] on span "3" at bounding box center [1277, 695] width 22 height 21
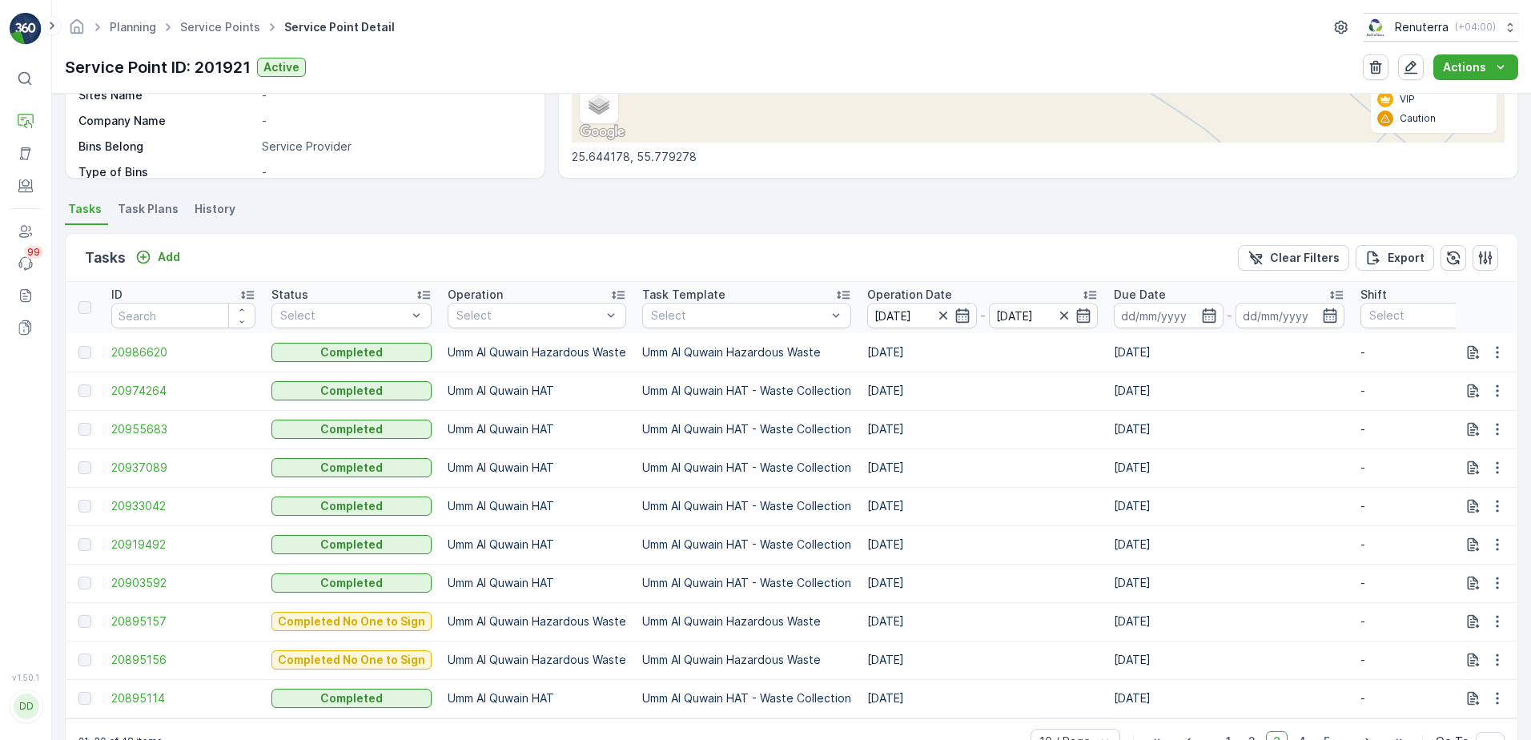
scroll to position [382, 0]
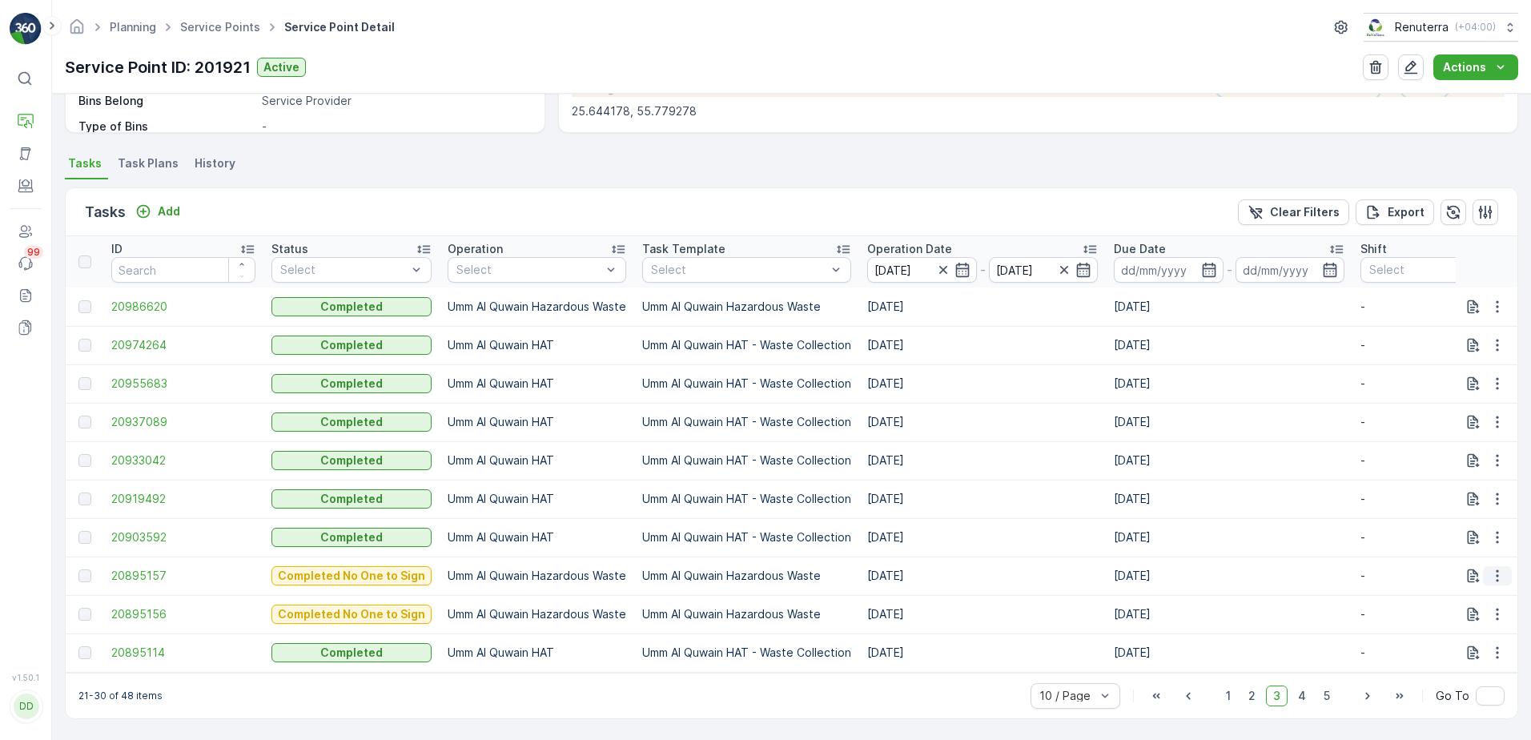
click at [1491, 568] on icon "button" at bounding box center [1497, 576] width 16 height 16
click at [1494, 587] on span "See More Details" at bounding box center [1478, 592] width 93 height 16
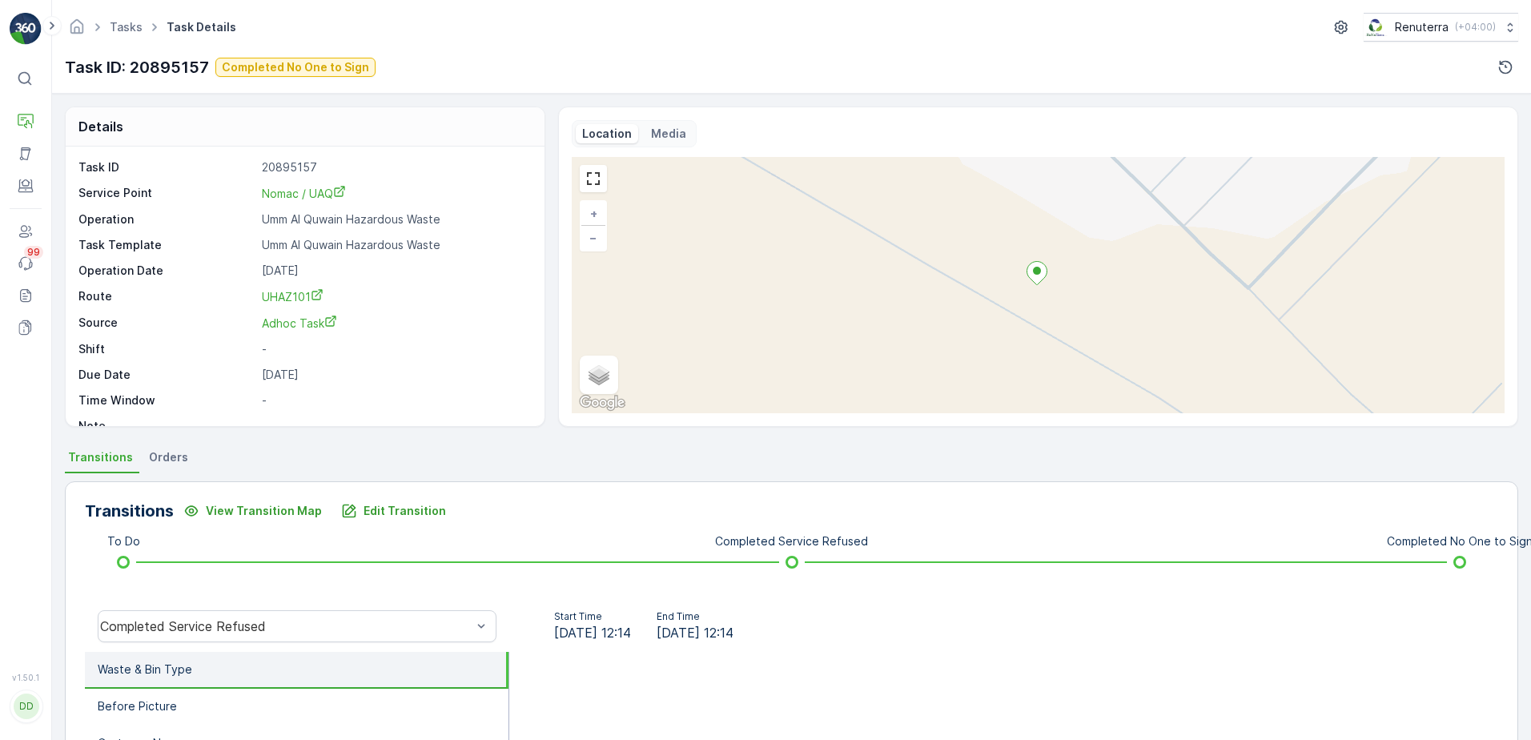
click at [190, 25] on span "Task Details" at bounding box center [201, 27] width 76 height 16
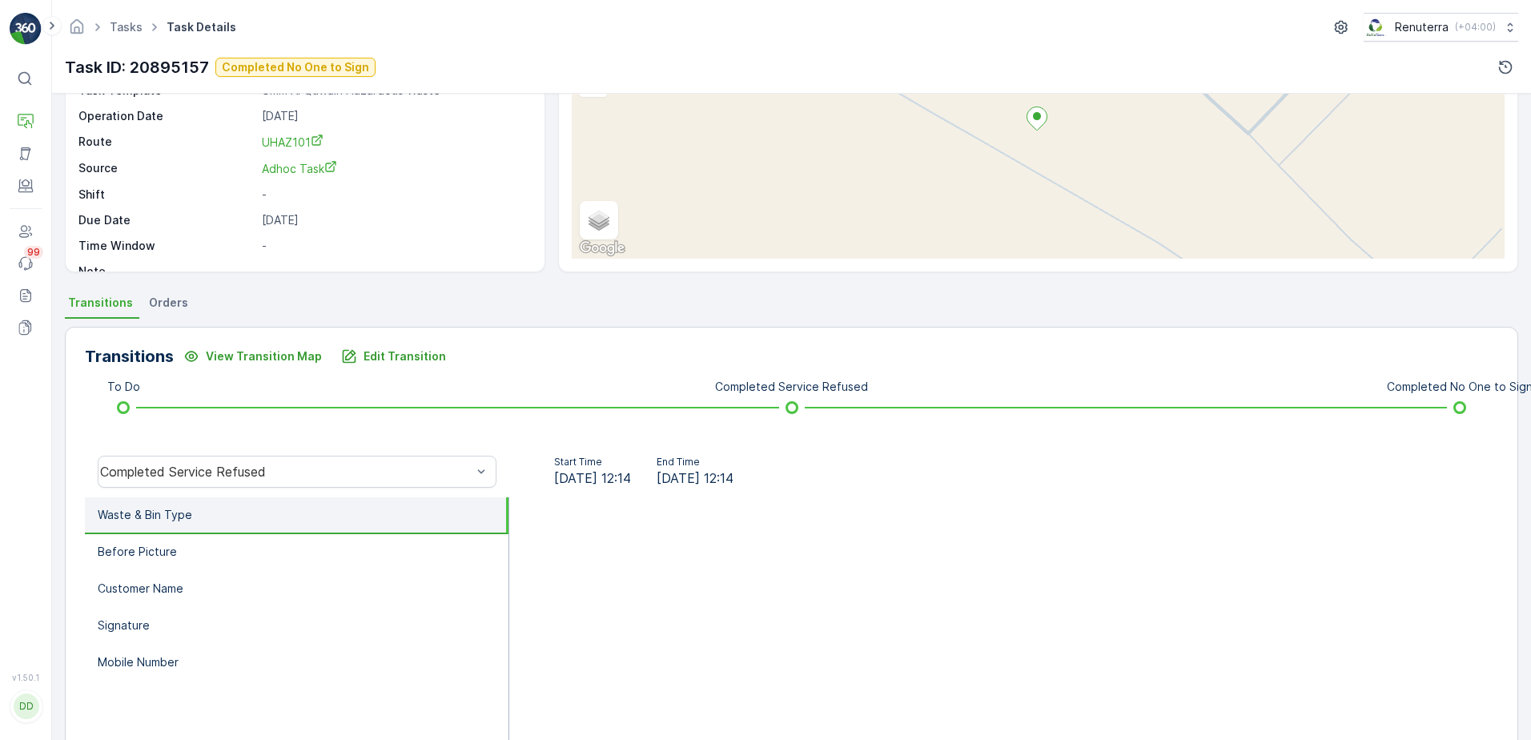
scroll to position [160, 0]
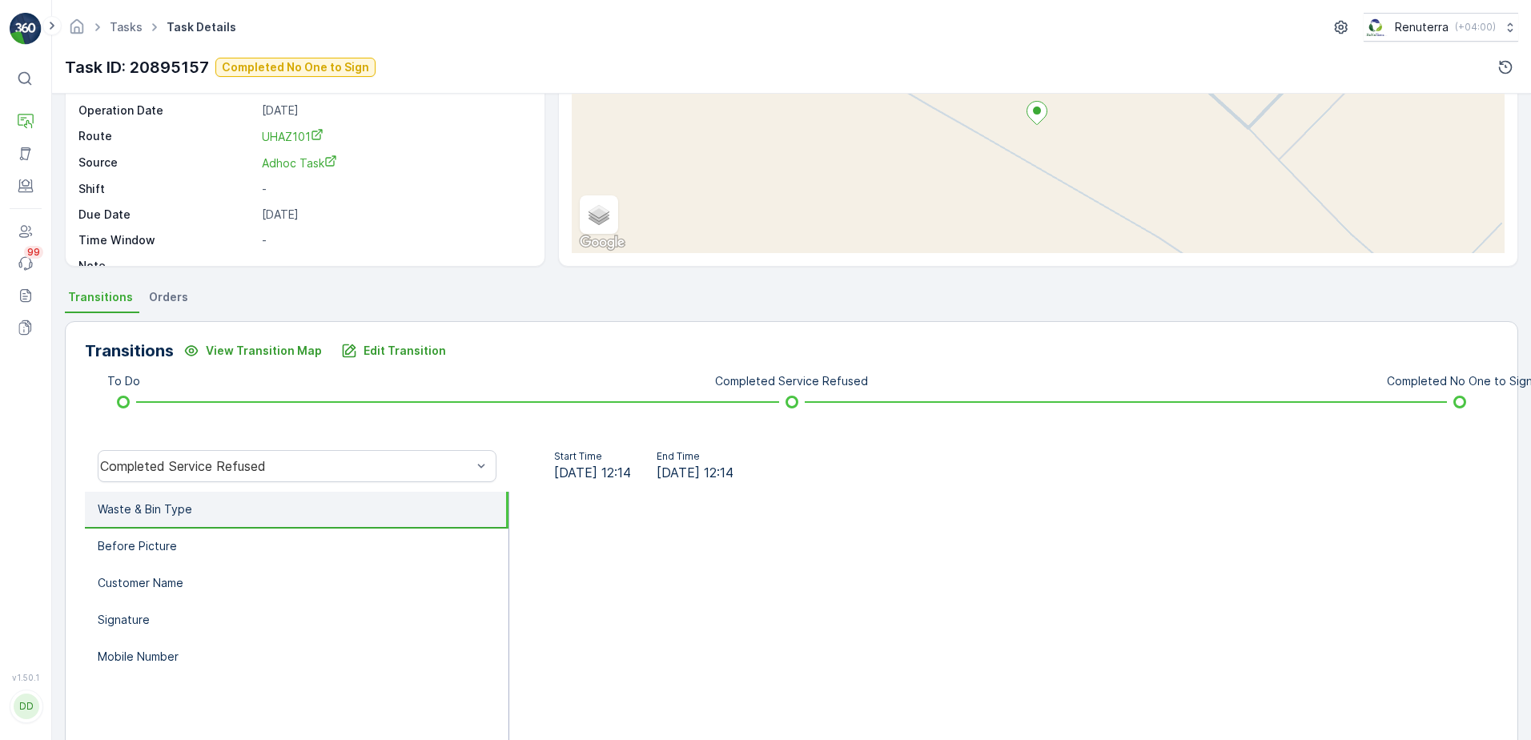
click at [174, 301] on span "Orders" at bounding box center [168, 297] width 39 height 16
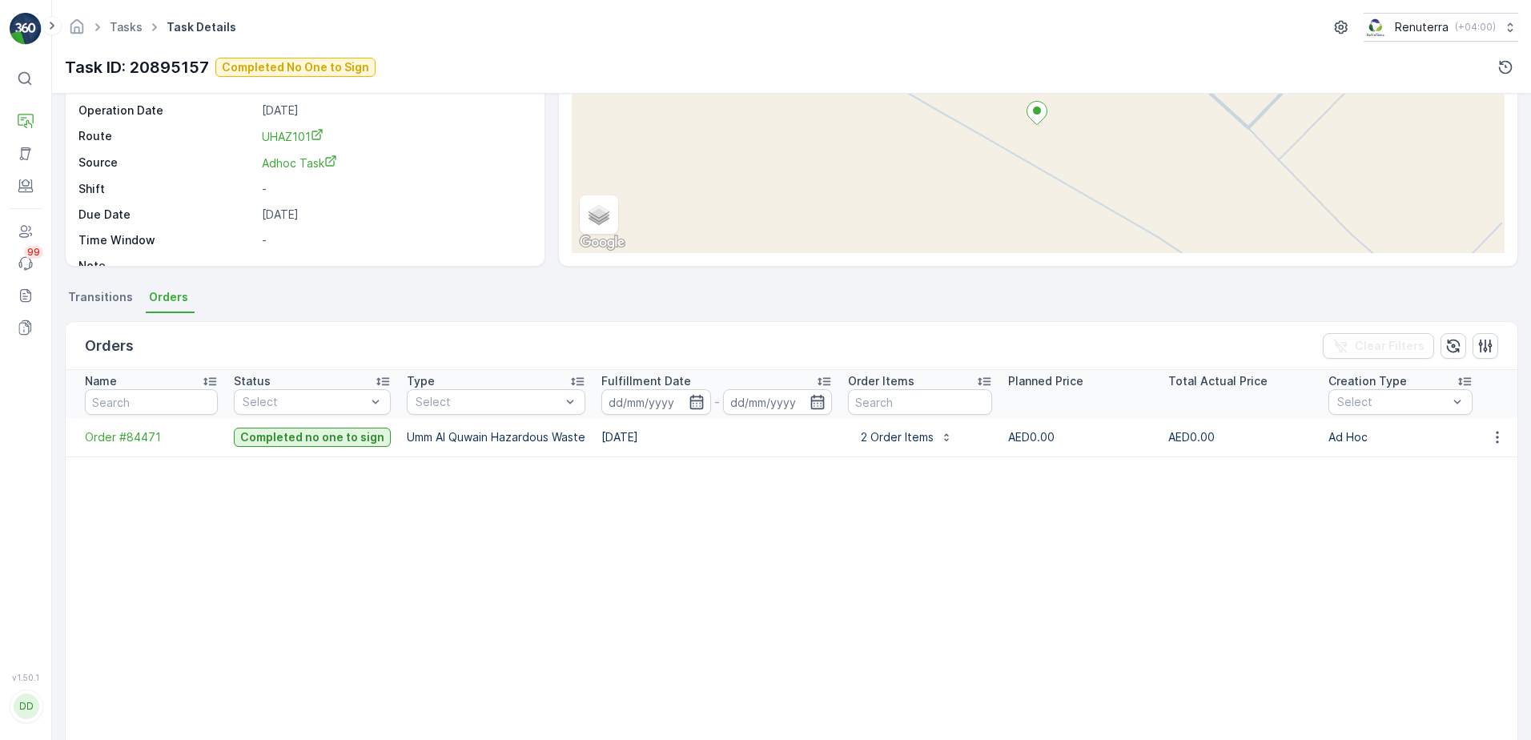
click at [102, 304] on span "Transitions" at bounding box center [100, 297] width 65 height 16
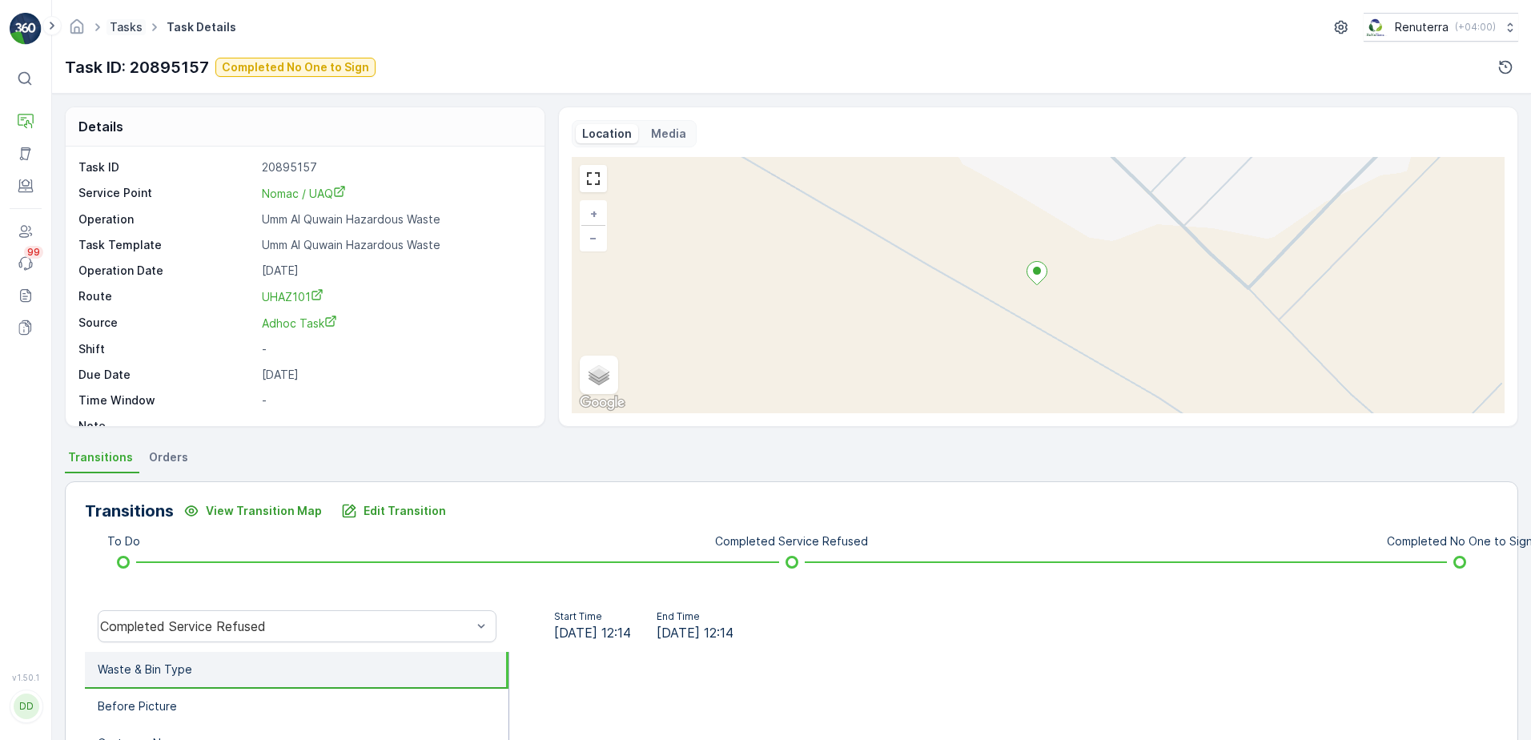
click at [124, 26] on link "Tasks" at bounding box center [126, 27] width 33 height 14
